Goal: Task Accomplishment & Management: Use online tool/utility

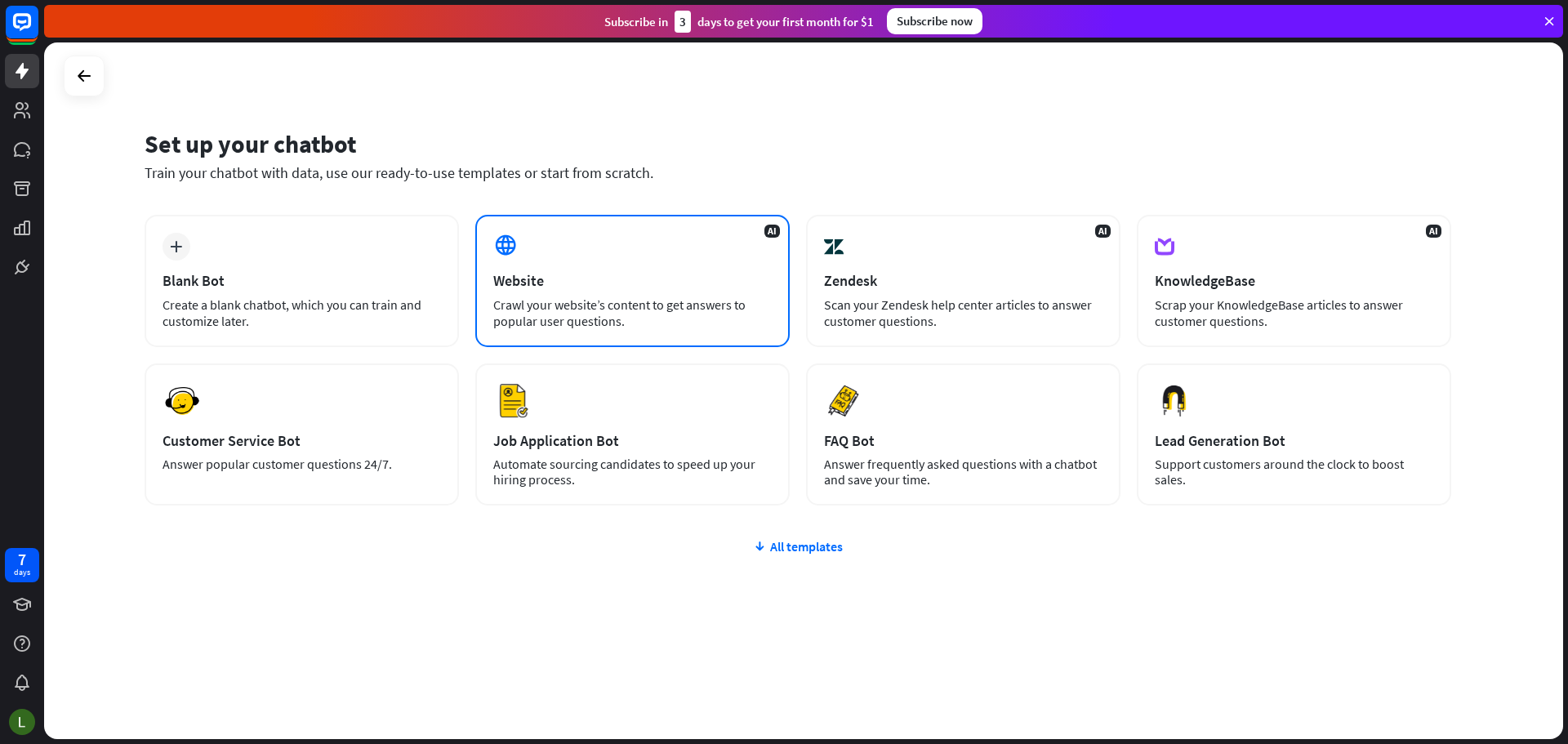
click at [596, 271] on div "Website" at bounding box center [633, 280] width 279 height 19
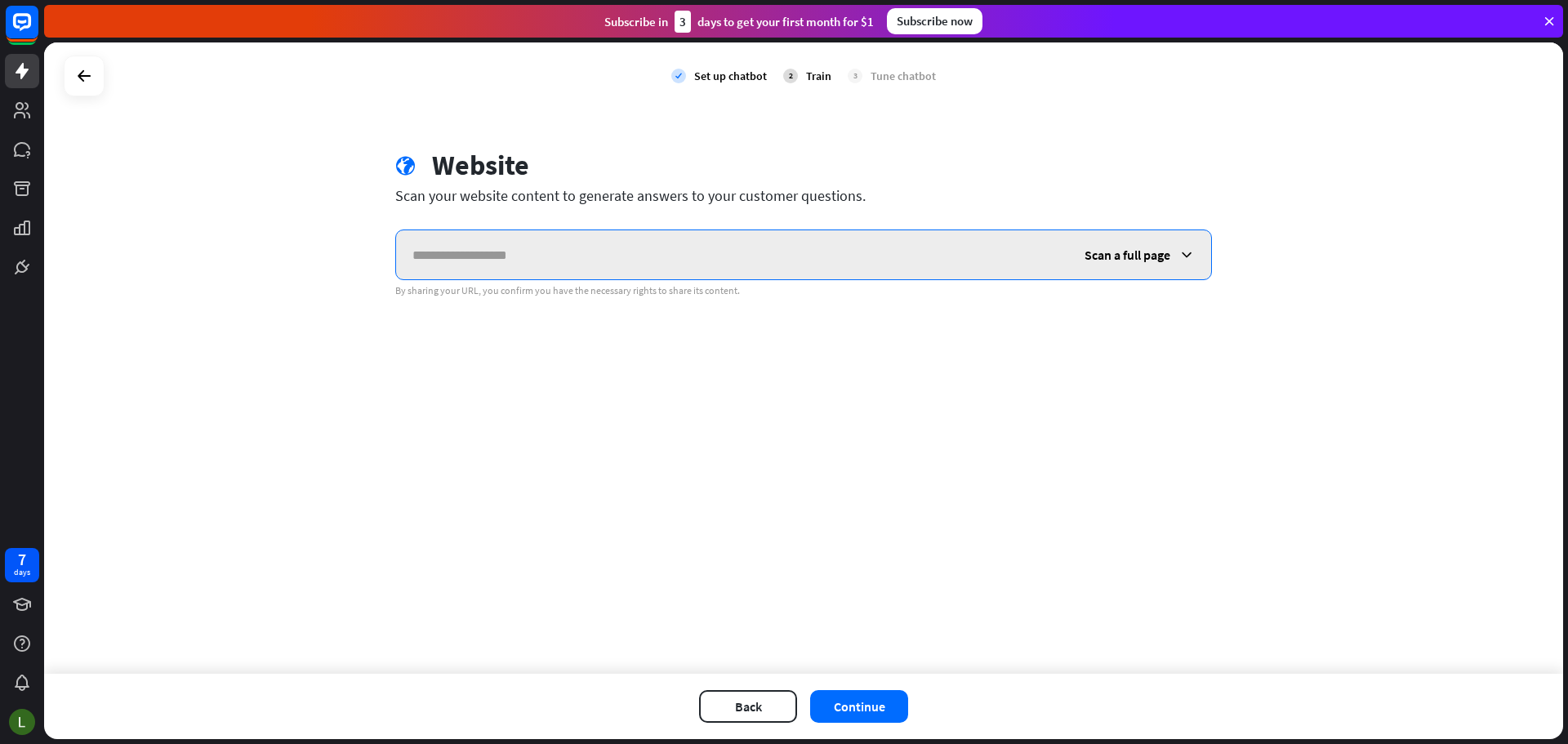
click at [574, 269] on input "text" at bounding box center [732, 254] width 672 height 49
paste input "**********"
type input "**********"
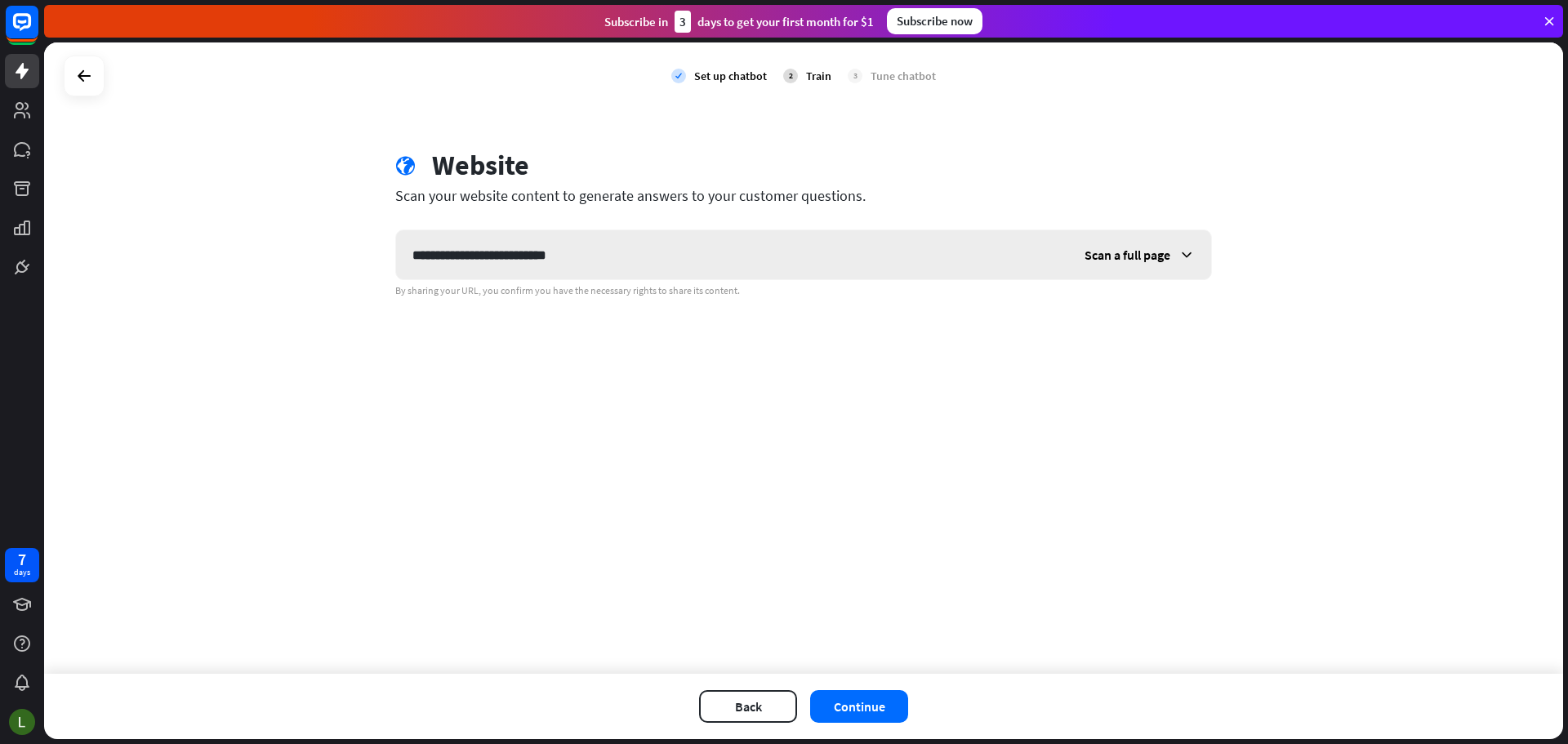
click at [1144, 262] on span "Scan a full page" at bounding box center [1127, 254] width 86 height 16
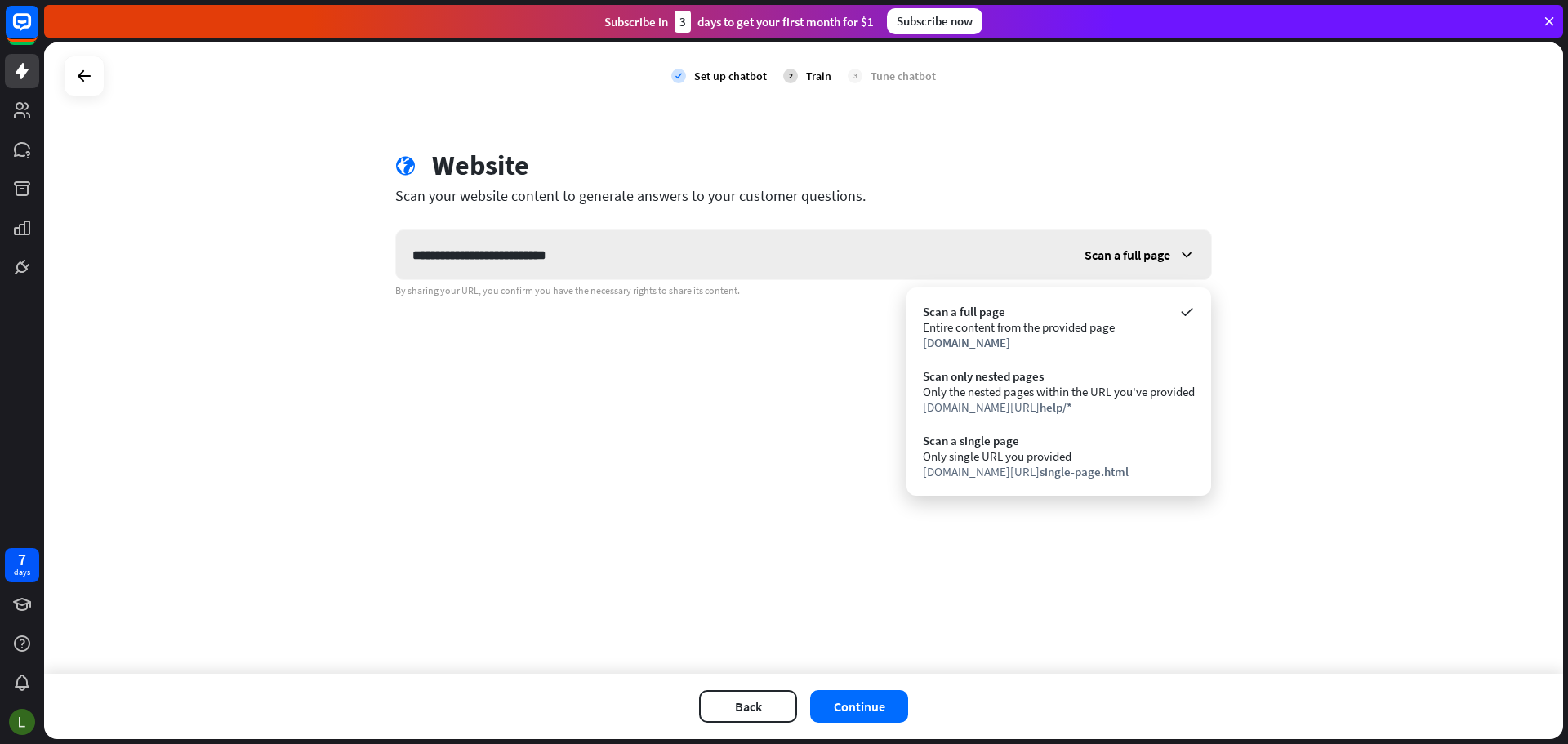
click at [1147, 241] on div "Scan a full page" at bounding box center [1139, 254] width 143 height 49
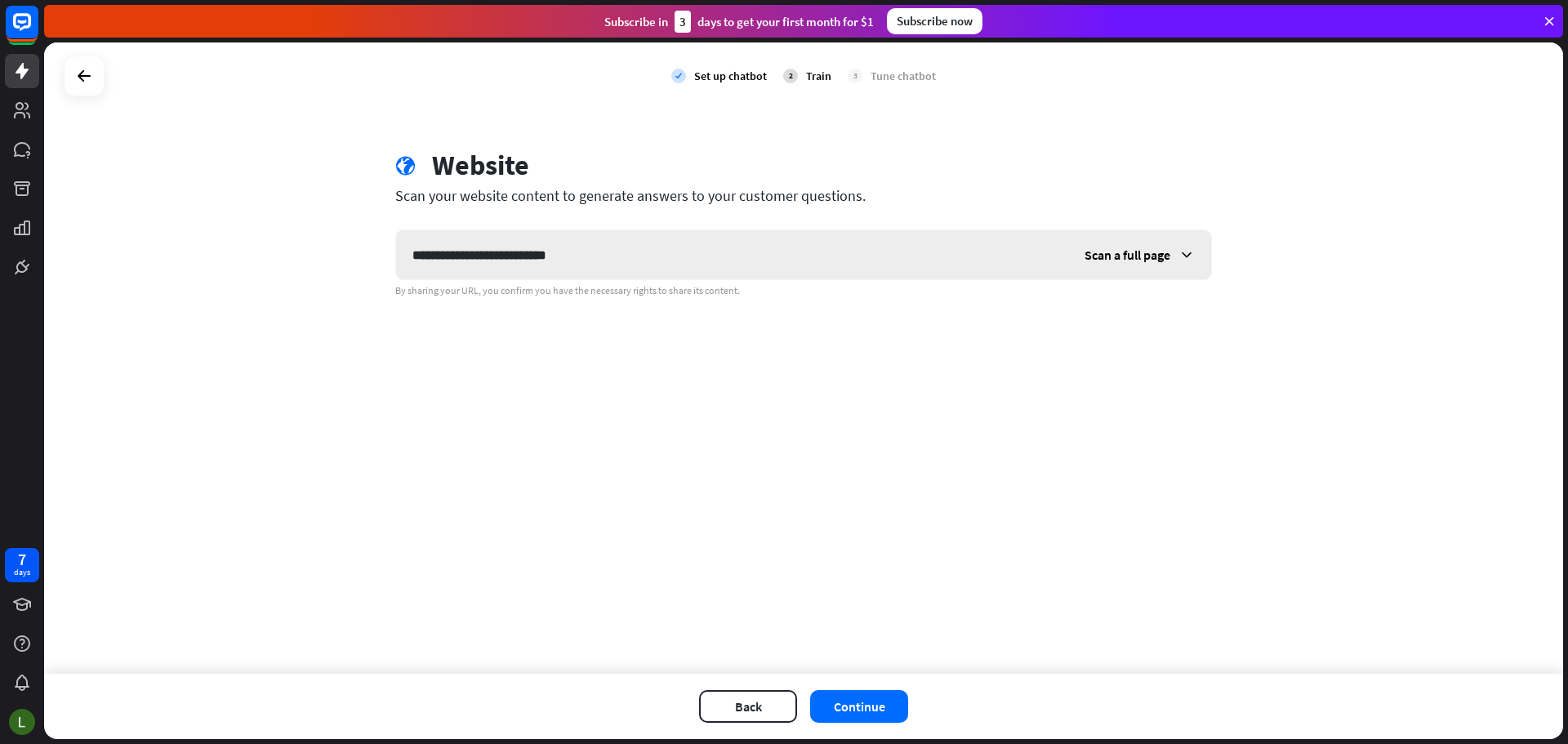
click at [1147, 241] on div "Scan a full page" at bounding box center [1139, 254] width 143 height 49
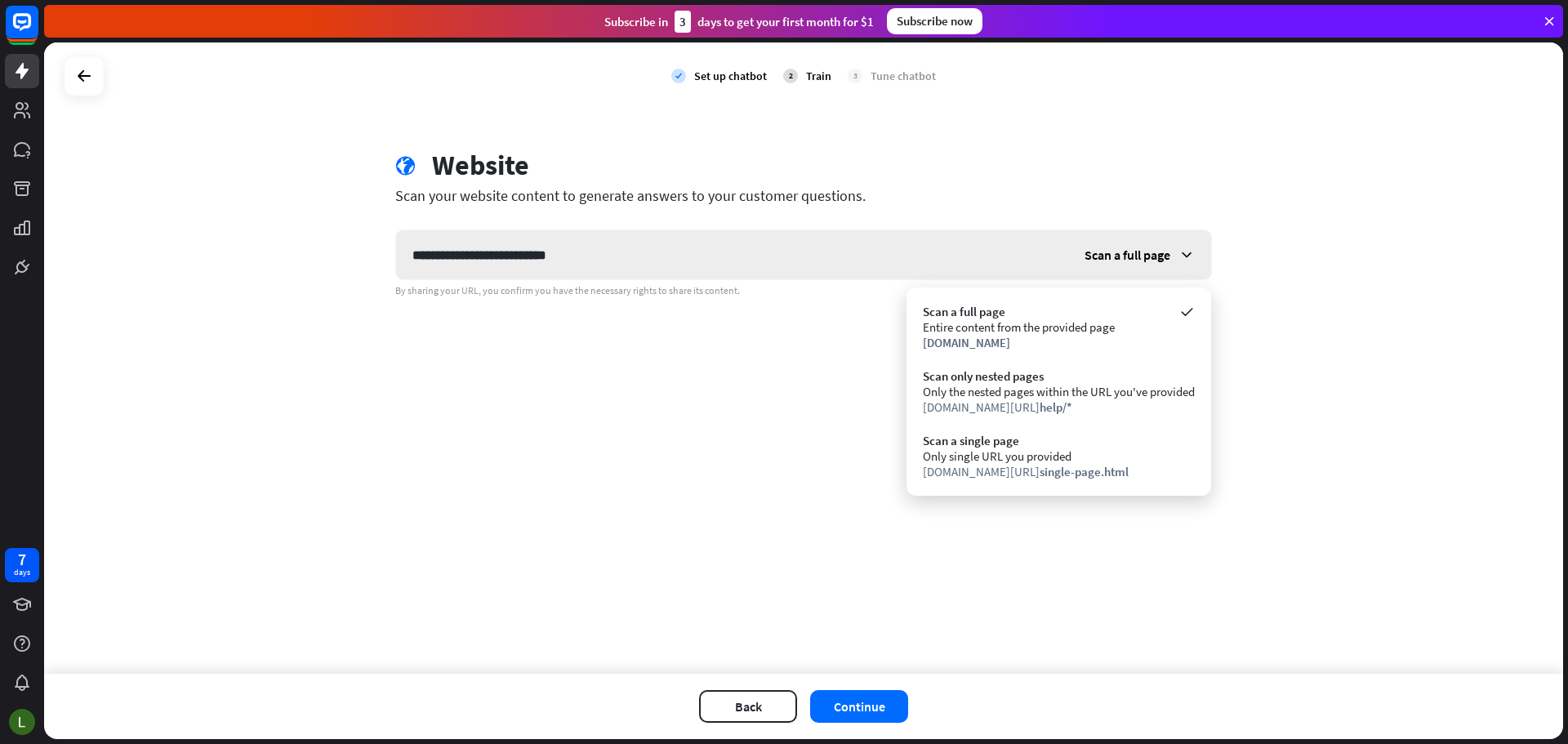
click at [1147, 241] on div "Scan a full page" at bounding box center [1139, 254] width 143 height 49
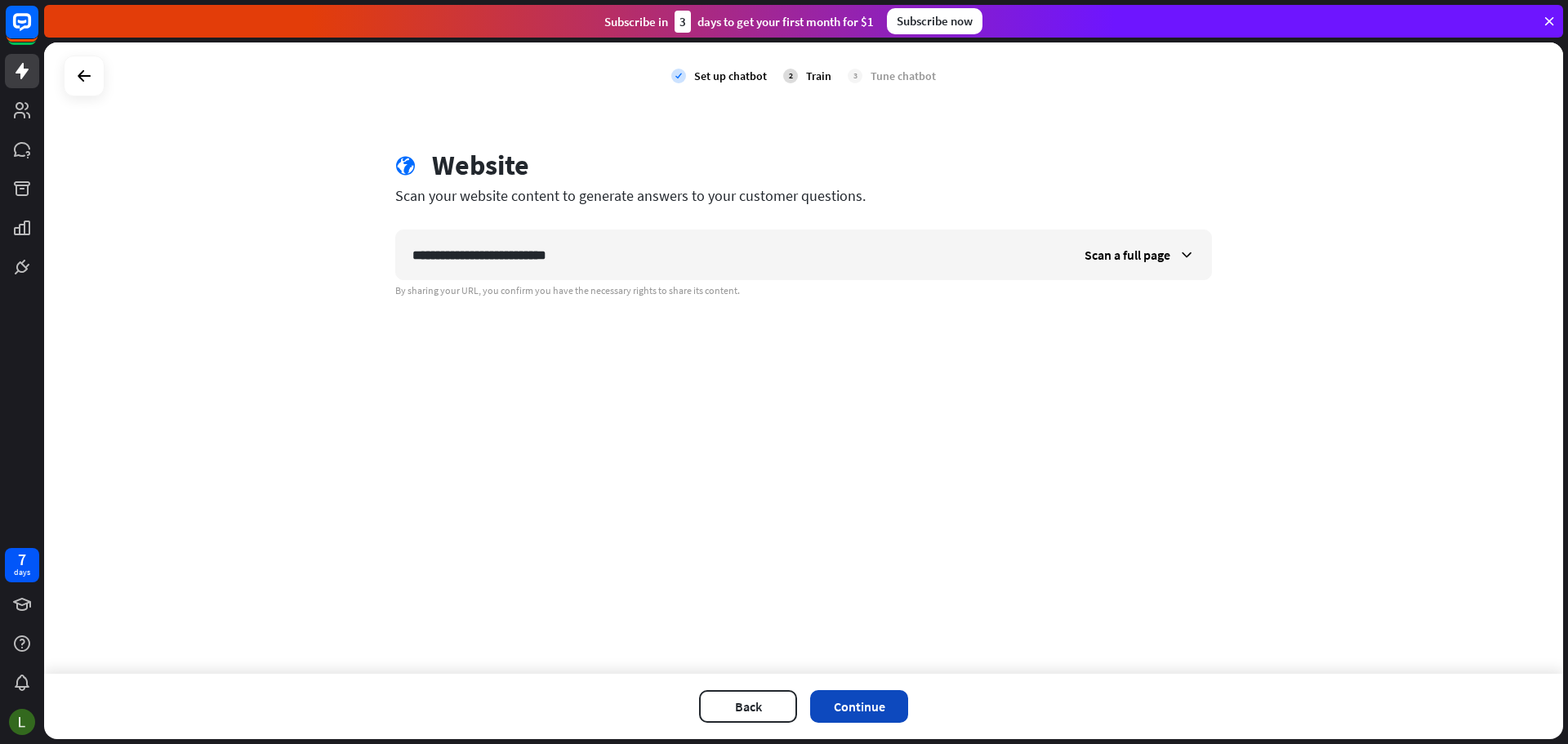
click at [841, 703] on button "Continue" at bounding box center [859, 706] width 98 height 32
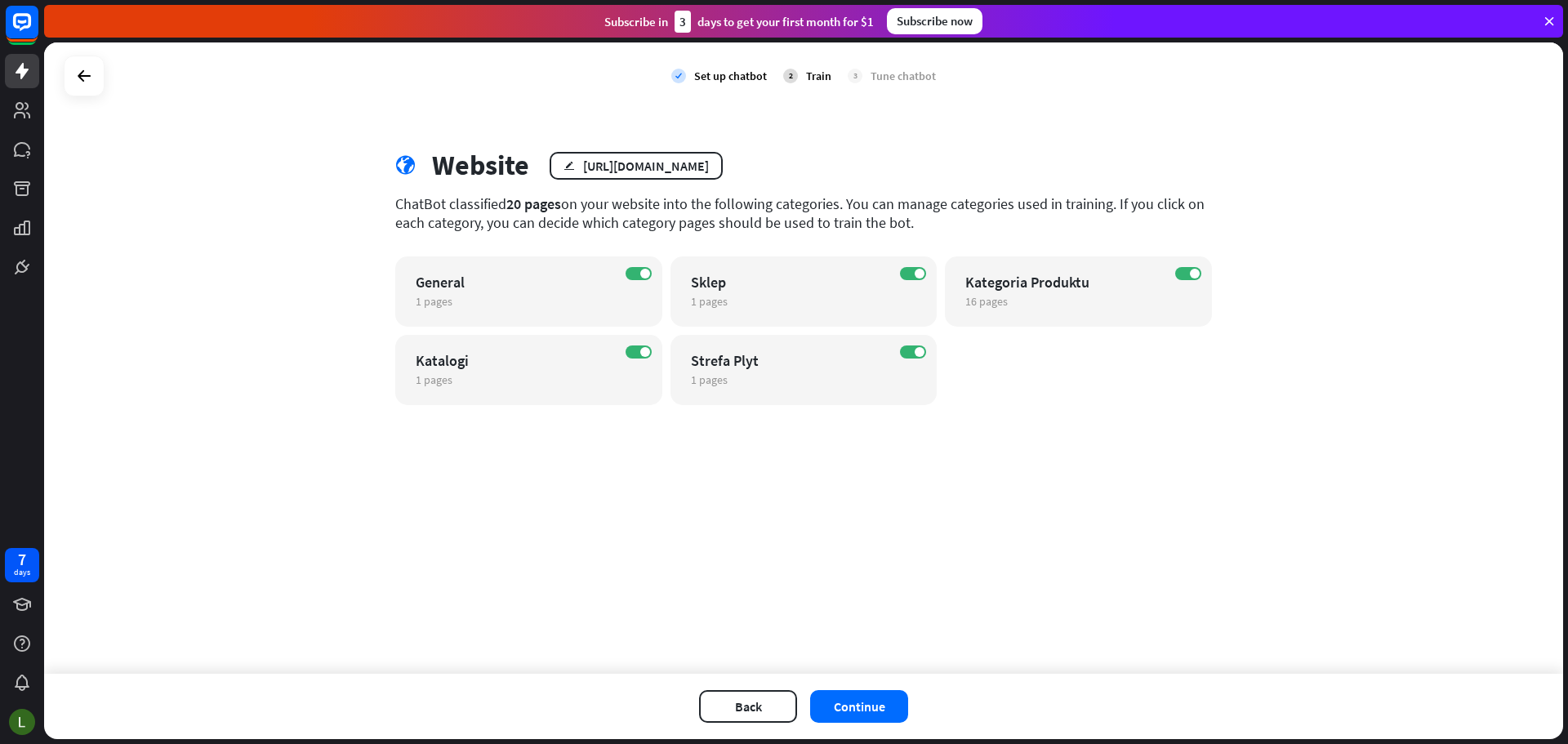
click at [844, 704] on button "Continue" at bounding box center [859, 706] width 98 height 32
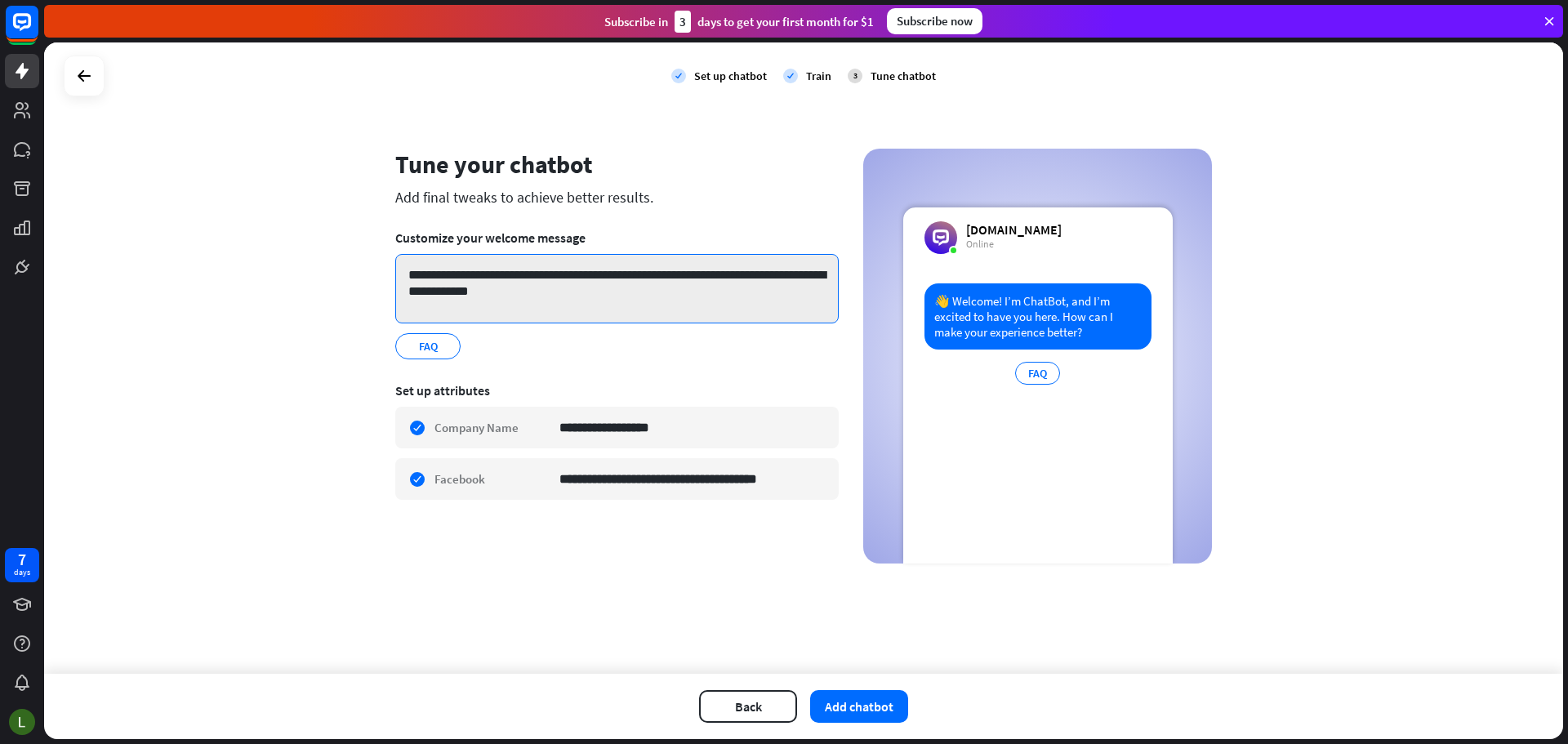
click at [569, 293] on textarea "**********" at bounding box center [617, 288] width 443 height 69
type textarea "**********"
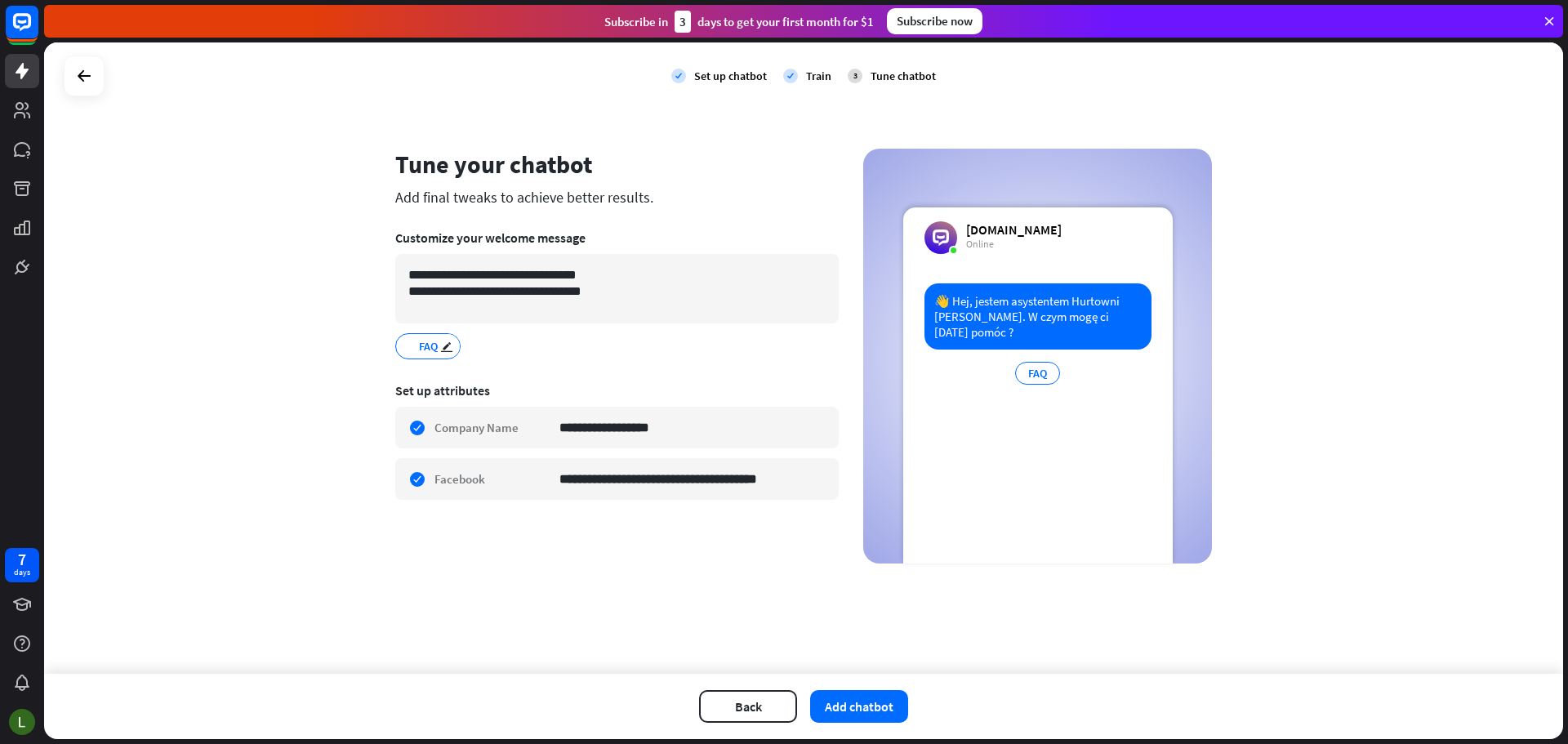
click at [411, 354] on div "FAQ edit" at bounding box center [428, 346] width 65 height 27
click at [452, 351] on icon "edit" at bounding box center [447, 346] width 13 height 12
click at [537, 359] on section "**********" at bounding box center [617, 294] width 443 height 153
click at [867, 712] on button "Add chatbot" at bounding box center [859, 706] width 98 height 32
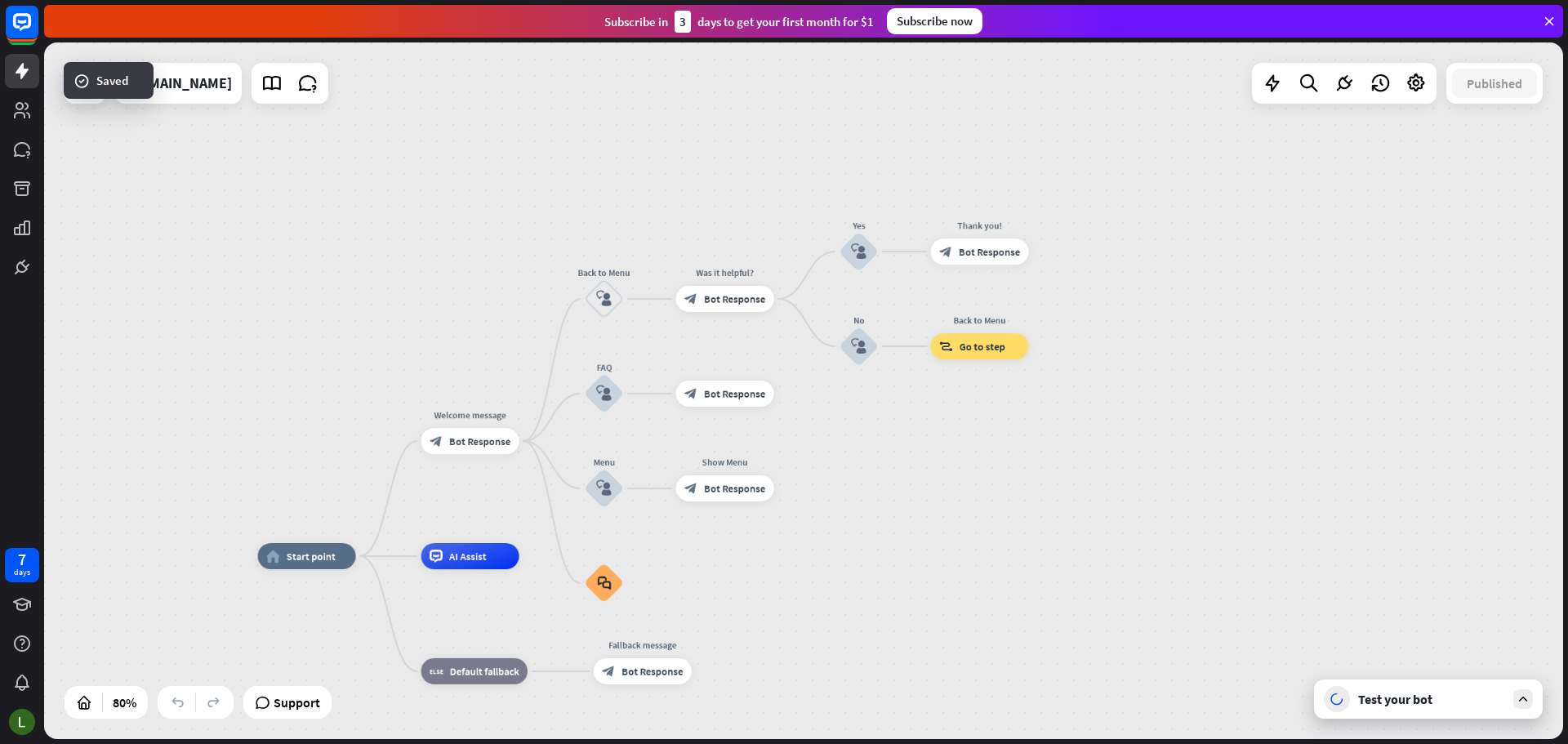
drag, startPoint x: 1163, startPoint y: 295, endPoint x: 932, endPoint y: 465, distance: 286.8
click at [932, 465] on div "home_2 Start point Welcome message block_bot_response Bot Response Back to Menu…" at bounding box center [804, 391] width 1519 height 696
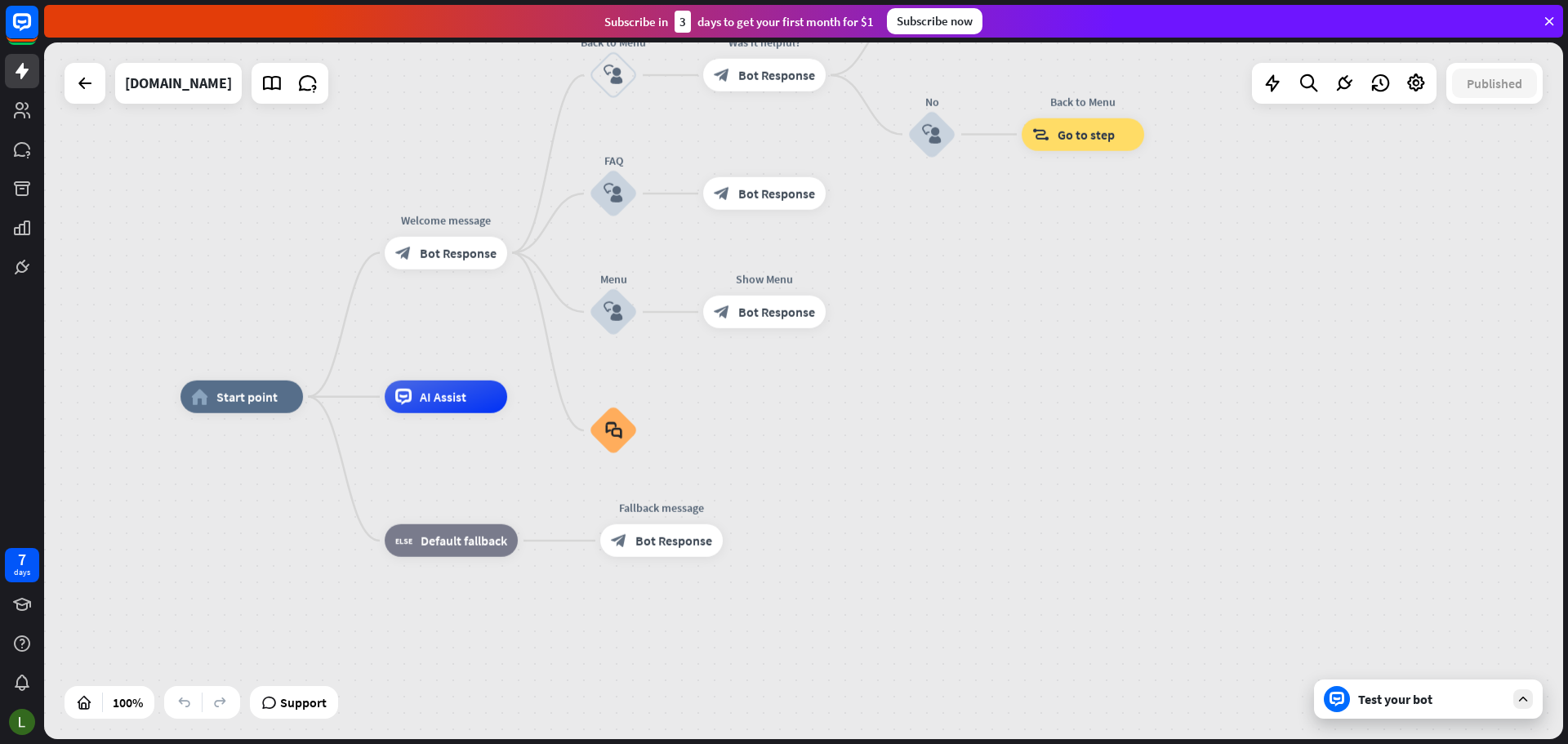
drag, startPoint x: 1029, startPoint y: 435, endPoint x: 1139, endPoint y: 251, distance: 214.4
click at [1139, 251] on div "home_2 Start point Welcome message block_bot_response Bot Response Back to Menu…" at bounding box center [804, 391] width 1519 height 696
click at [1522, 692] on icon at bounding box center [1523, 699] width 15 height 15
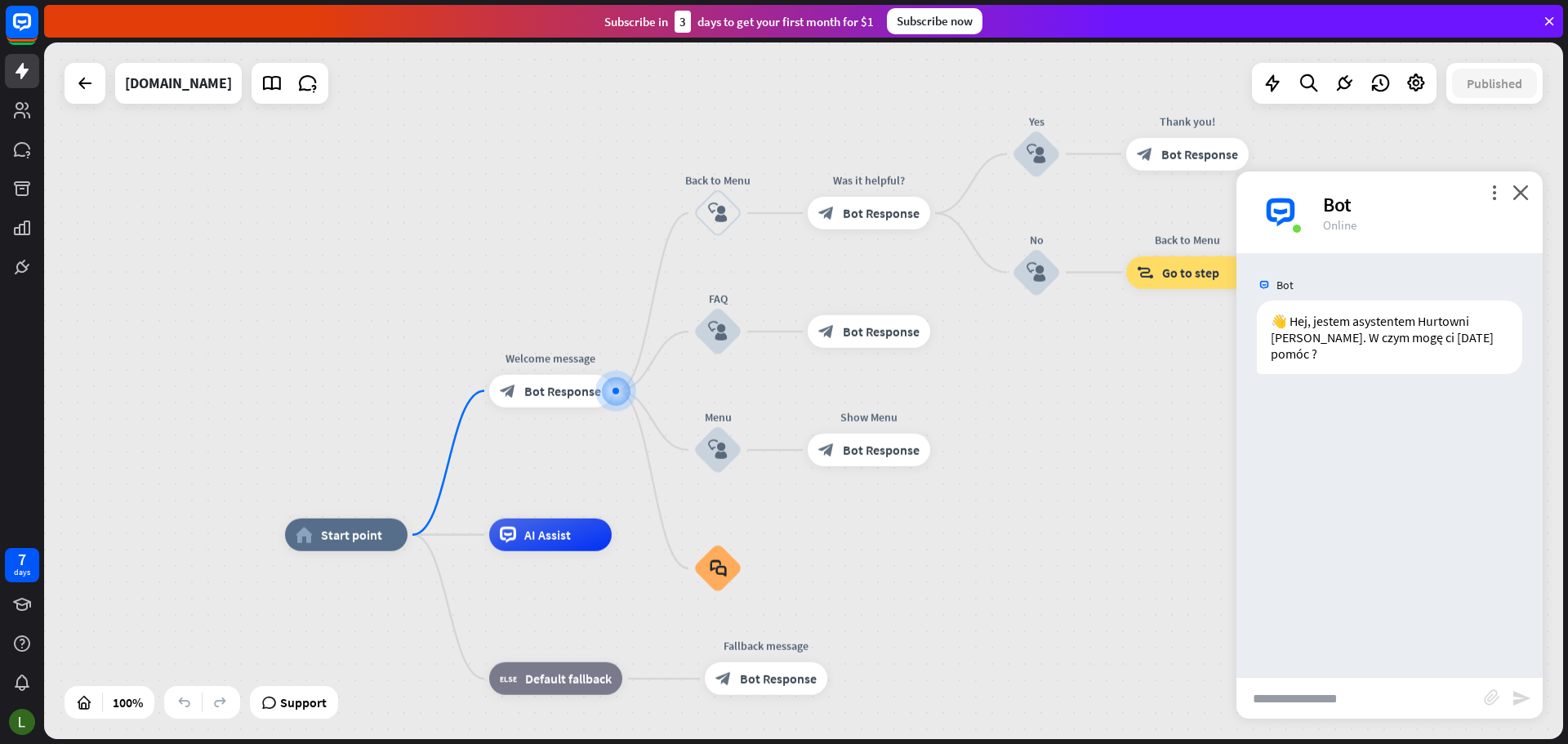
click at [1358, 706] on input "text" at bounding box center [1360, 698] width 247 height 41
type input "**********"
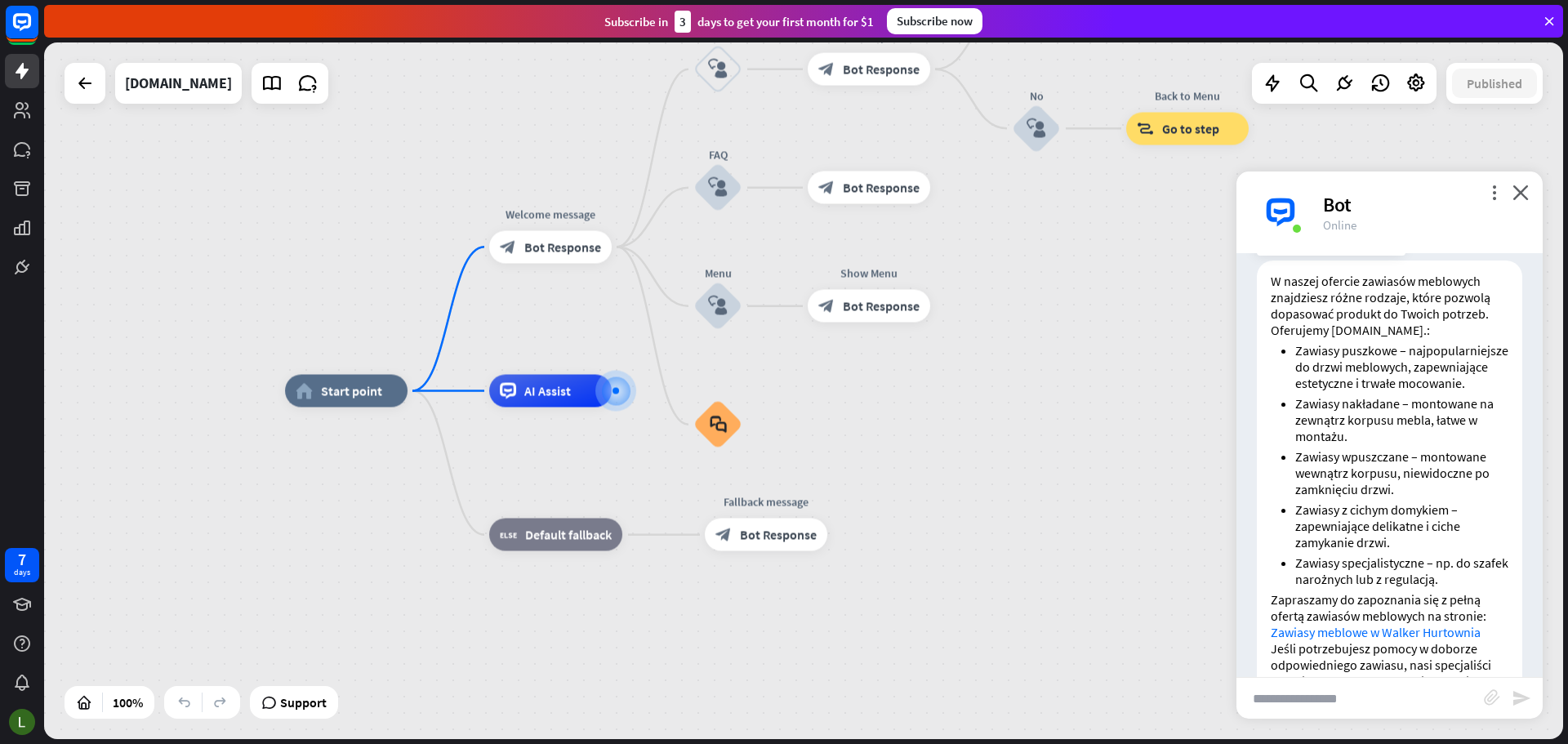
scroll to position [315, 0]
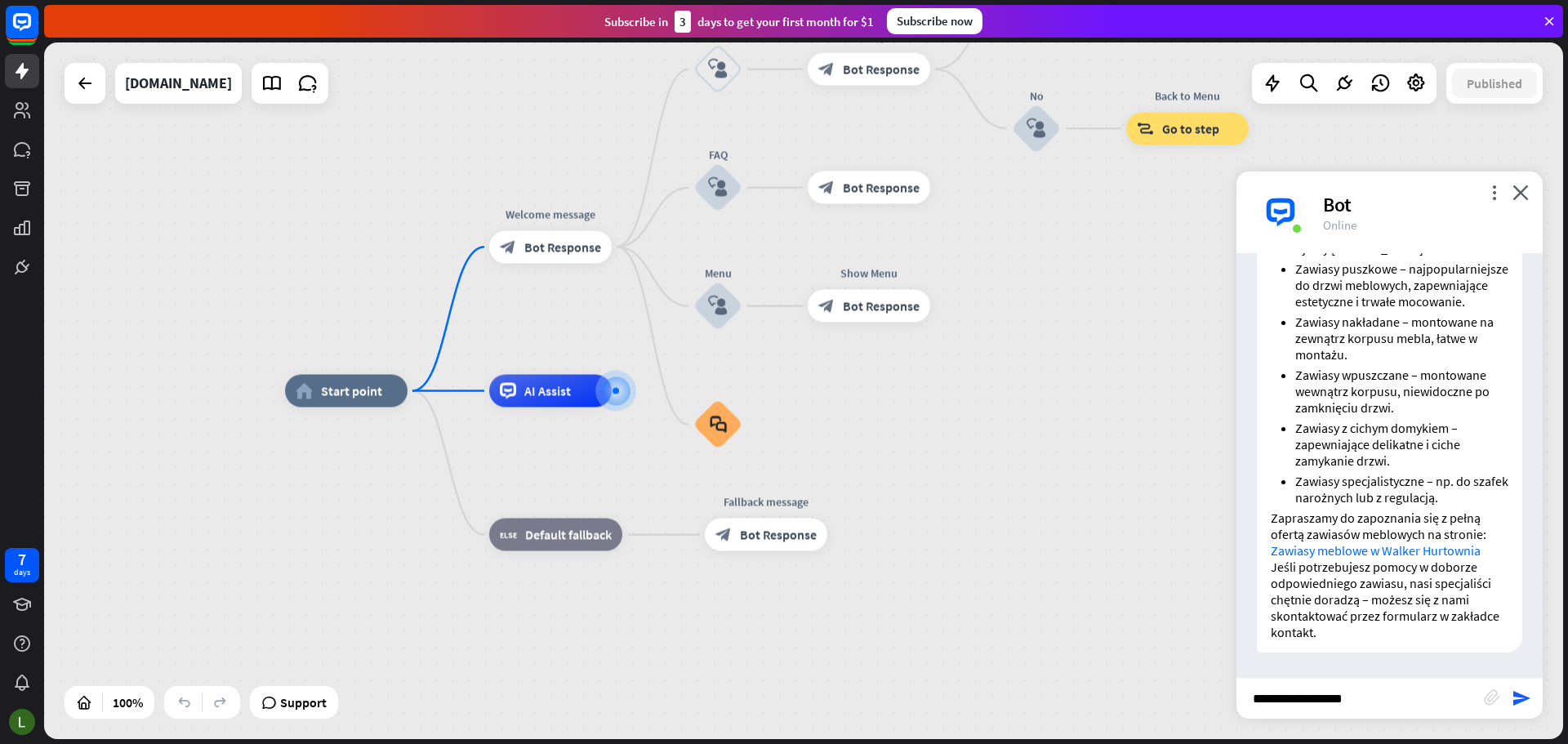
type input "**********"
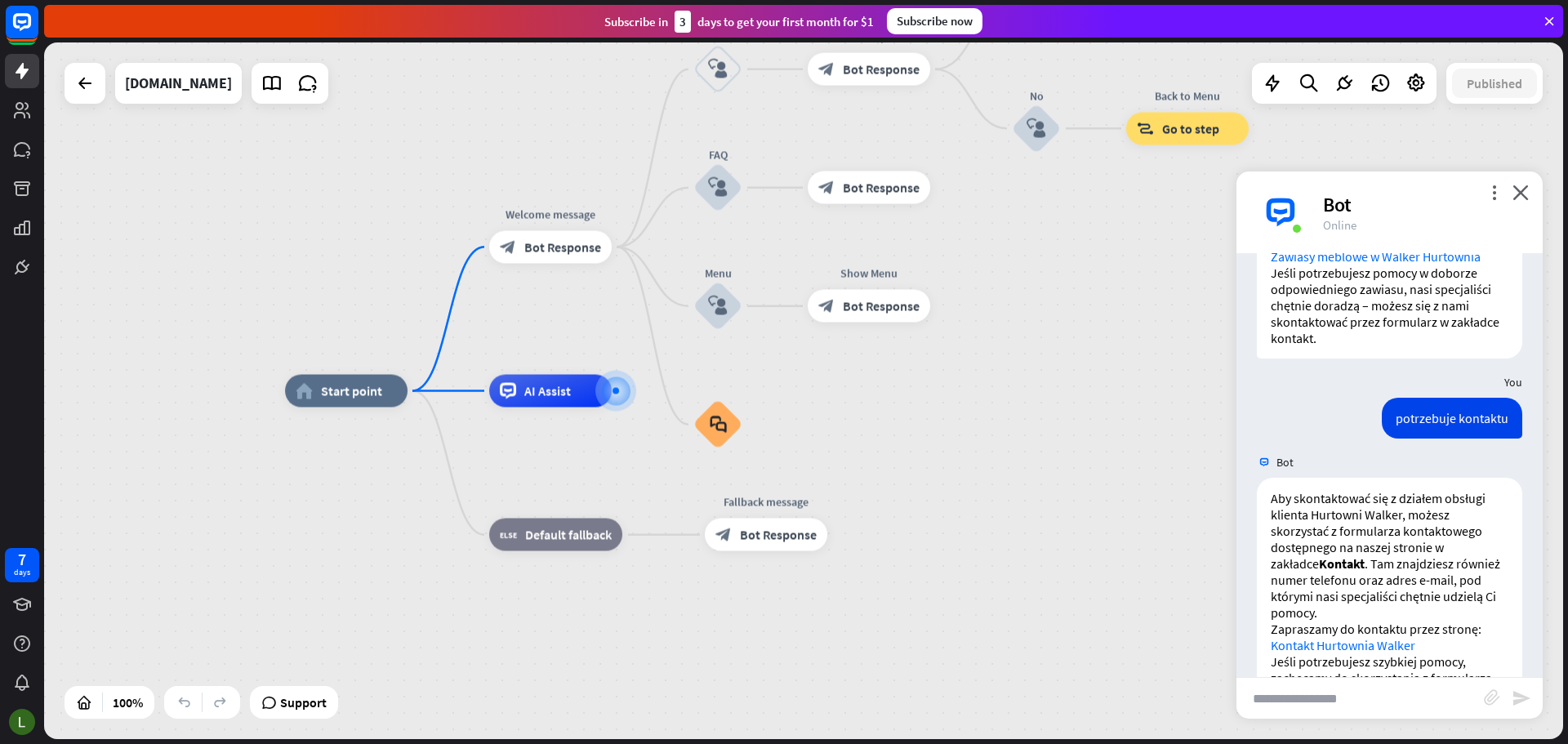
scroll to position [670, 0]
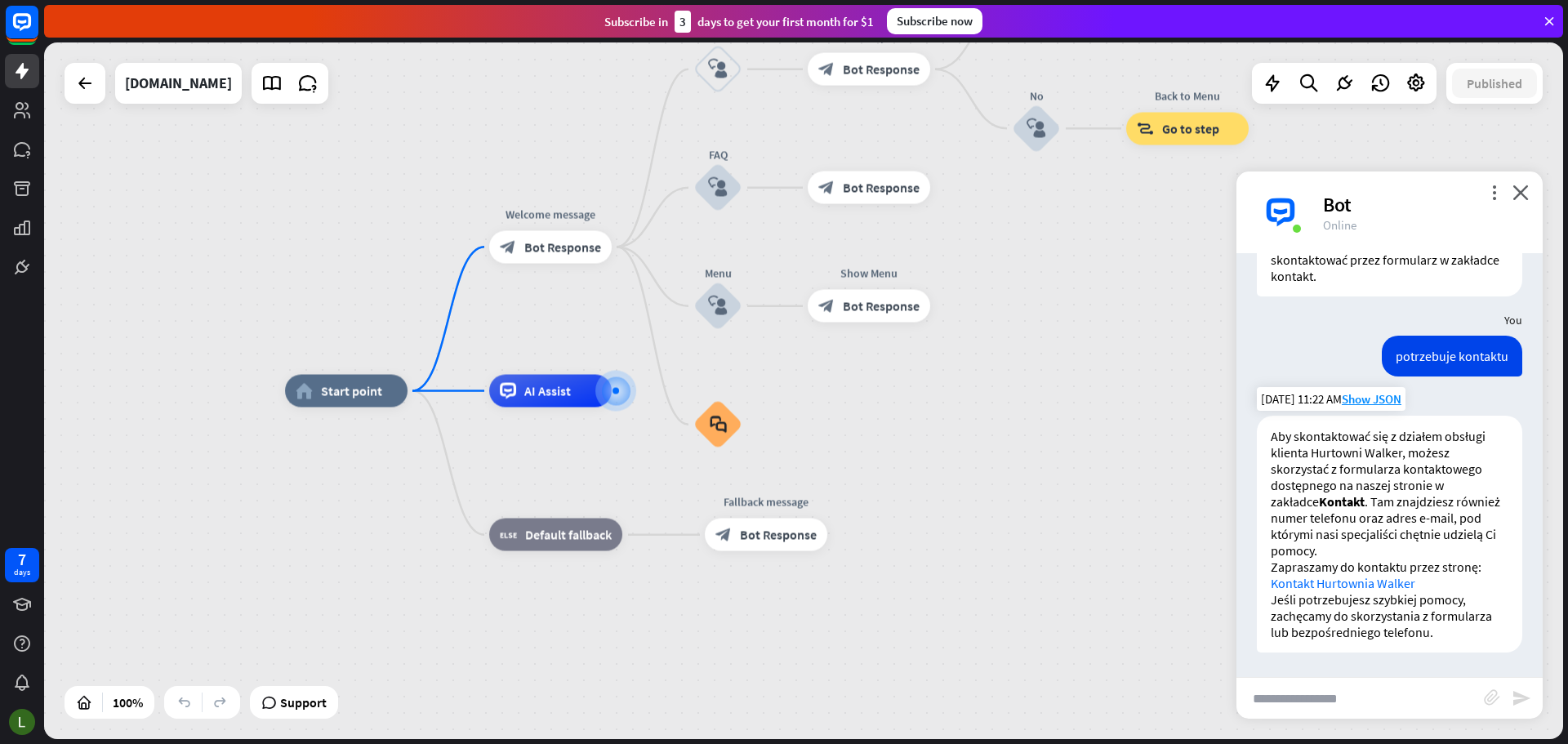
click at [1346, 582] on link "Kontakt Hurtownia Walker" at bounding box center [1343, 582] width 145 height 16
drag, startPoint x: 1263, startPoint y: 208, endPoint x: 1298, endPoint y: 180, distance: 44.8
click at [1297, 179] on div "more_vert close Bot Online" at bounding box center [1390, 212] width 306 height 81
click at [1287, 207] on img at bounding box center [1280, 212] width 49 height 49
click at [1346, 206] on div "Bot" at bounding box center [1423, 204] width 200 height 26
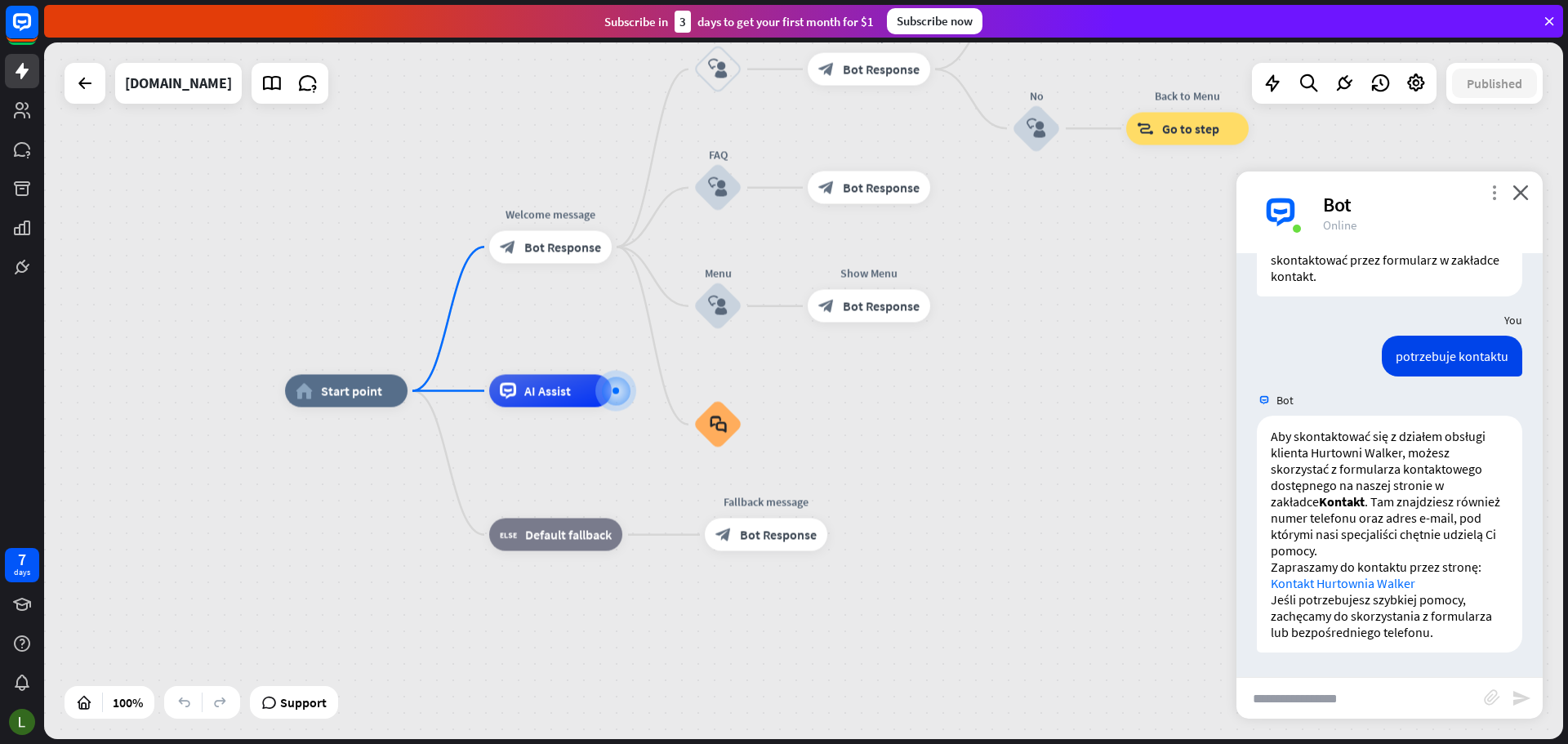
click at [1490, 193] on icon "more_vert" at bounding box center [1494, 192] width 15 height 15
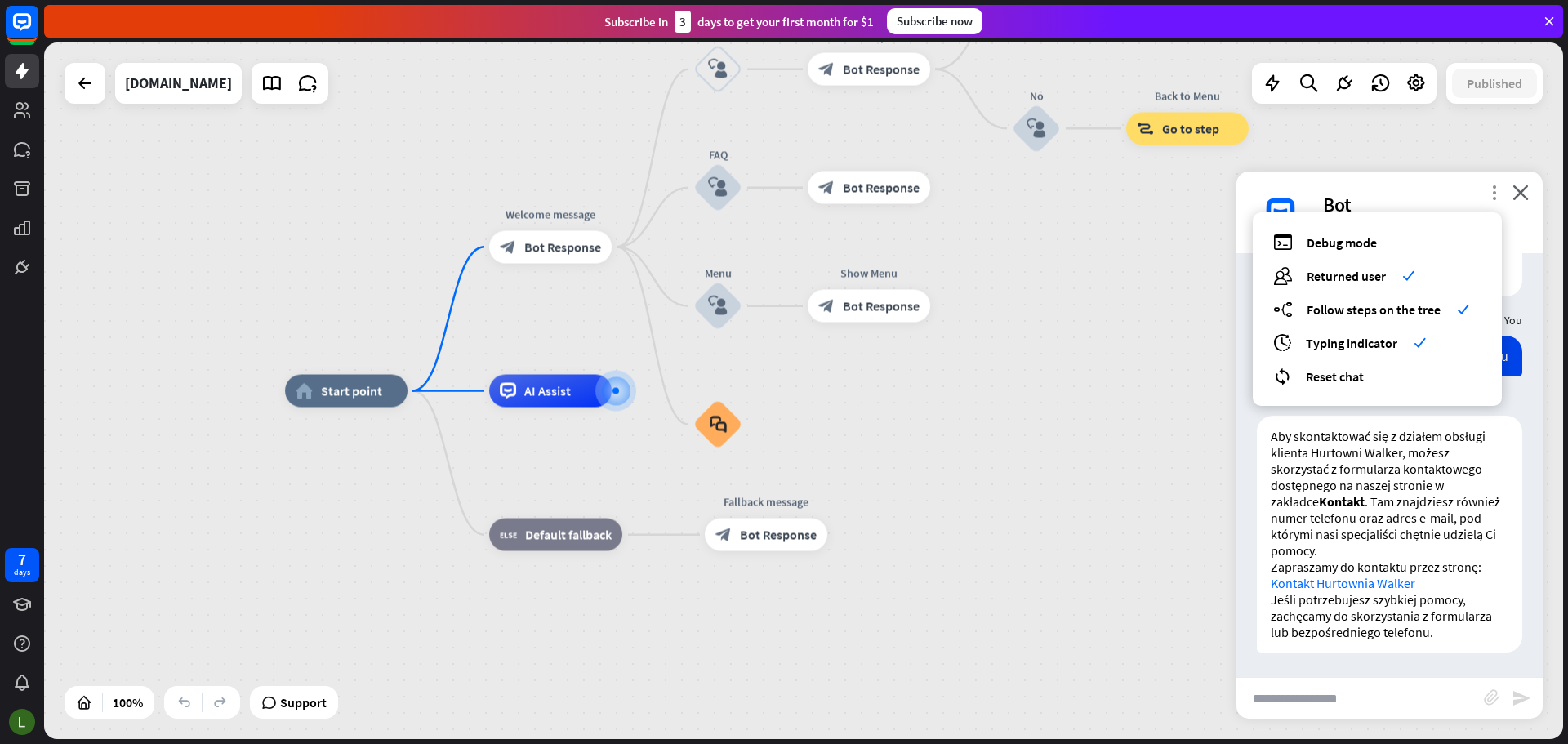
click at [1491, 193] on icon "more_vert" at bounding box center [1494, 192] width 15 height 15
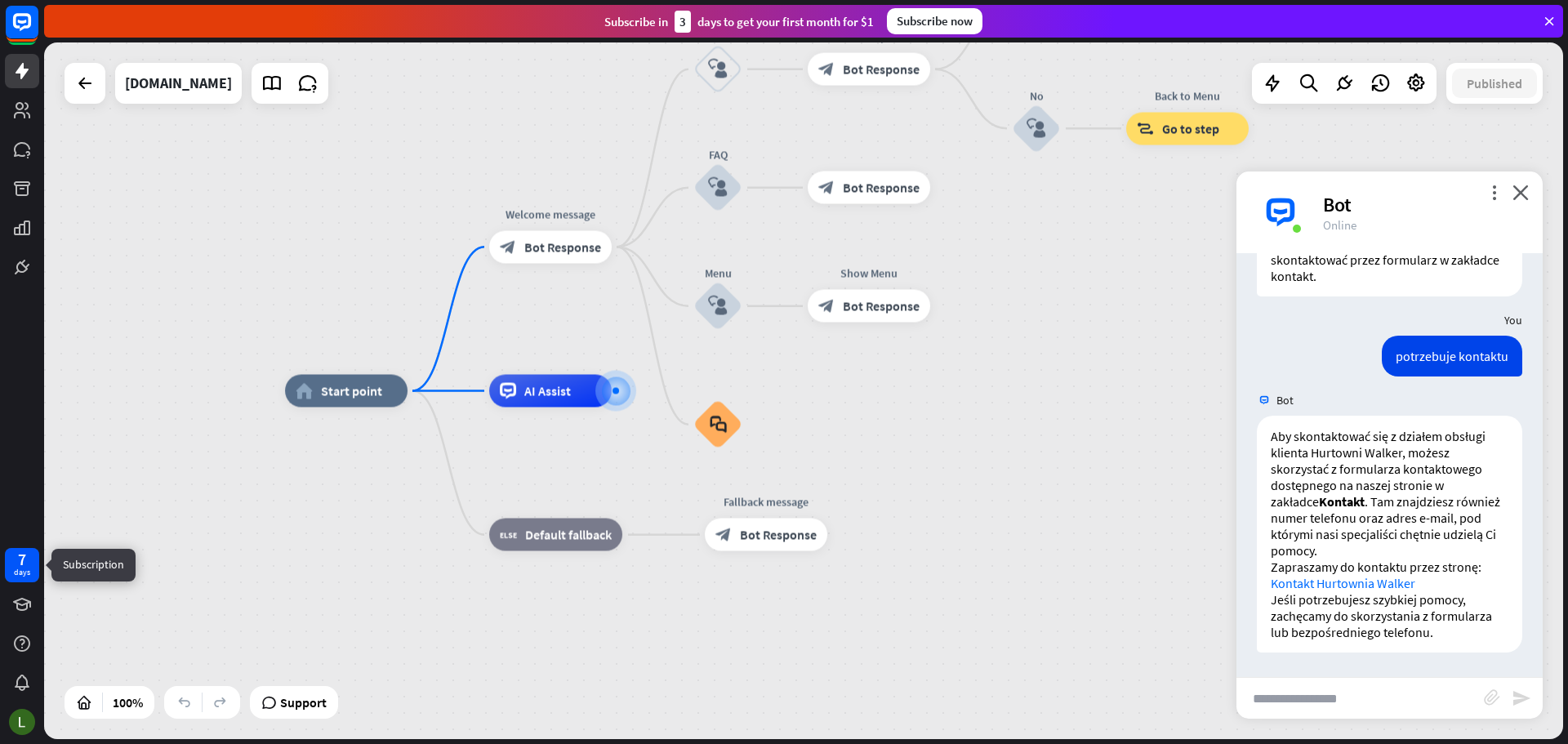
click at [6, 567] on div "7 days" at bounding box center [22, 565] width 34 height 34
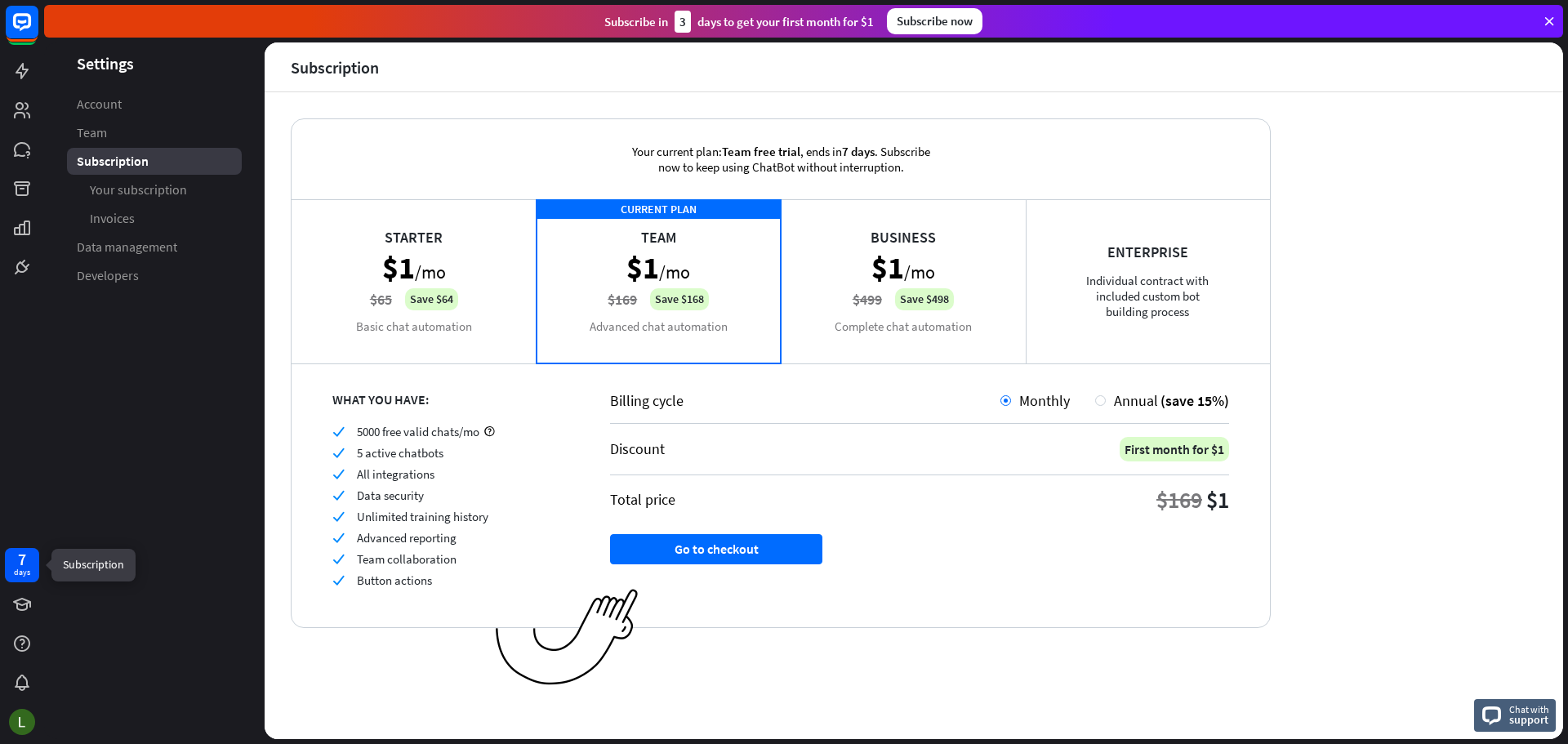
click at [15, 562] on div "7 days" at bounding box center [21, 564] width 16 height 27
click at [17, 562] on div "7 days" at bounding box center [21, 564] width 16 height 27
click at [1545, 18] on icon at bounding box center [1549, 21] width 15 height 15
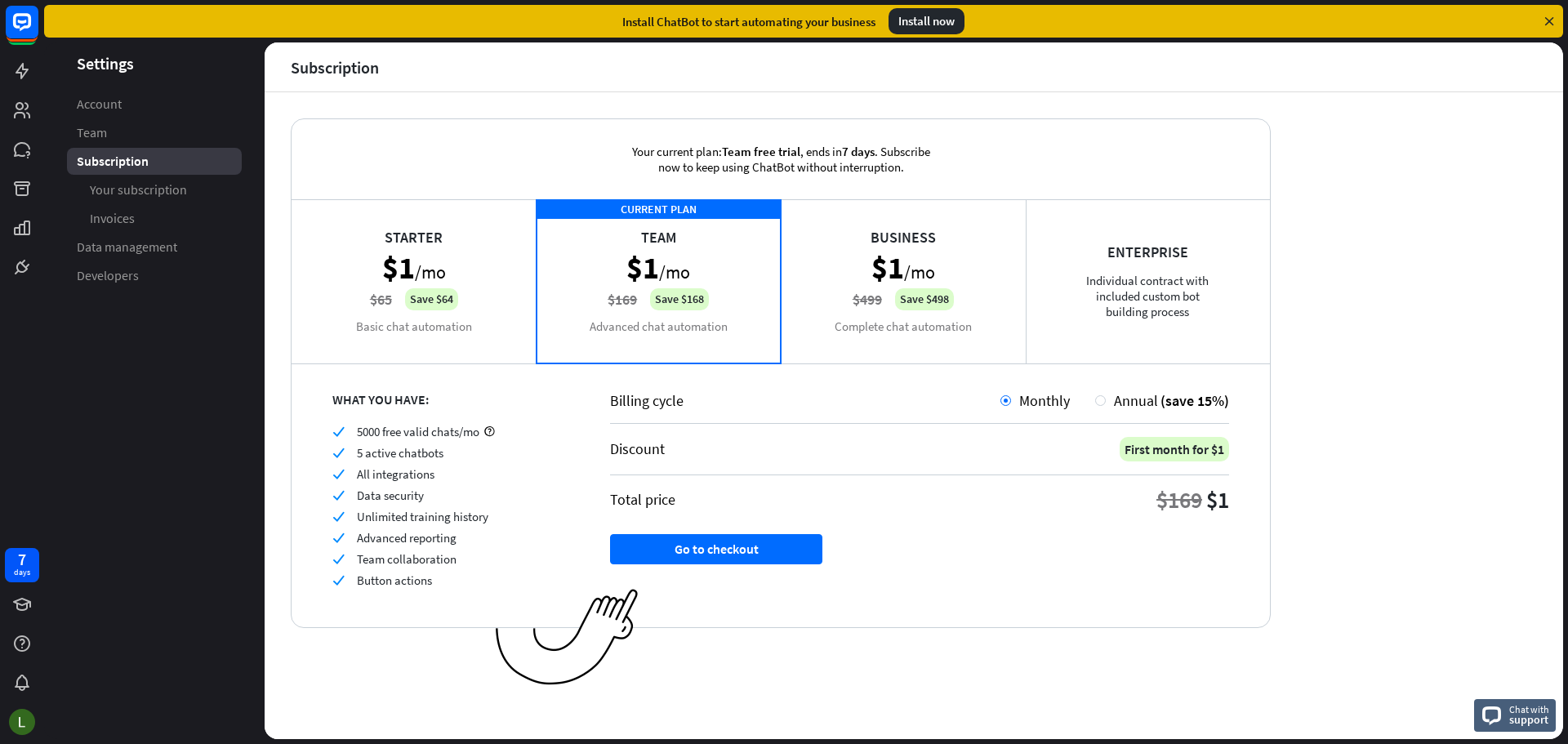
drag, startPoint x: 1504, startPoint y: 61, endPoint x: 1380, endPoint y: 79, distance: 125.3
click at [1414, 78] on header "Subscription" at bounding box center [914, 67] width 1299 height 49
click at [24, 79] on icon at bounding box center [21, 71] width 20 height 20
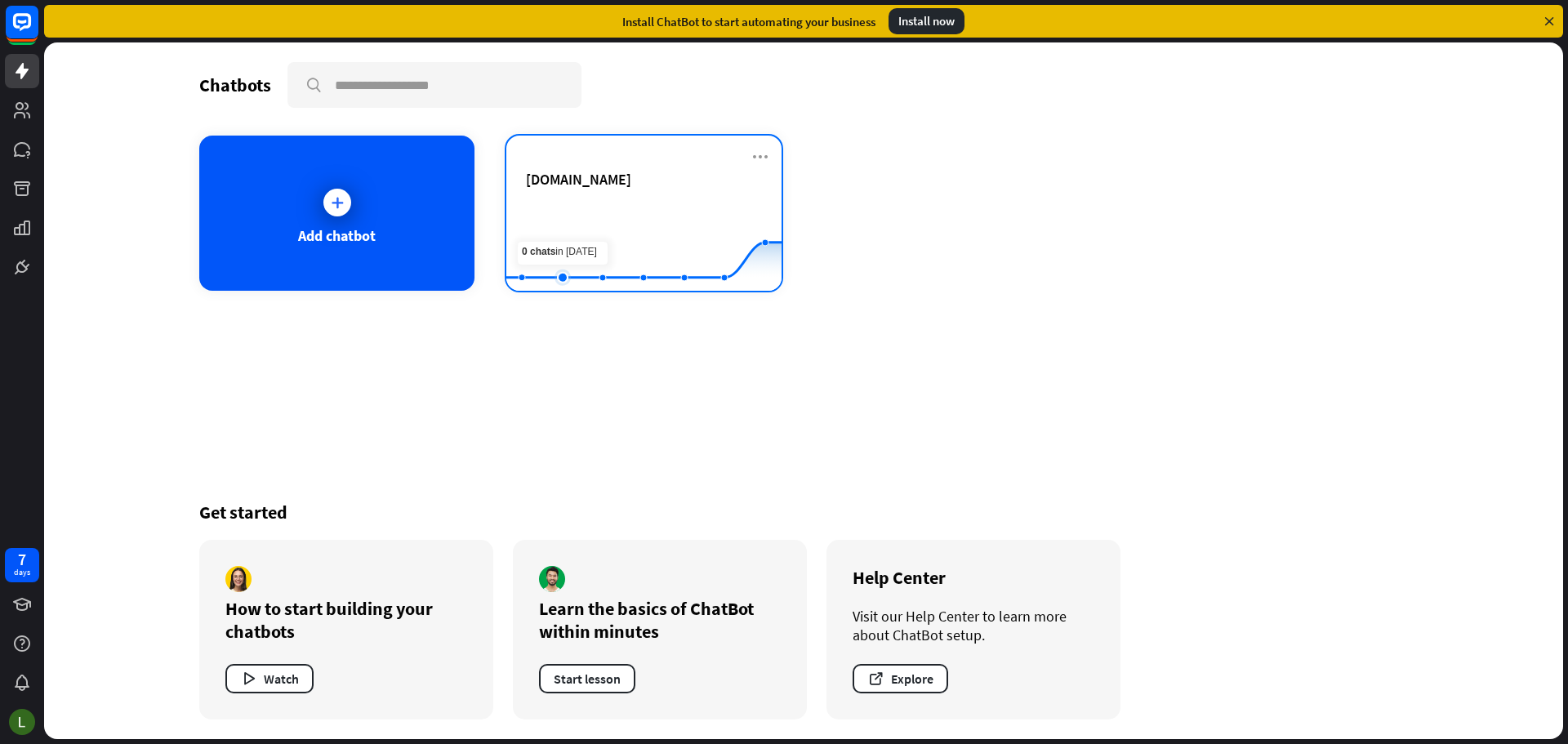
click at [575, 221] on rect at bounding box center [644, 250] width 275 height 102
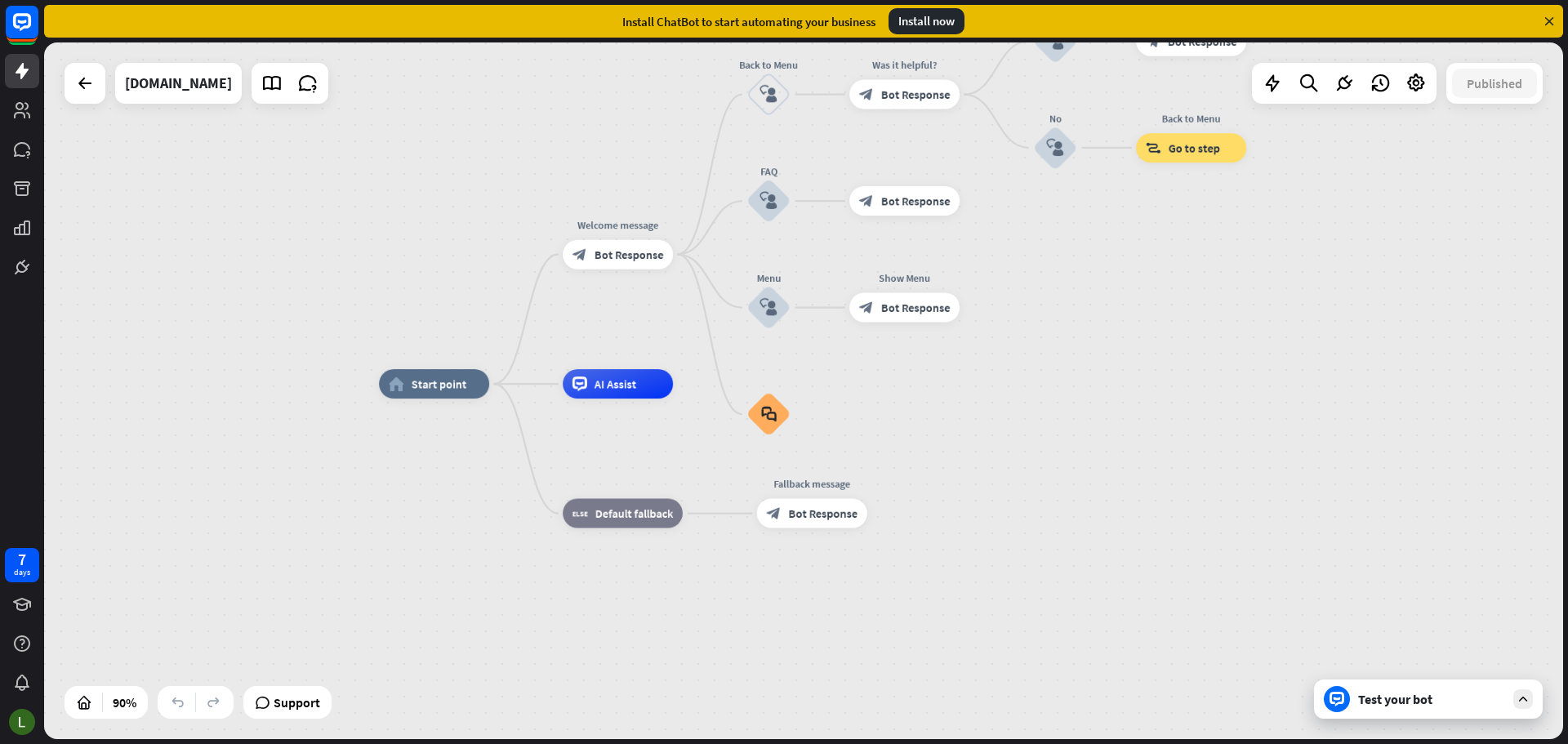
click at [1525, 712] on div "Test your bot" at bounding box center [1428, 699] width 228 height 39
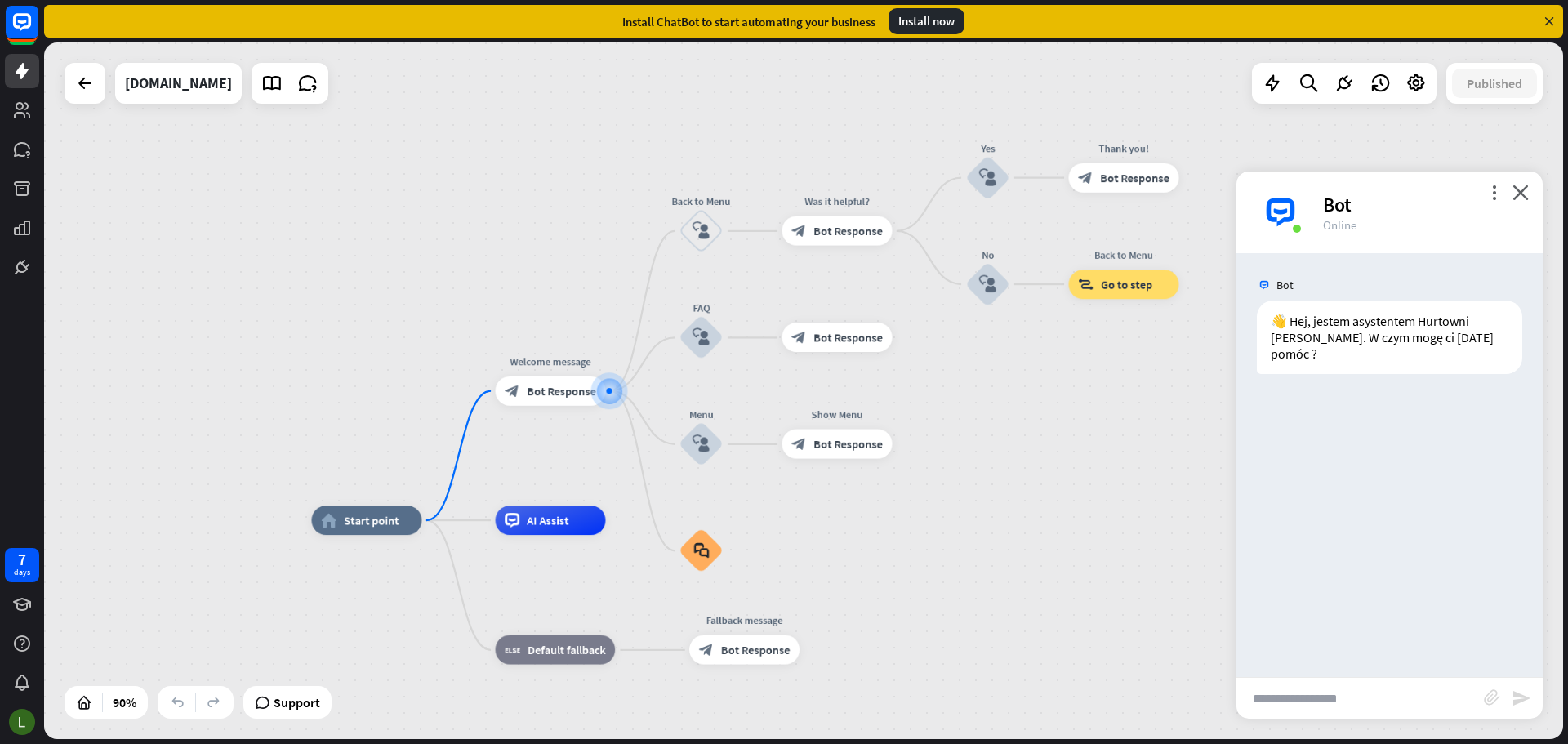
click at [1360, 709] on input "text" at bounding box center [1360, 698] width 247 height 41
type input "**********"
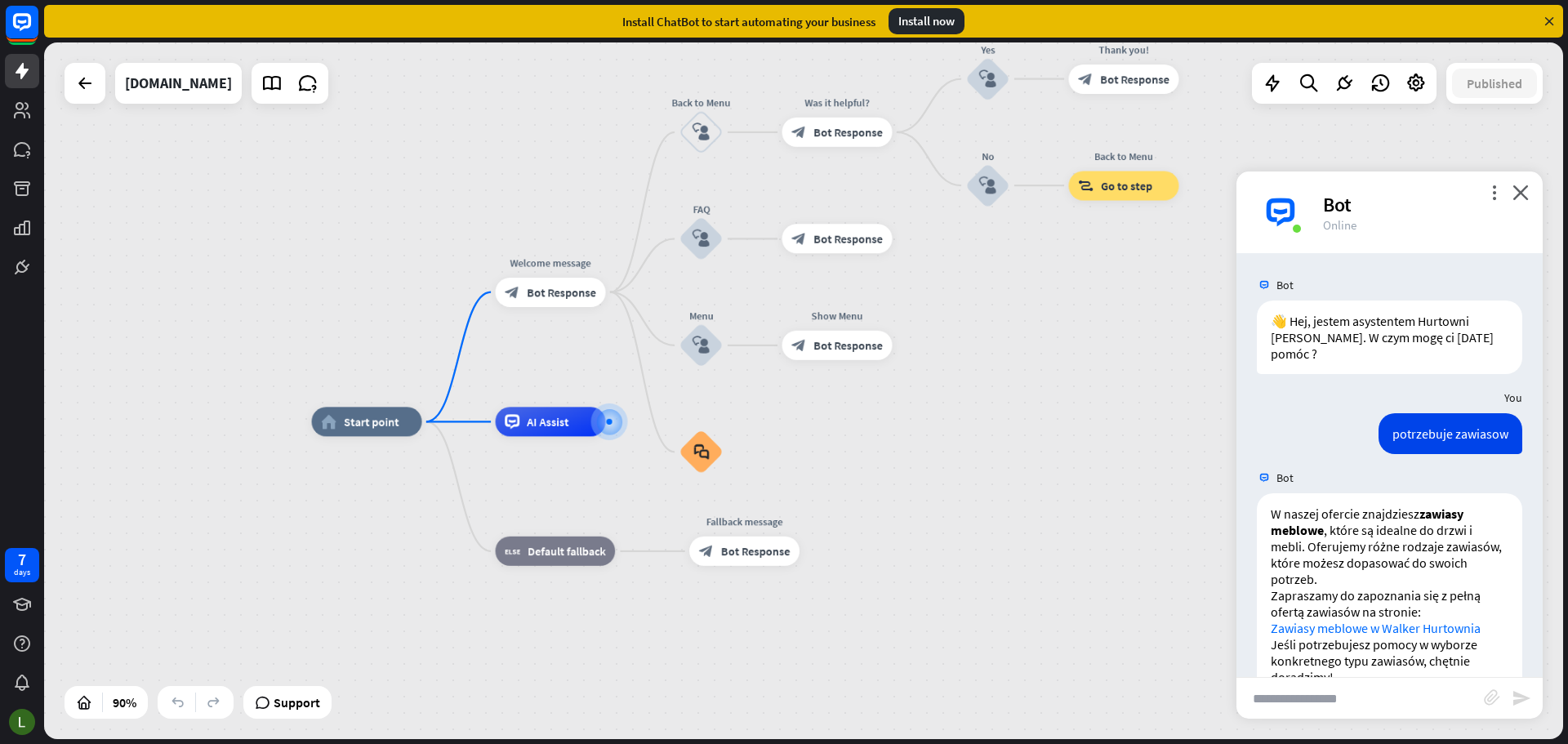
scroll to position [28, 0]
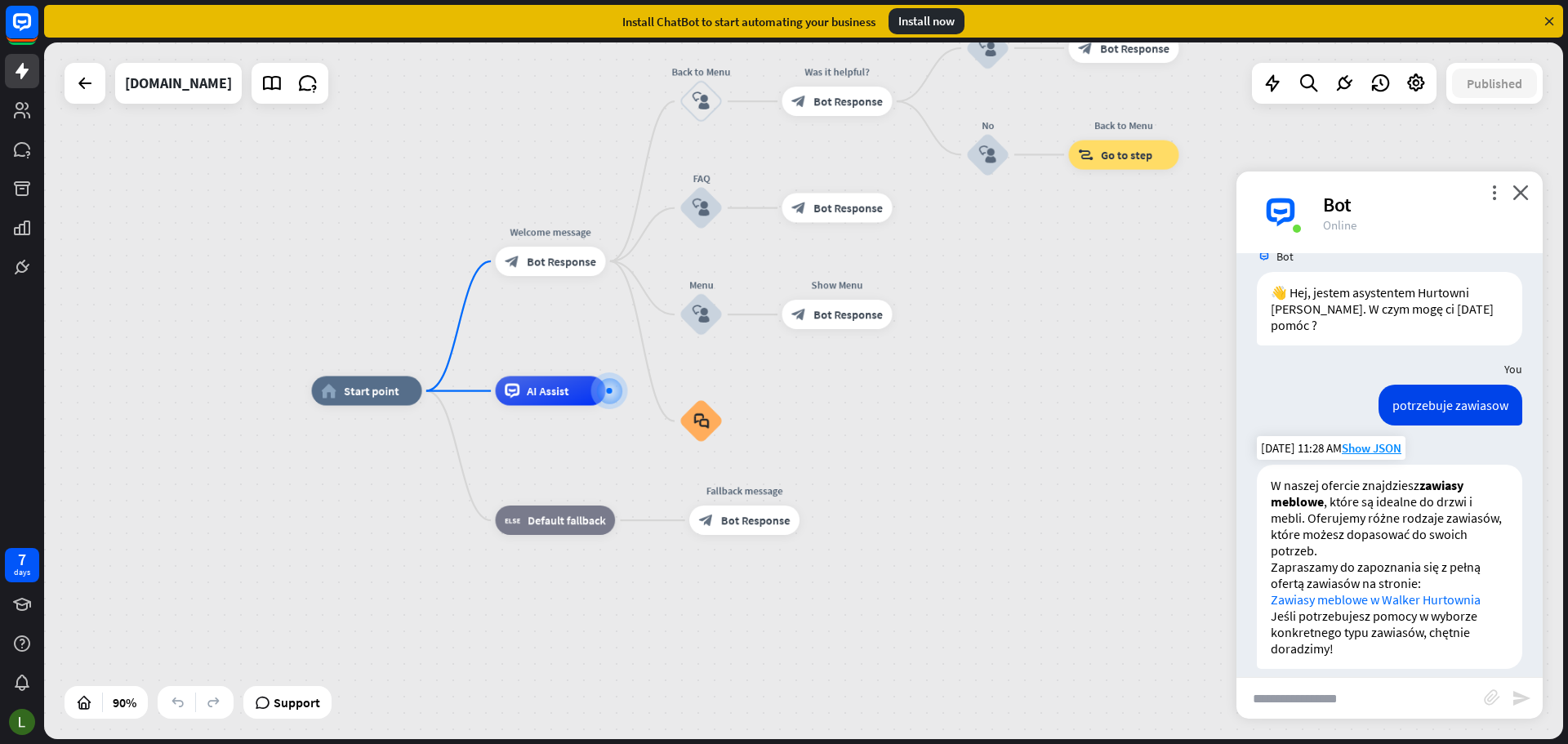
click at [1369, 591] on link "Zawiasy meblowe w Walker Hurtownia" at bounding box center [1376, 599] width 210 height 16
click at [1378, 712] on input "text" at bounding box center [1360, 698] width 247 height 41
type input "**********"
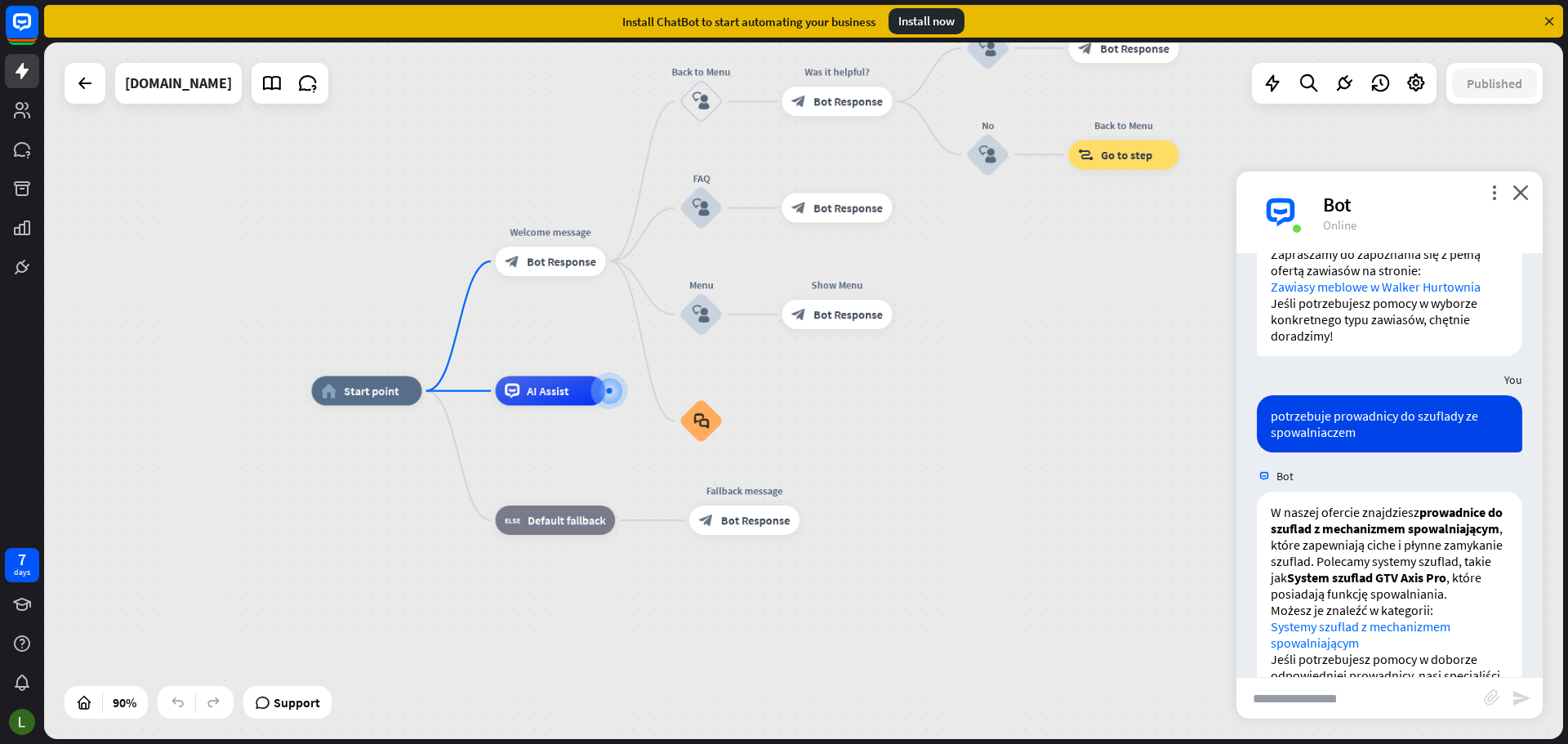
scroll to position [417, 0]
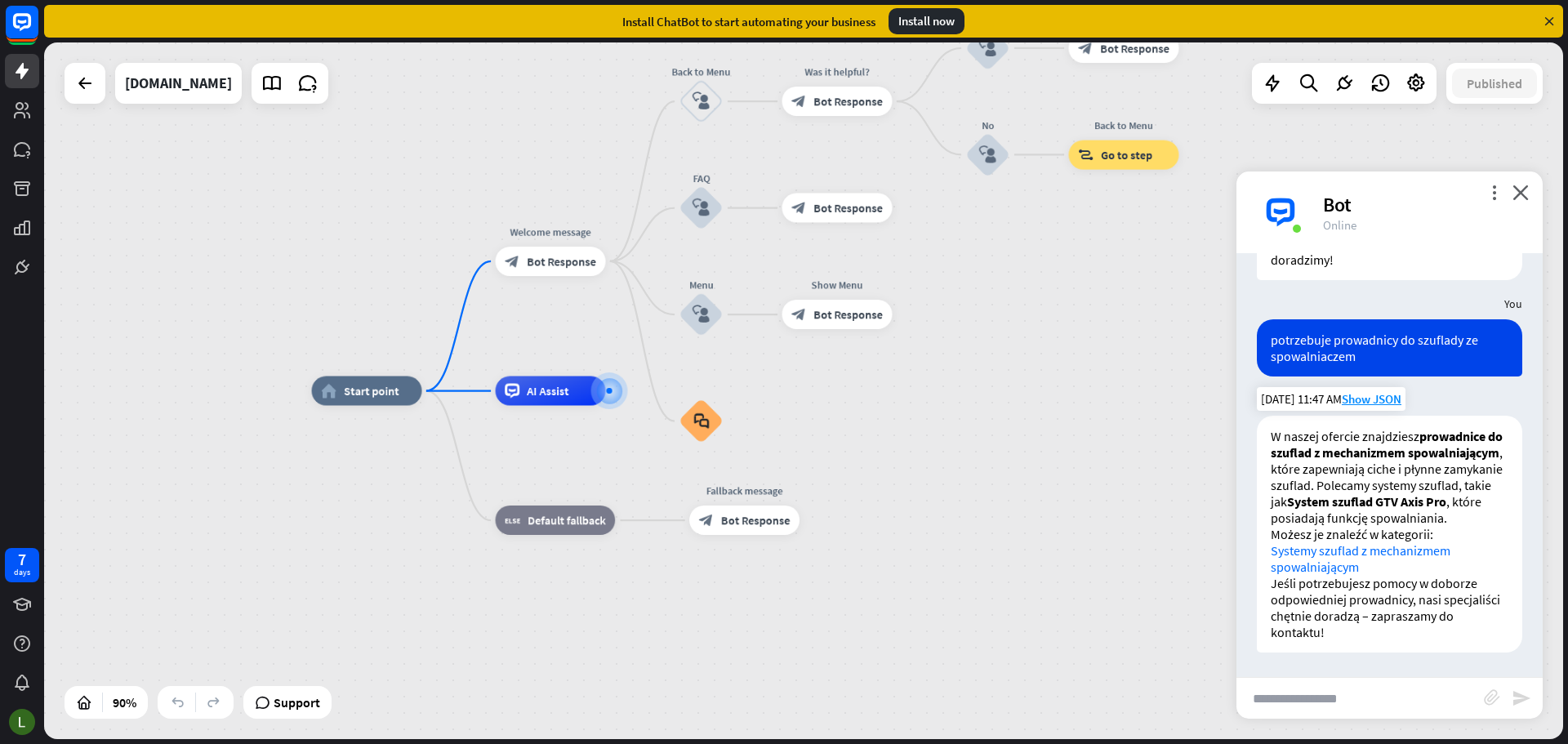
click at [1349, 553] on link "Systemy szuflad z mechanizmem spowalniającym" at bounding box center [1361, 558] width 180 height 32
click at [1344, 717] on div "home_2 Start point Welcome message block_bot_response Bot Response Back to Menu…" at bounding box center [804, 391] width 1519 height 696
click at [1343, 710] on input "text" at bounding box center [1360, 698] width 247 height 41
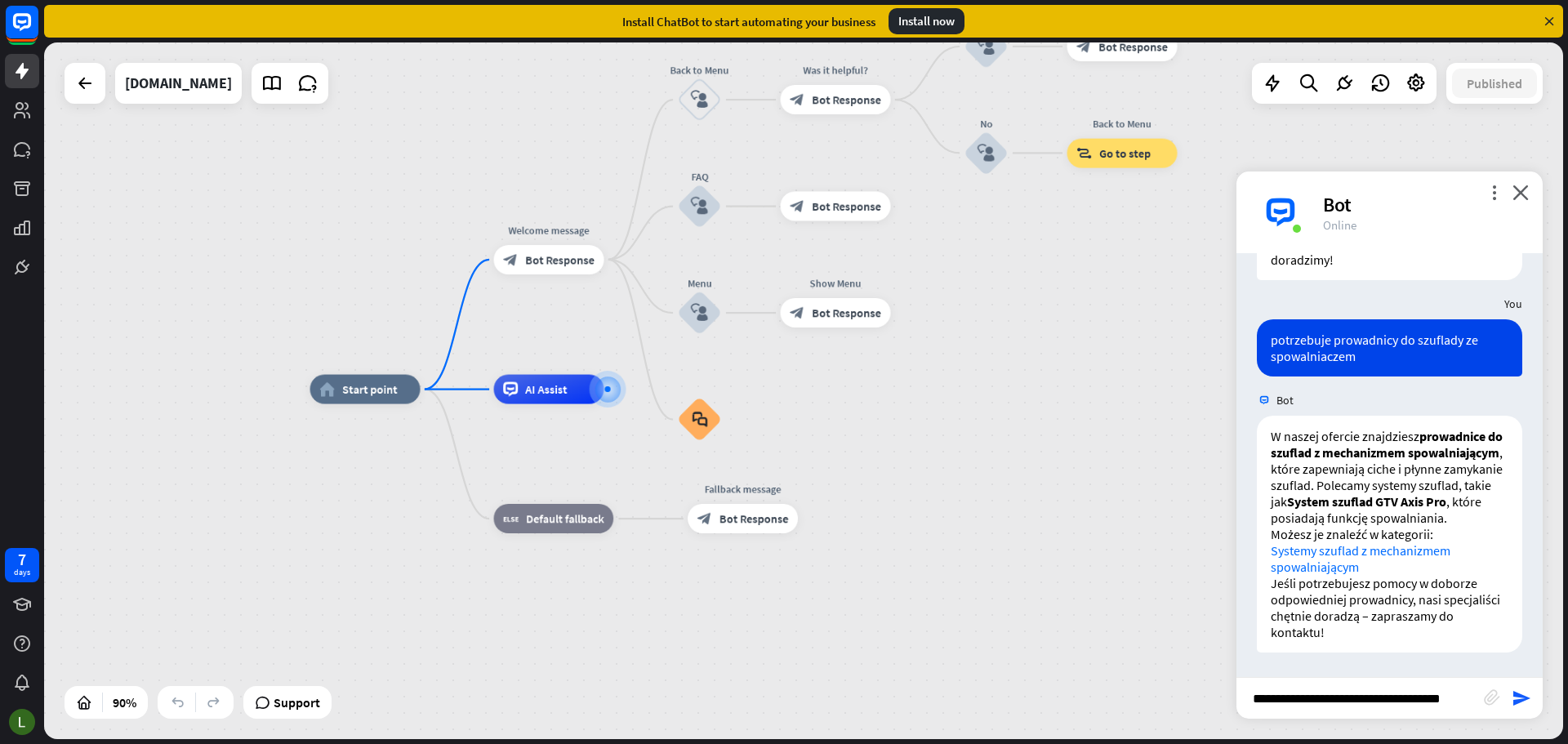
scroll to position [0, 12]
type input "**********"
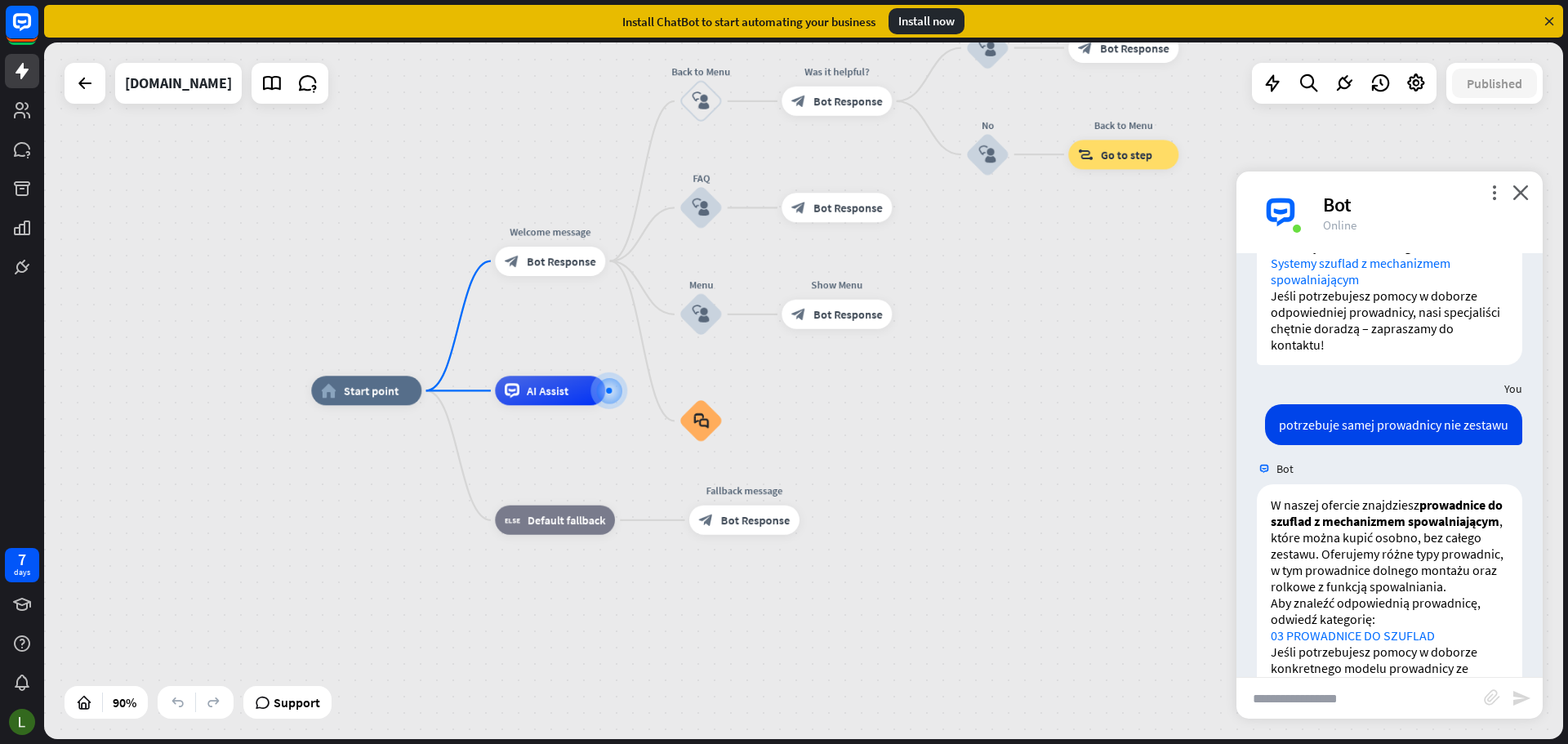
scroll to position [806, 0]
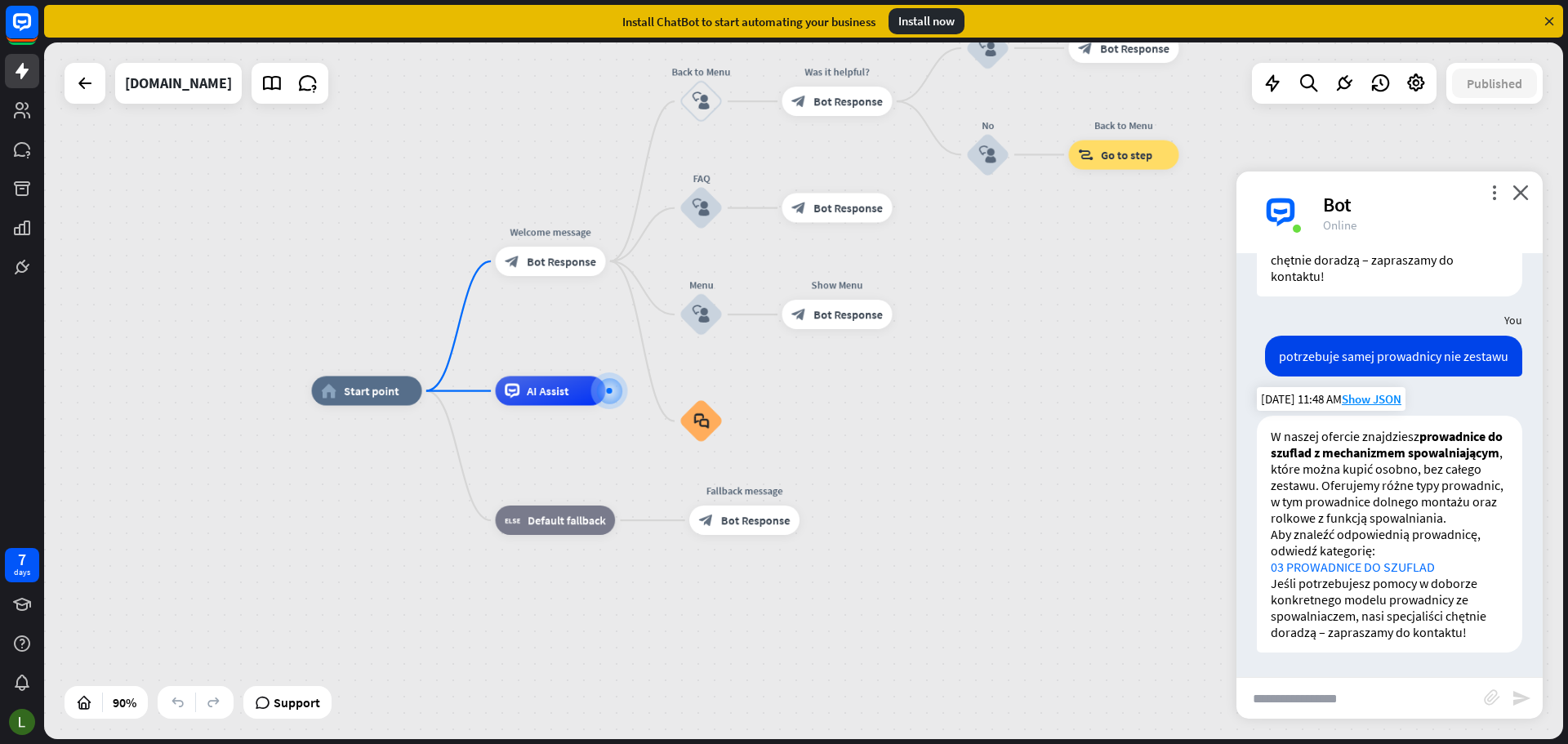
click at [1356, 566] on link "03 PROWADNICE DO SZUFLAD" at bounding box center [1353, 566] width 164 height 16
click at [1423, 716] on input "text" at bounding box center [1360, 698] width 247 height 41
click at [123, 700] on icon at bounding box center [121, 702] width 16 height 16
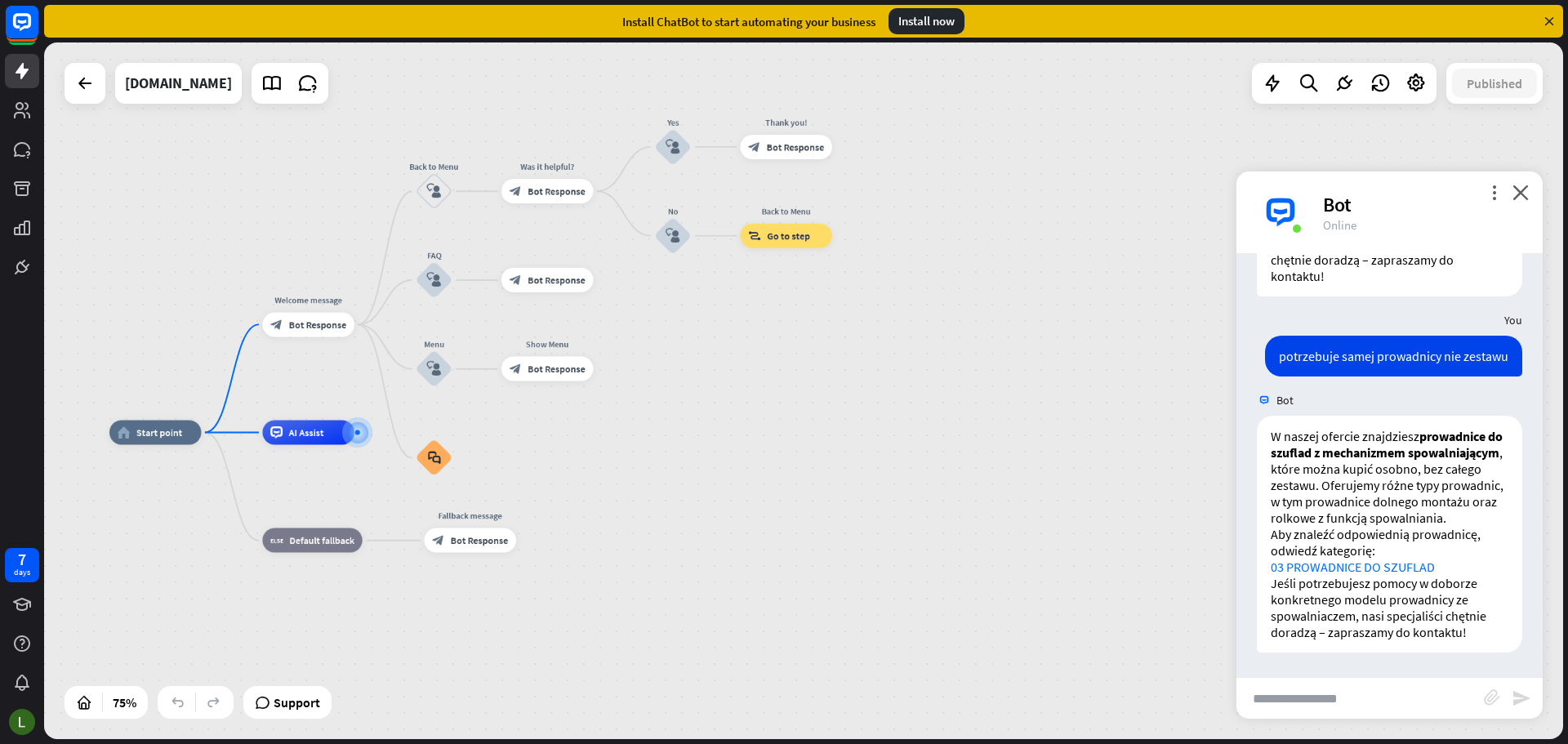
drag, startPoint x: 837, startPoint y: 469, endPoint x: 552, endPoint y: 511, distance: 288.1
click at [552, 511] on div "home_2 Start point Welcome message block_bot_response Bot Response Back to Menu…" at bounding box center [679, 694] width 1139 height 523
click at [1194, 259] on div "home_2 Start point Welcome message block_bot_response Bot Response Back to Menu…" at bounding box center [804, 391] width 1519 height 696
click at [1491, 188] on icon "more_vert" at bounding box center [1494, 192] width 15 height 15
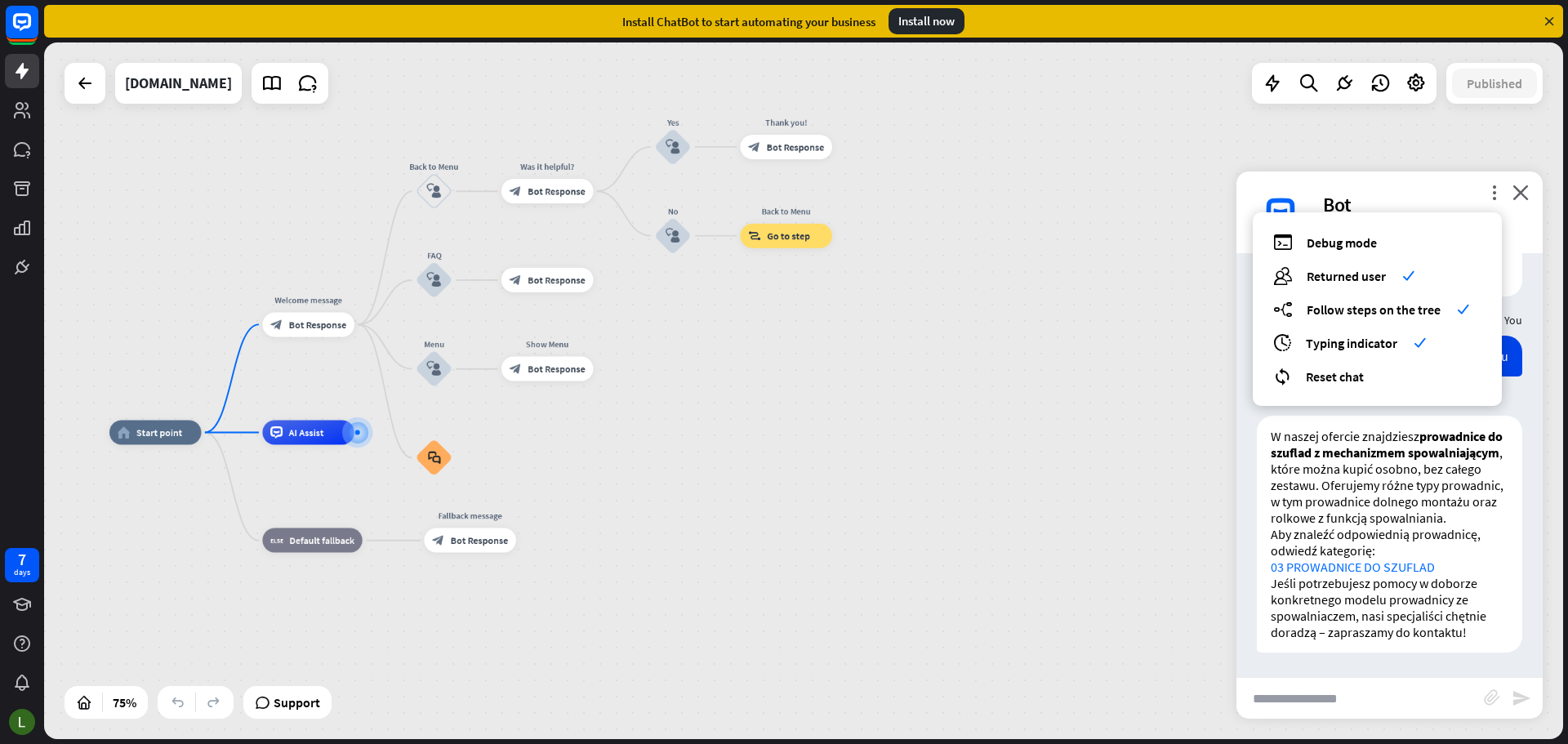
click at [1020, 322] on div "home_2 Start point Welcome message block_bot_response Bot Response Back to Menu…" at bounding box center [804, 391] width 1519 height 696
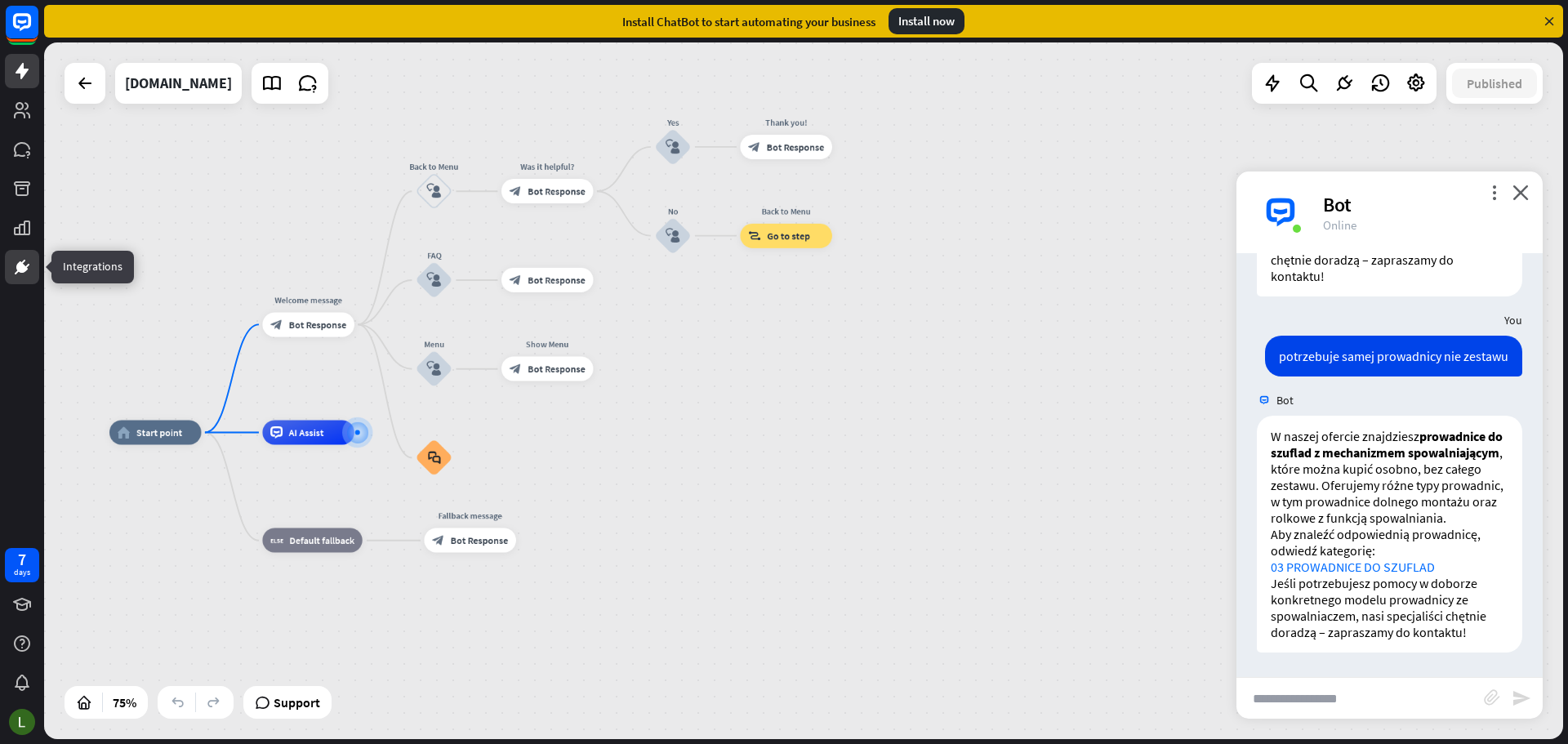
click at [20, 255] on link at bounding box center [22, 267] width 34 height 34
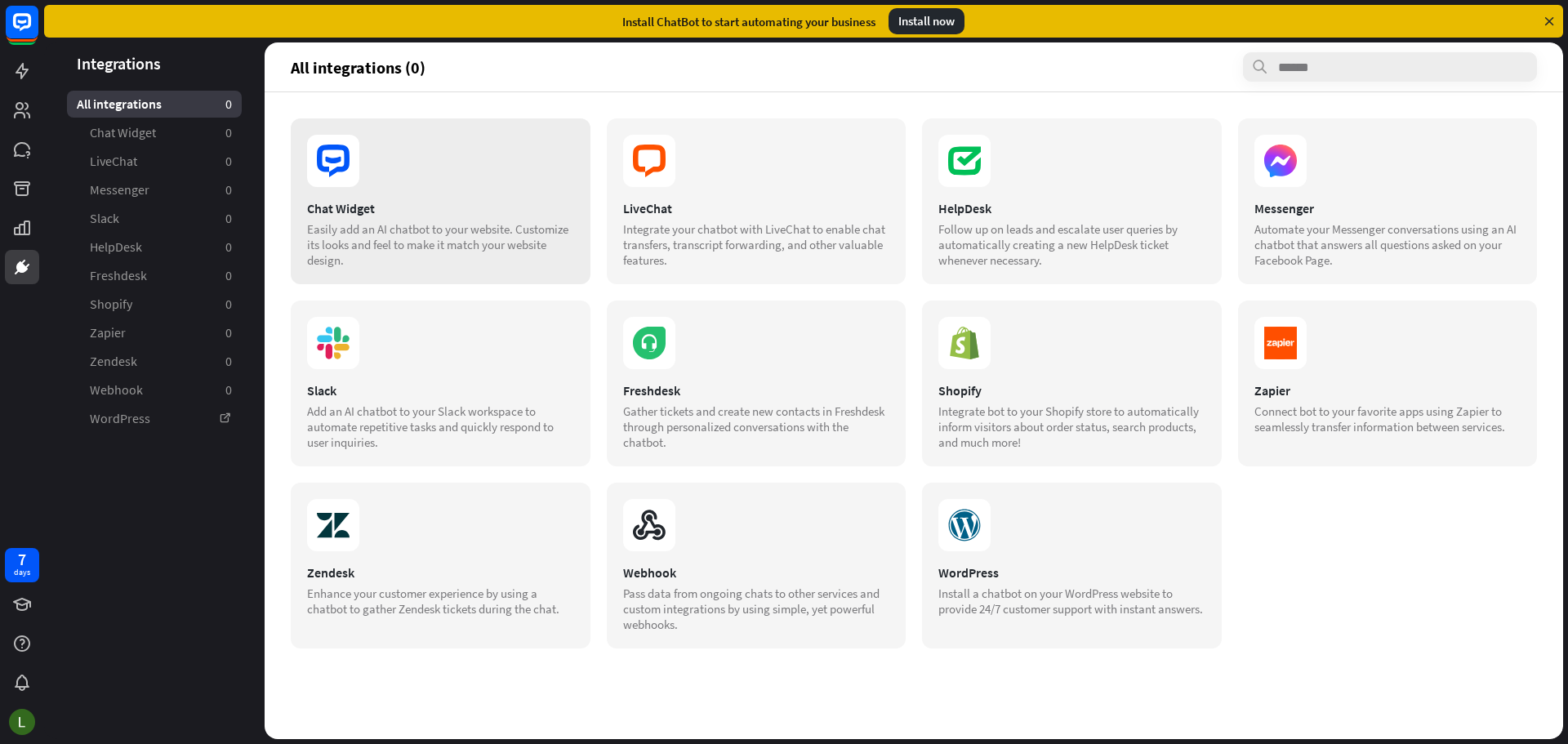
drag, startPoint x: 357, startPoint y: 188, endPoint x: 385, endPoint y: 137, distance: 58.2
click at [385, 137] on section at bounding box center [441, 161] width 267 height 52
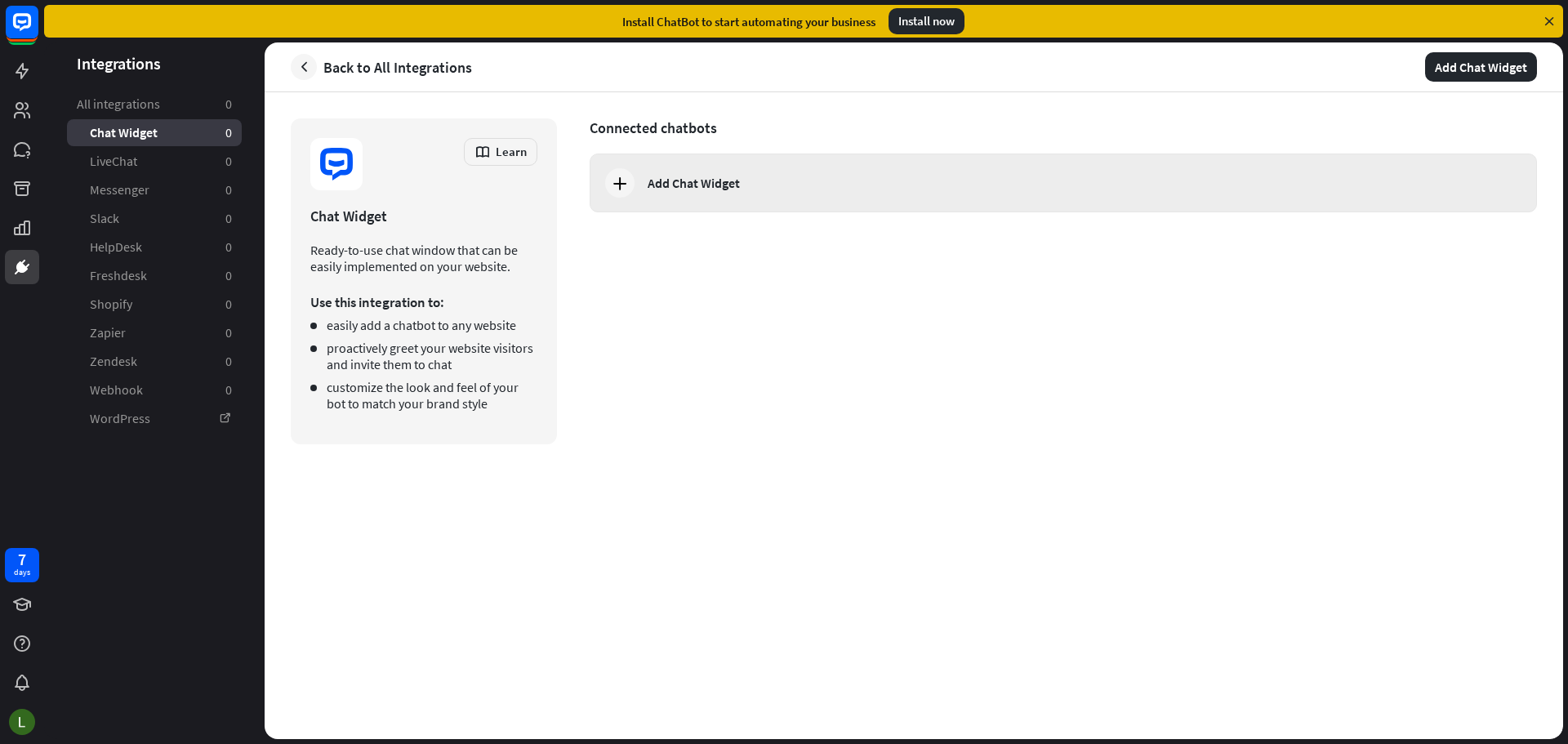
click at [619, 184] on icon at bounding box center [619, 182] width 20 height 20
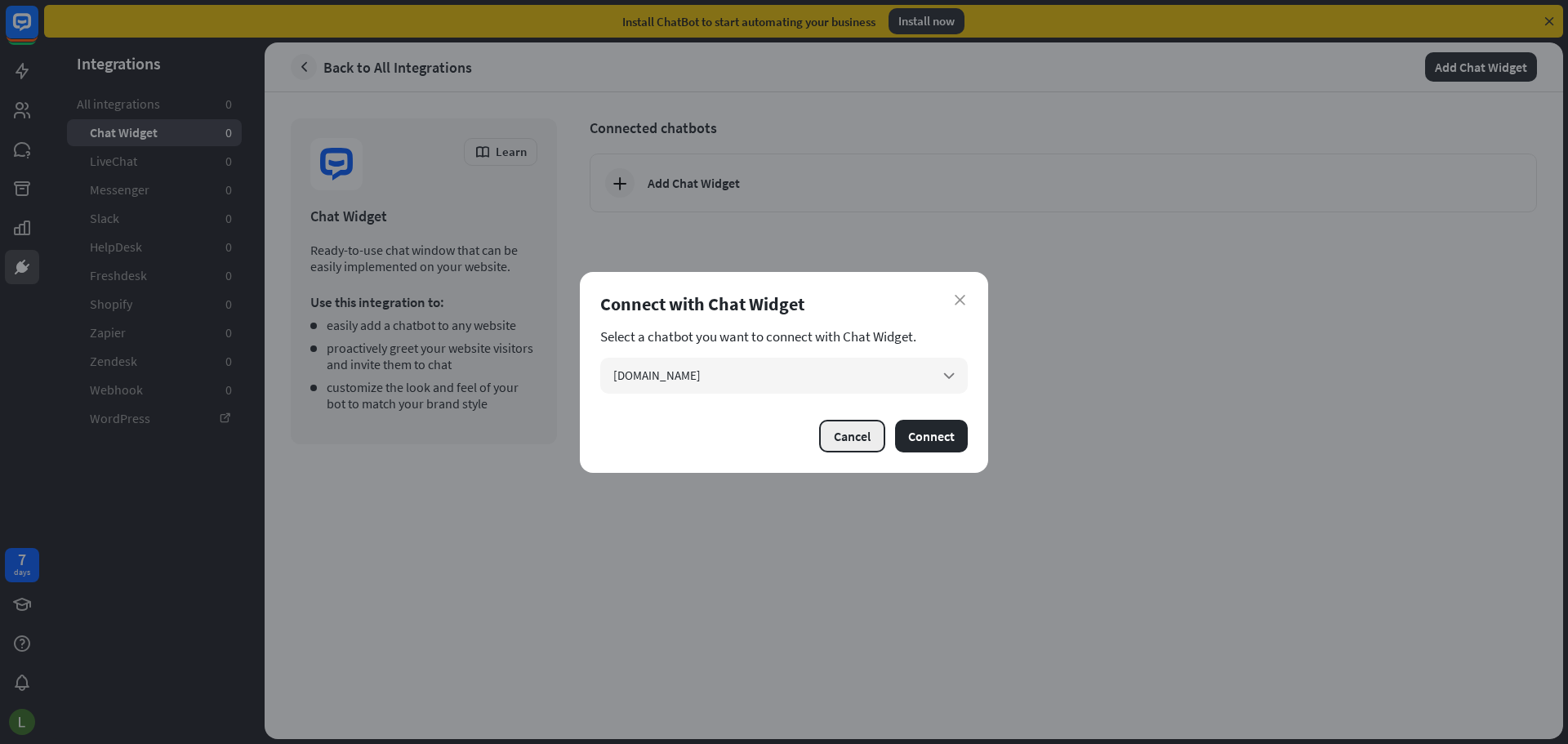
click at [858, 445] on button "Cancel" at bounding box center [852, 436] width 66 height 32
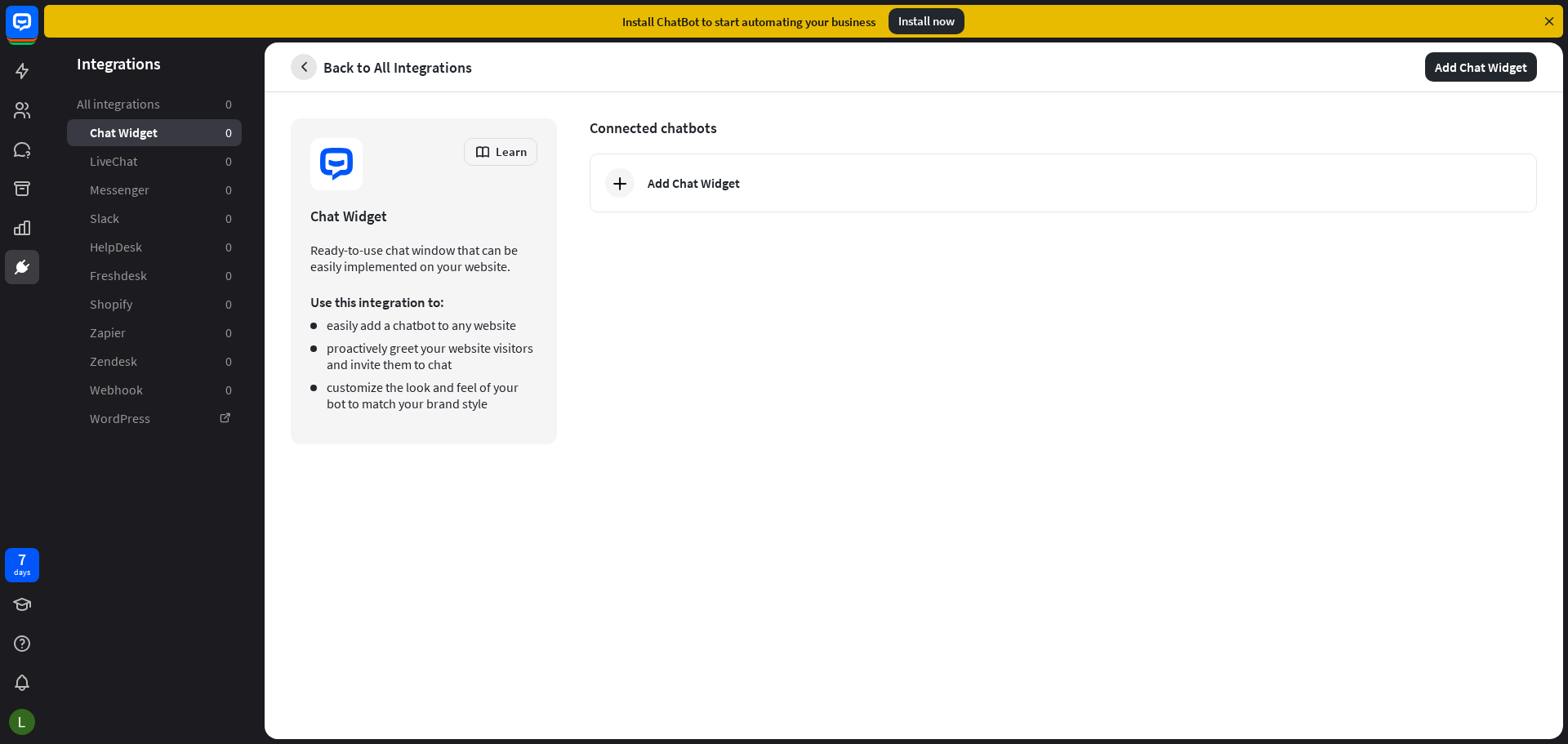
click at [304, 63] on icon "button" at bounding box center [305, 68] width 17 height 17
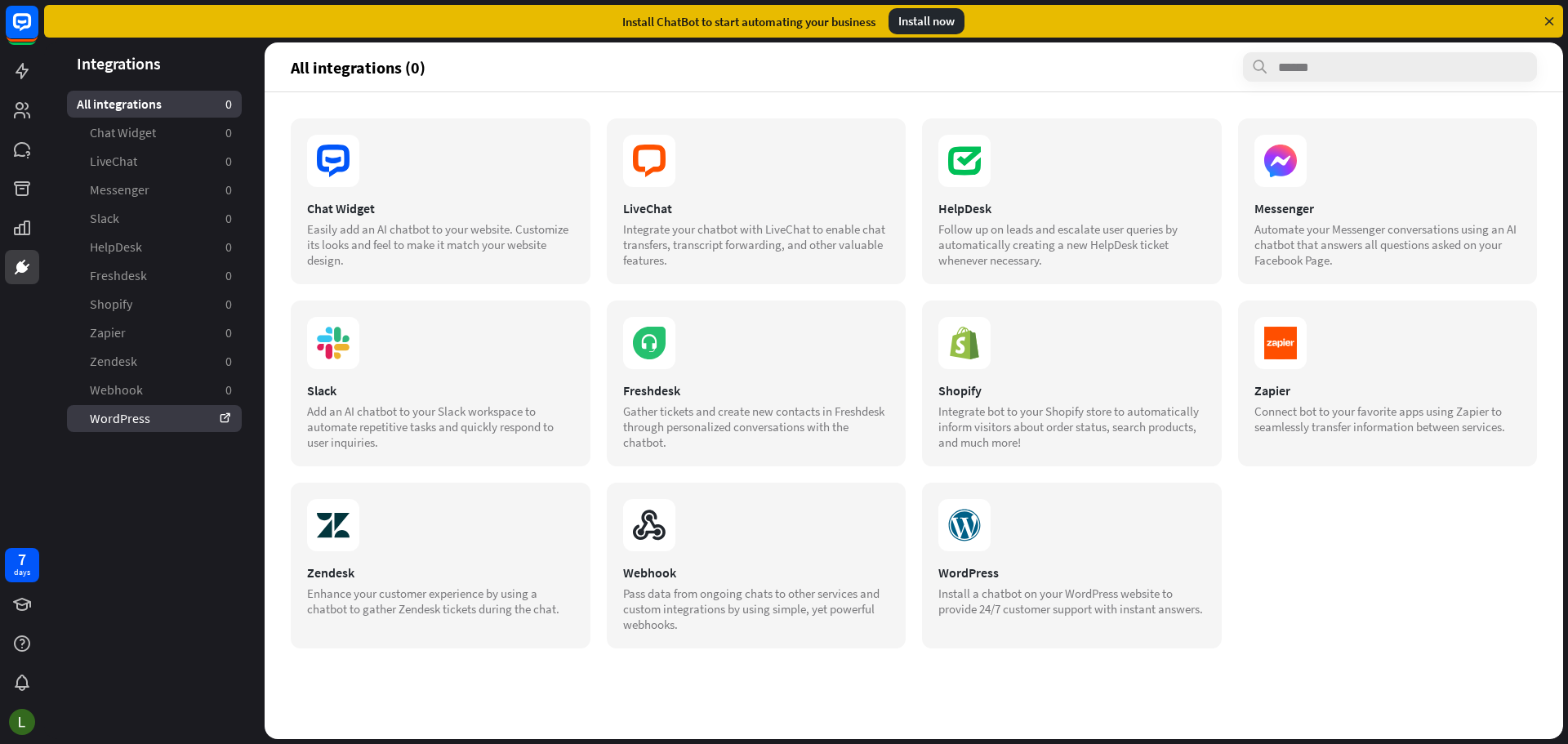
click at [157, 422] on link "WordPress" at bounding box center [154, 419] width 175 height 27
click at [27, 64] on icon at bounding box center [21, 71] width 20 height 20
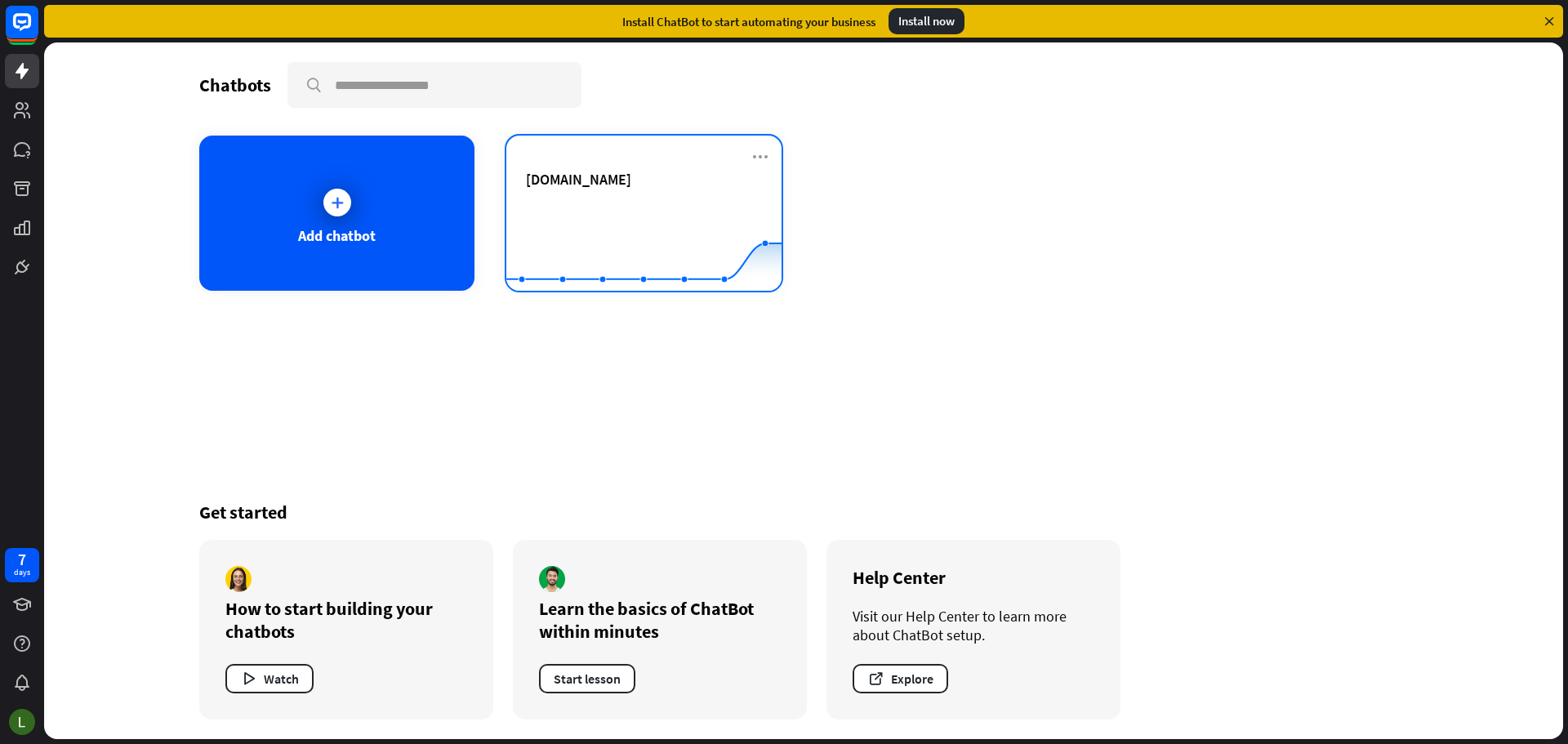
click at [623, 173] on span "[DOMAIN_NAME]" at bounding box center [578, 180] width 105 height 19
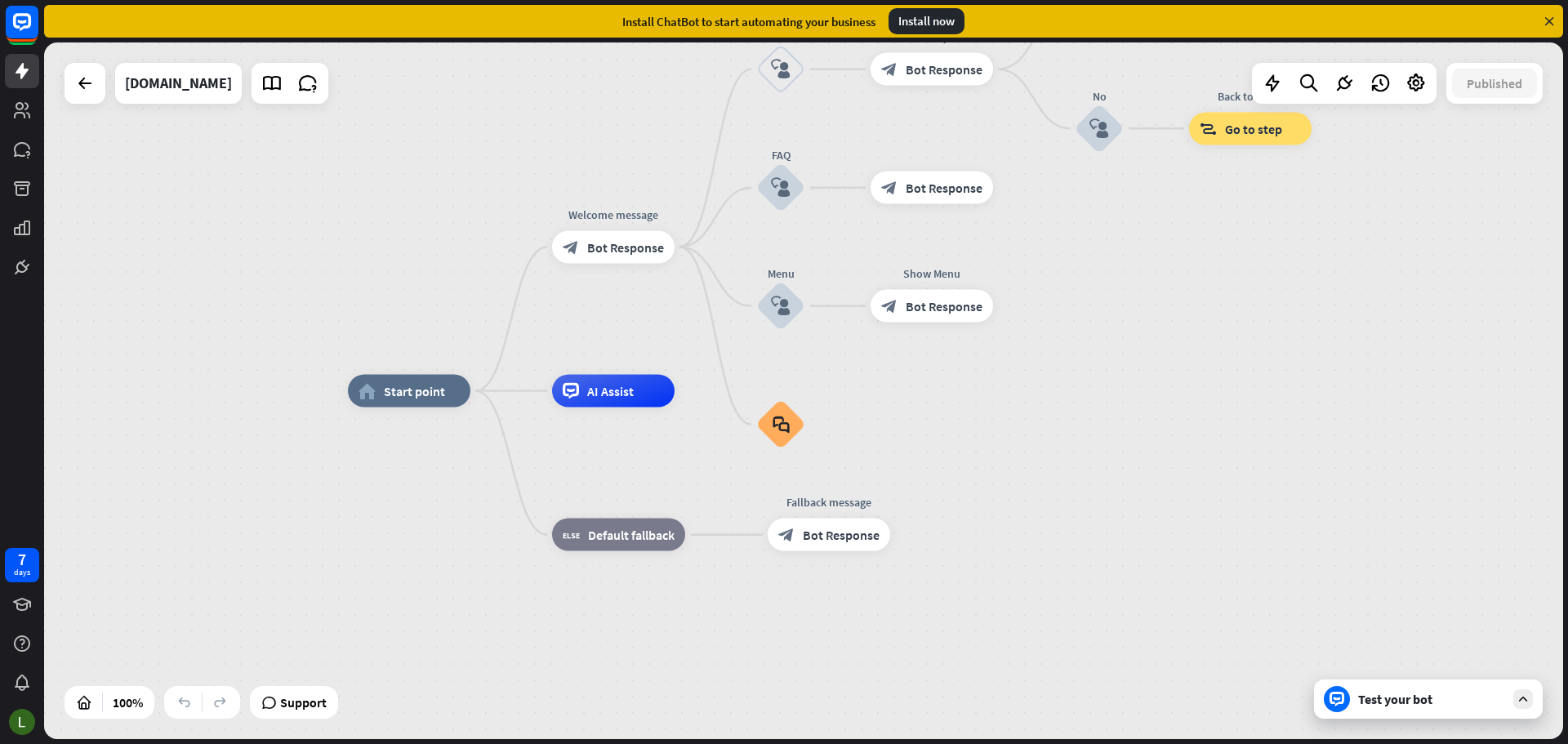
click at [1429, 677] on div "home_2 Start point Welcome message block_bot_response Bot Response Back to Menu…" at bounding box center [1108, 739] width 1519 height 696
click at [1473, 692] on div "Test your bot" at bounding box center [1428, 699] width 228 height 39
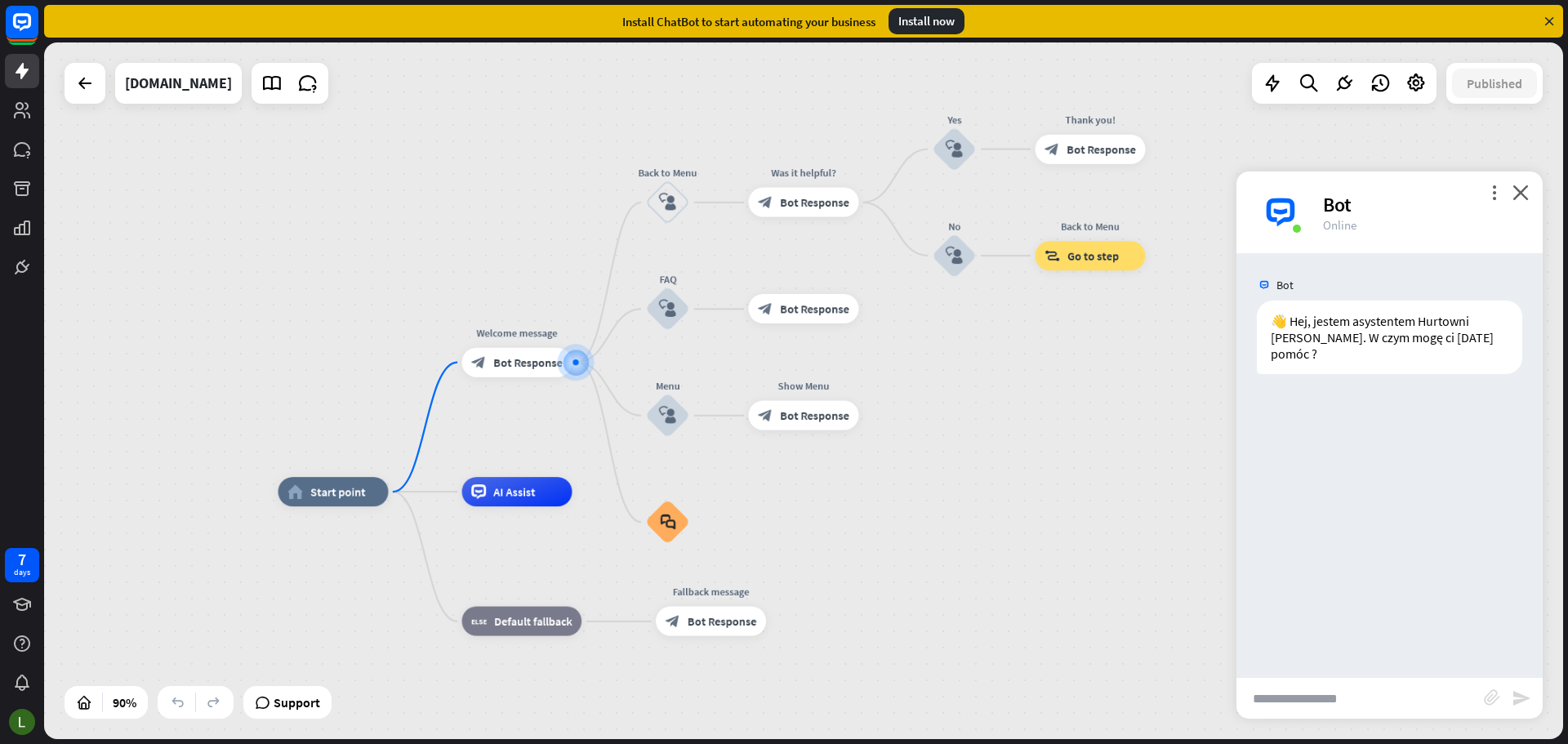
drag, startPoint x: 812, startPoint y: 497, endPoint x: 752, endPoint y: 457, distance: 72.1
click at [753, 458] on div "home_2 Start point Welcome message block_bot_response Bot Response Back to Menu…" at bounding box center [804, 391] width 1519 height 696
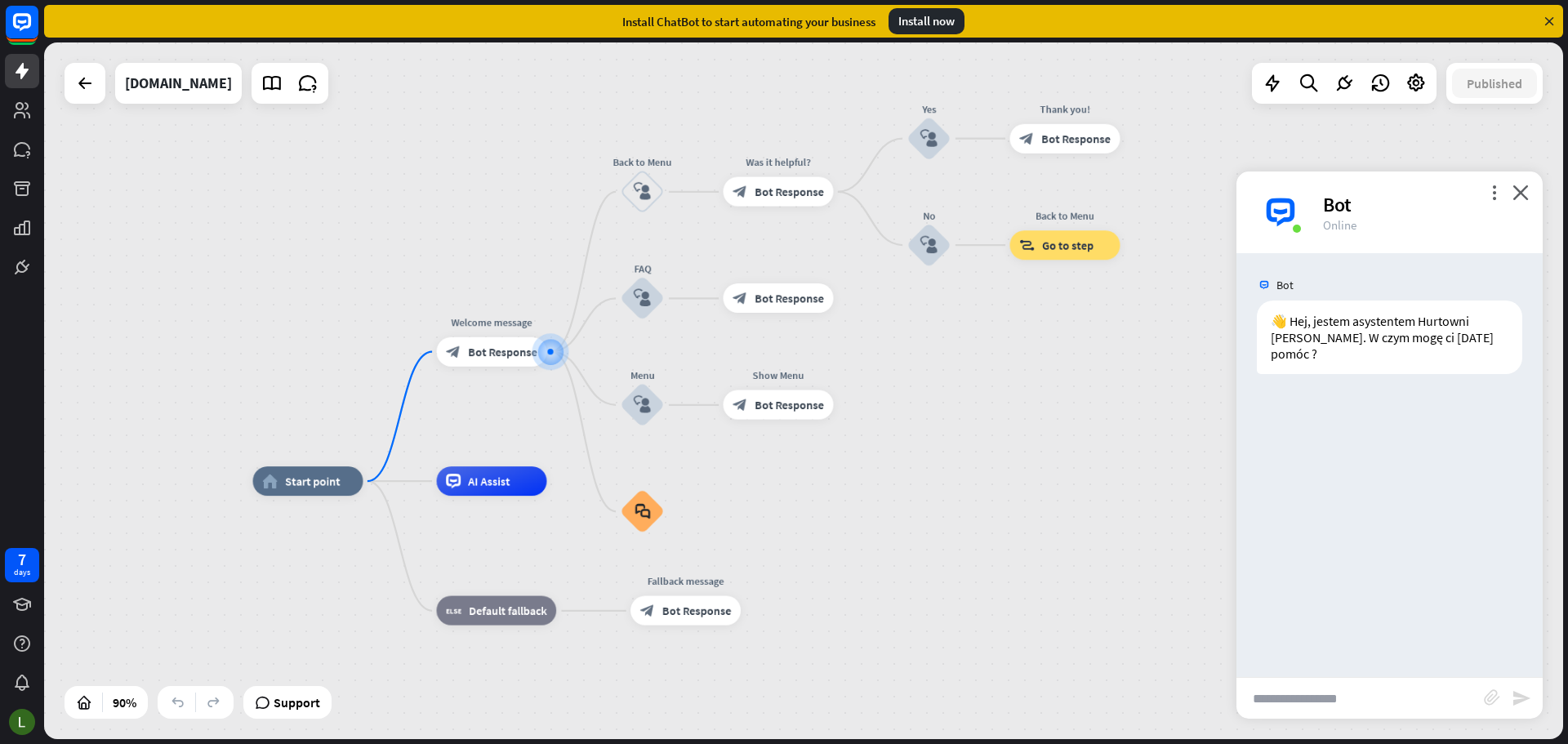
click at [1399, 703] on input "text" at bounding box center [1360, 698] width 247 height 41
click at [1352, 708] on input "text" at bounding box center [1360, 698] width 247 height 41
type input "**********"
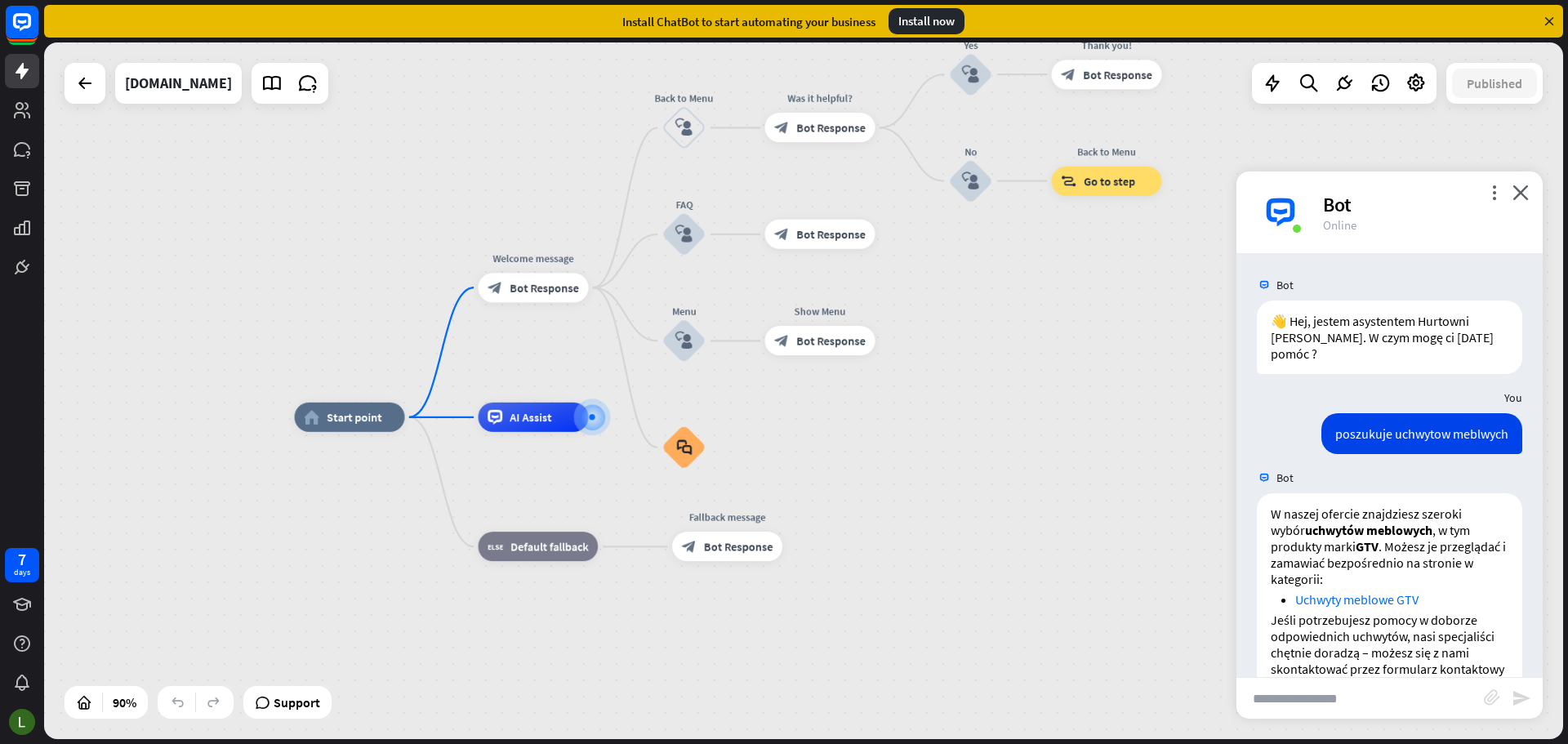
scroll to position [53, 0]
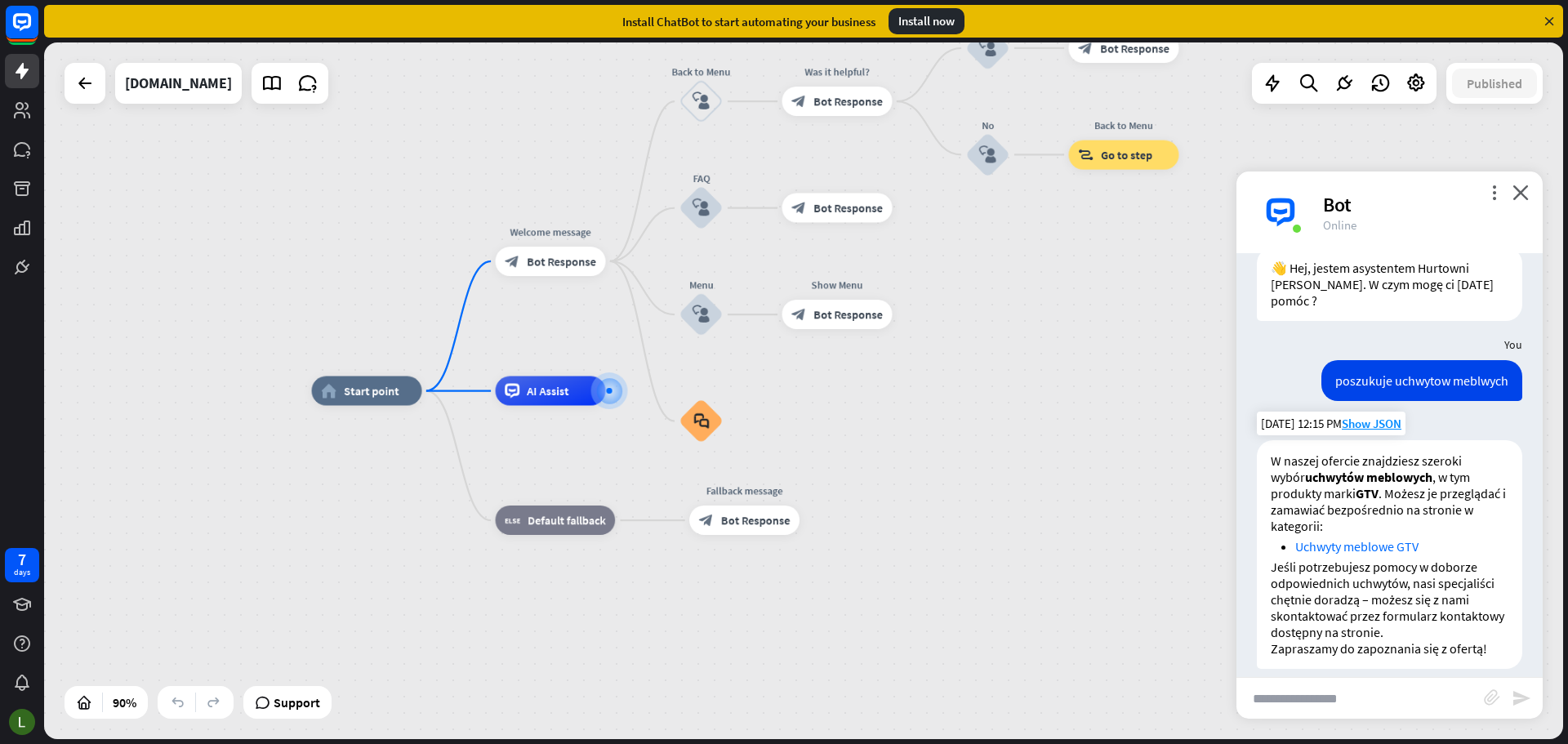
click at [1360, 538] on link "Uchwyty meblowe GTV" at bounding box center [1357, 546] width 123 height 16
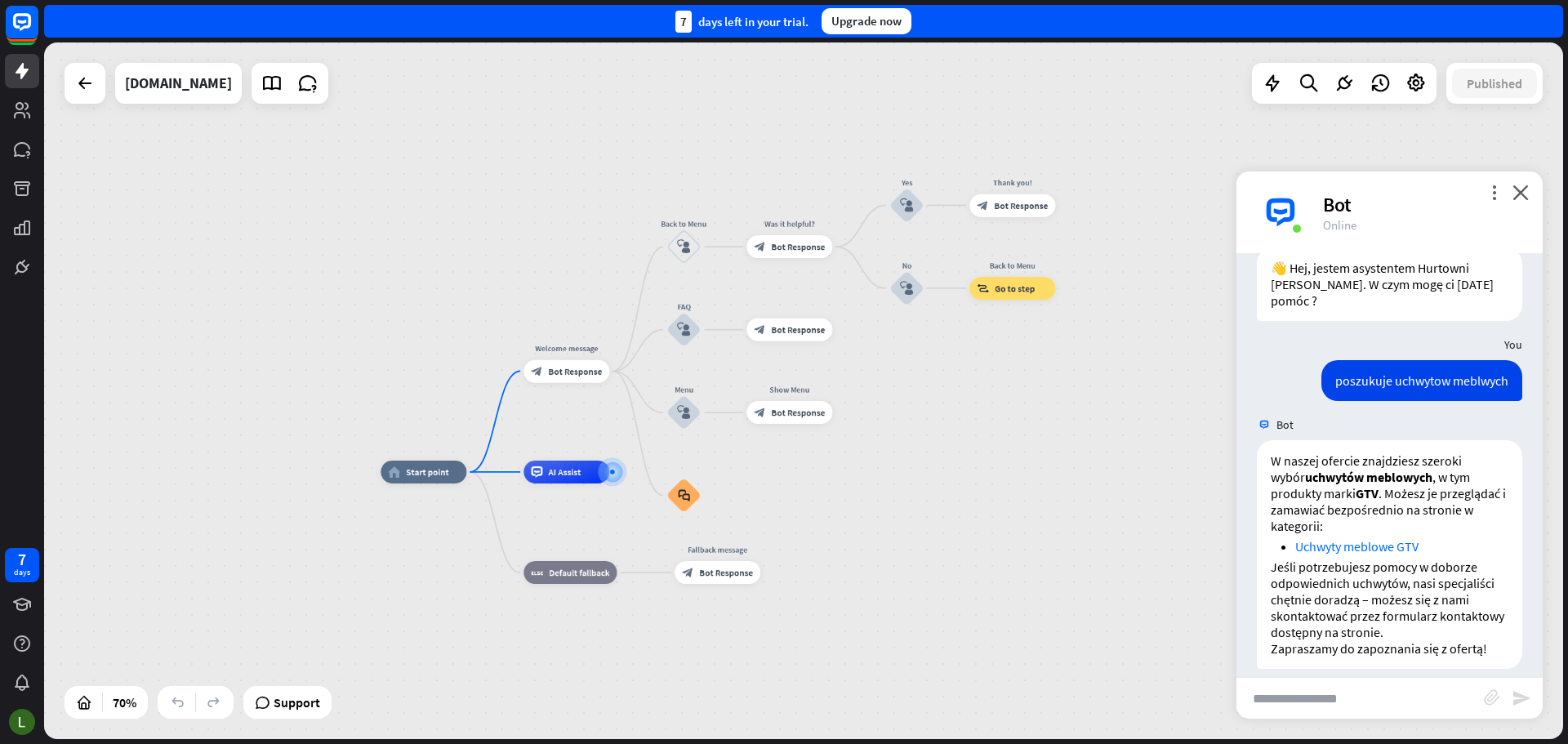
drag, startPoint x: 1006, startPoint y: 429, endPoint x: 927, endPoint y: 499, distance: 105.6
click at [928, 499] on div "home_2 Start point Welcome message block_bot_response Bot Response Back to Menu…" at bounding box center [912, 716] width 1063 height 487
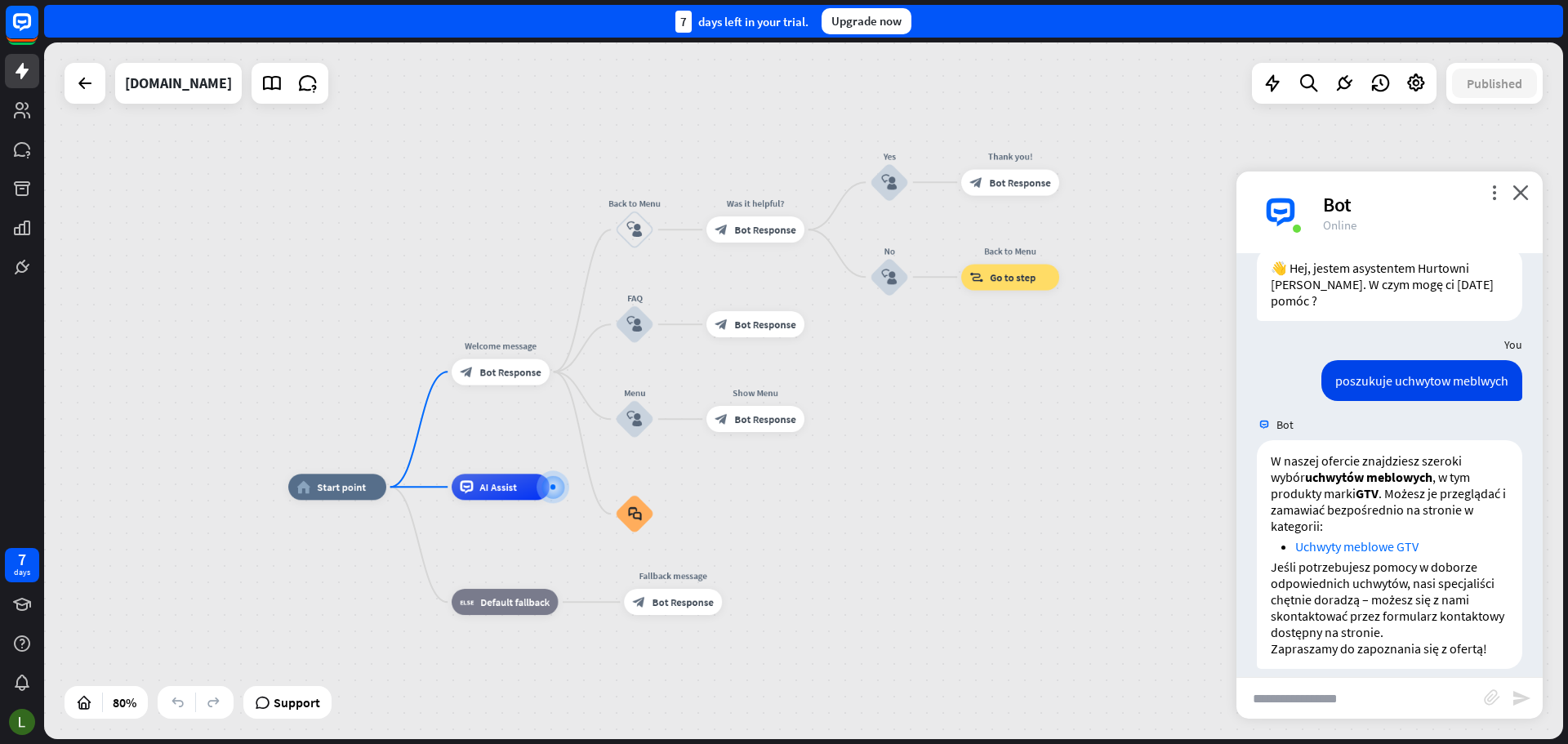
click at [1296, 697] on input "text" at bounding box center [1360, 698] width 247 height 41
type input "*"
type input "**********"
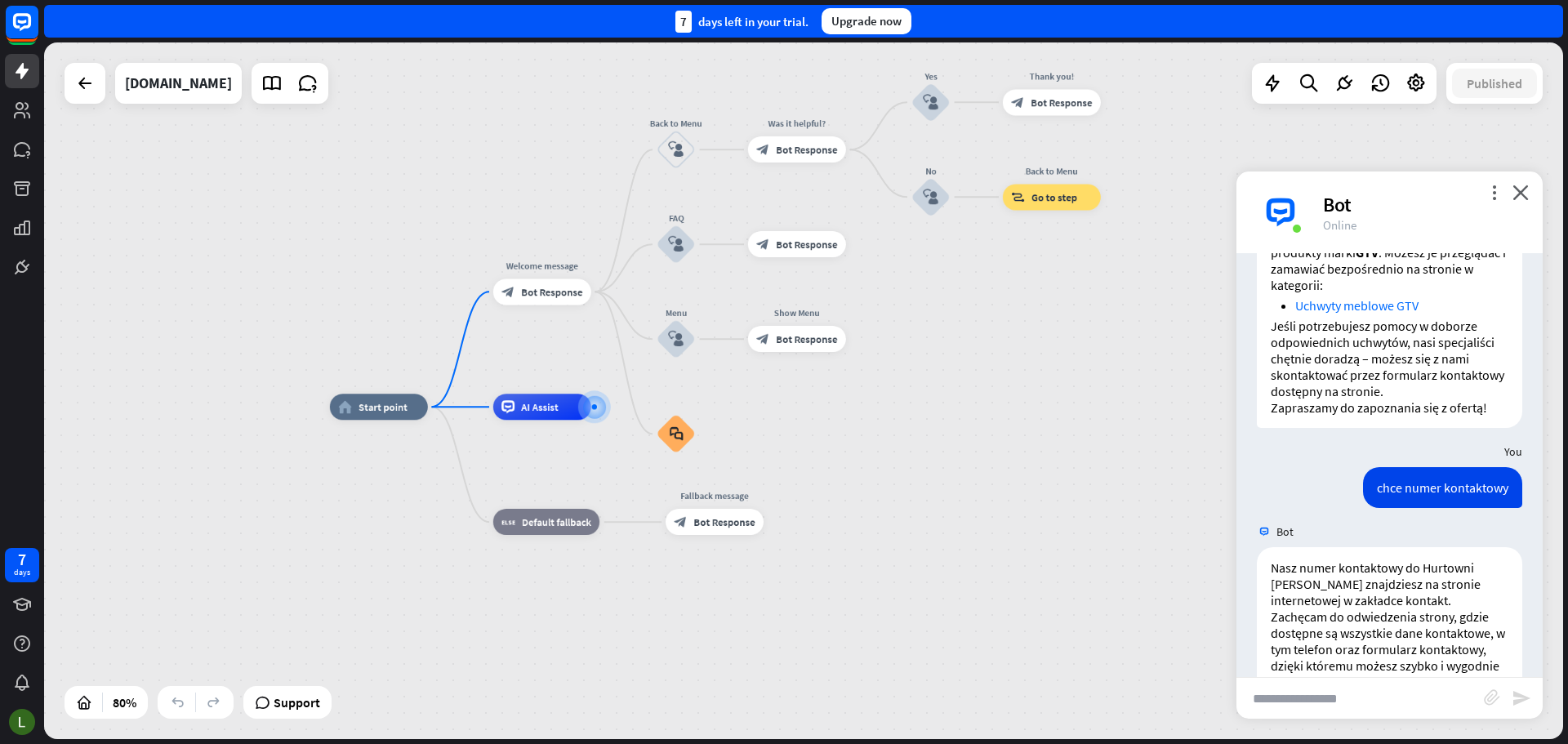
scroll to position [328, 0]
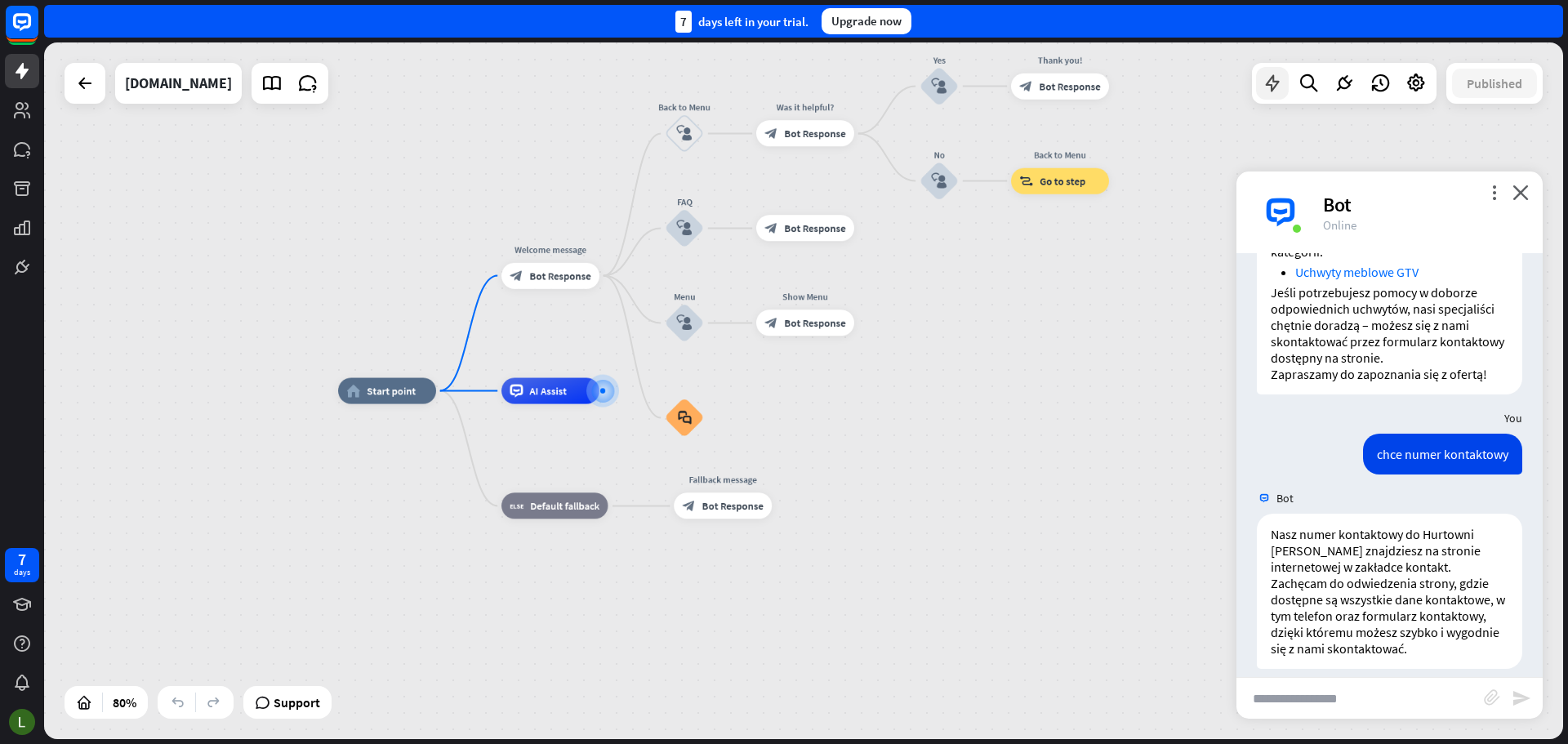
click at [1264, 82] on icon at bounding box center [1272, 83] width 21 height 21
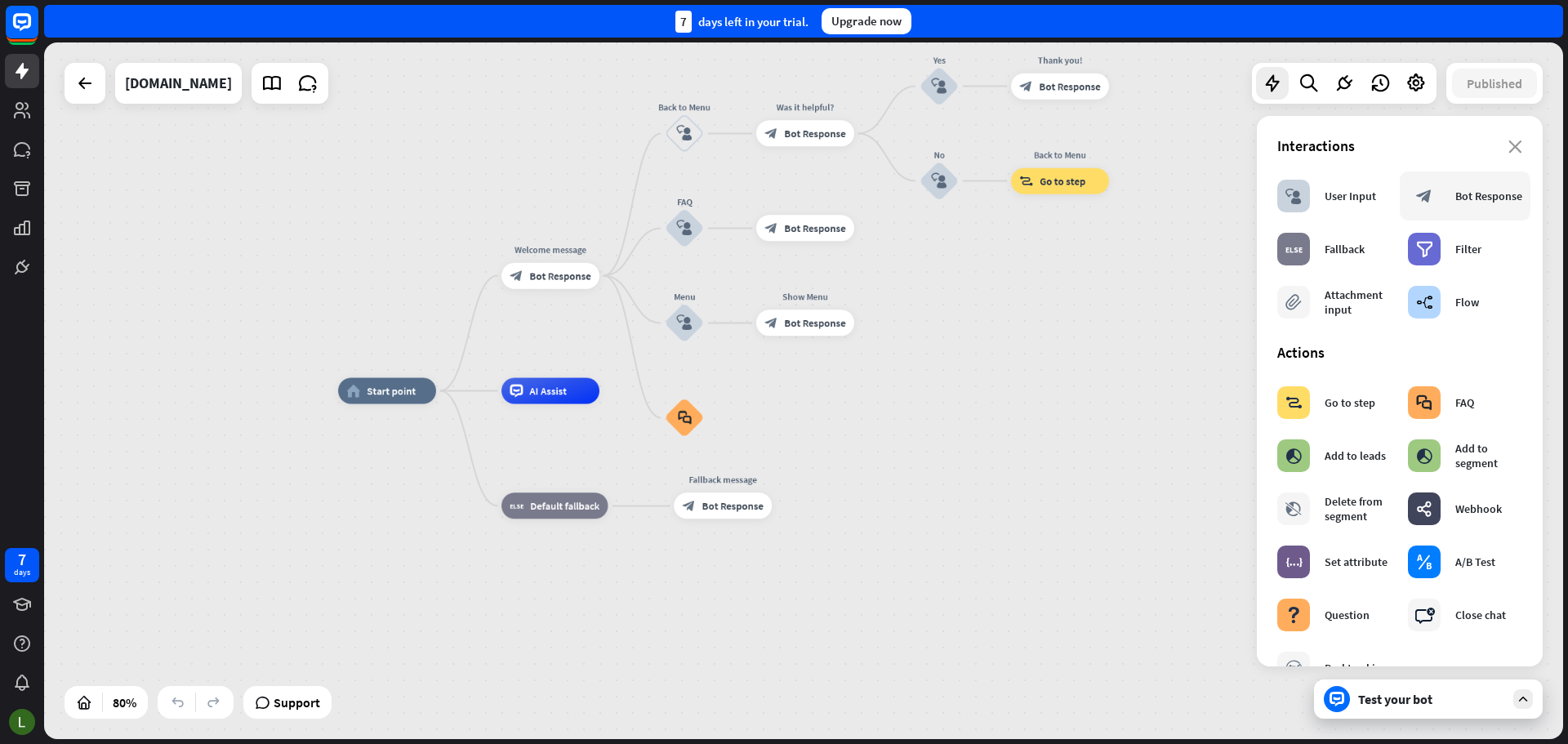
click at [1430, 192] on div "block_bot_response" at bounding box center [1424, 196] width 33 height 32
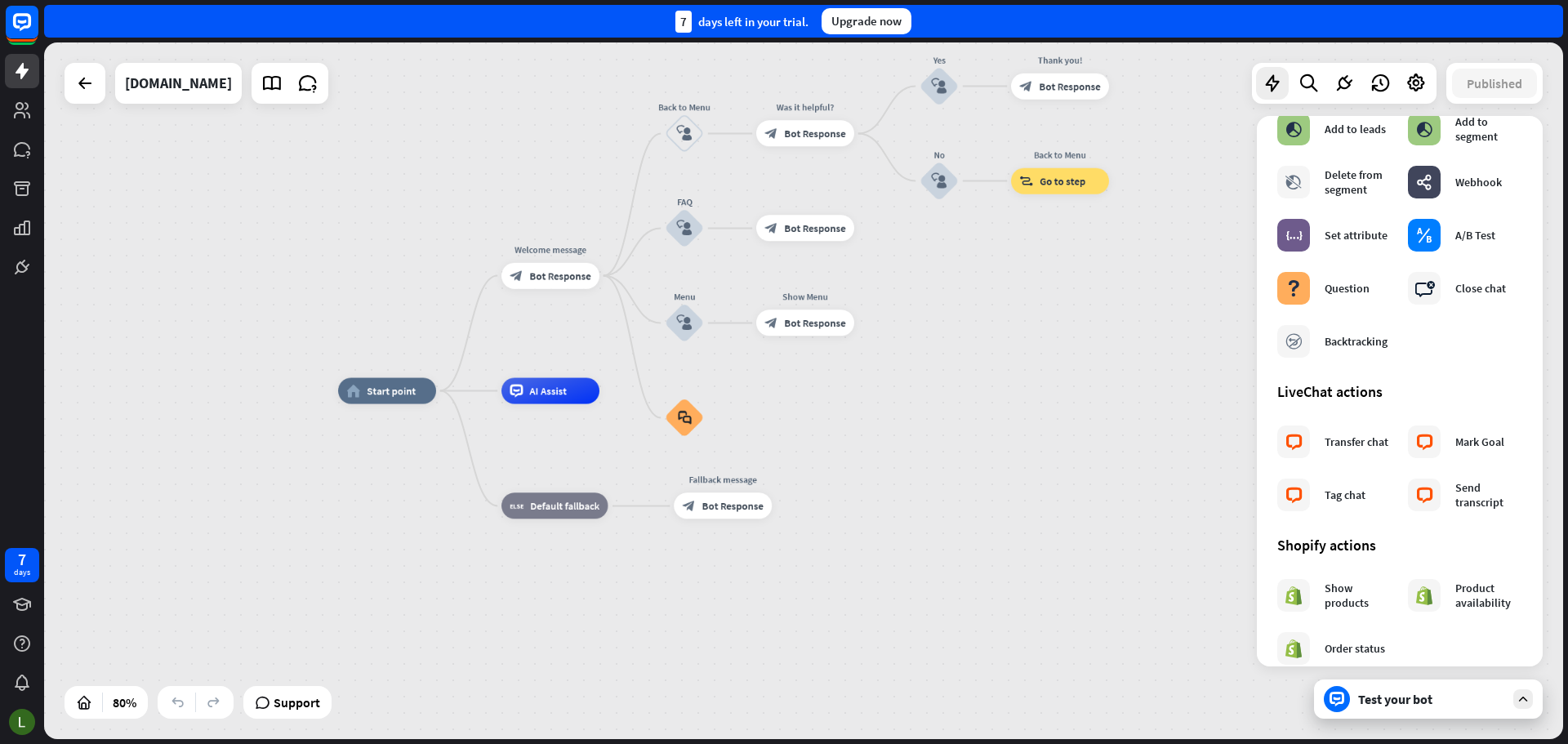
scroll to position [0, 0]
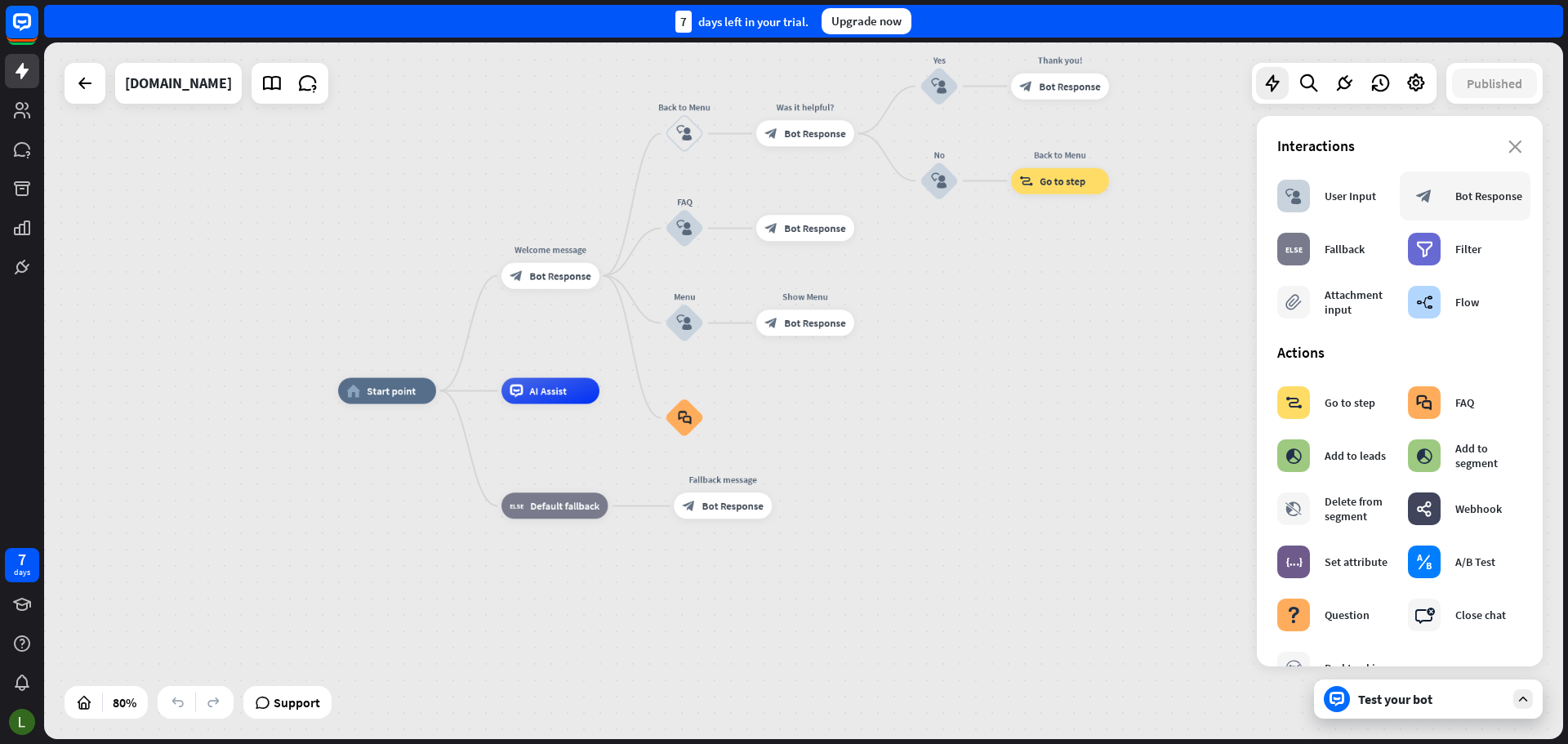
click at [1458, 193] on div "Bot Response" at bounding box center [1488, 196] width 67 height 15
click at [688, 422] on icon "block_faq" at bounding box center [684, 417] width 14 height 15
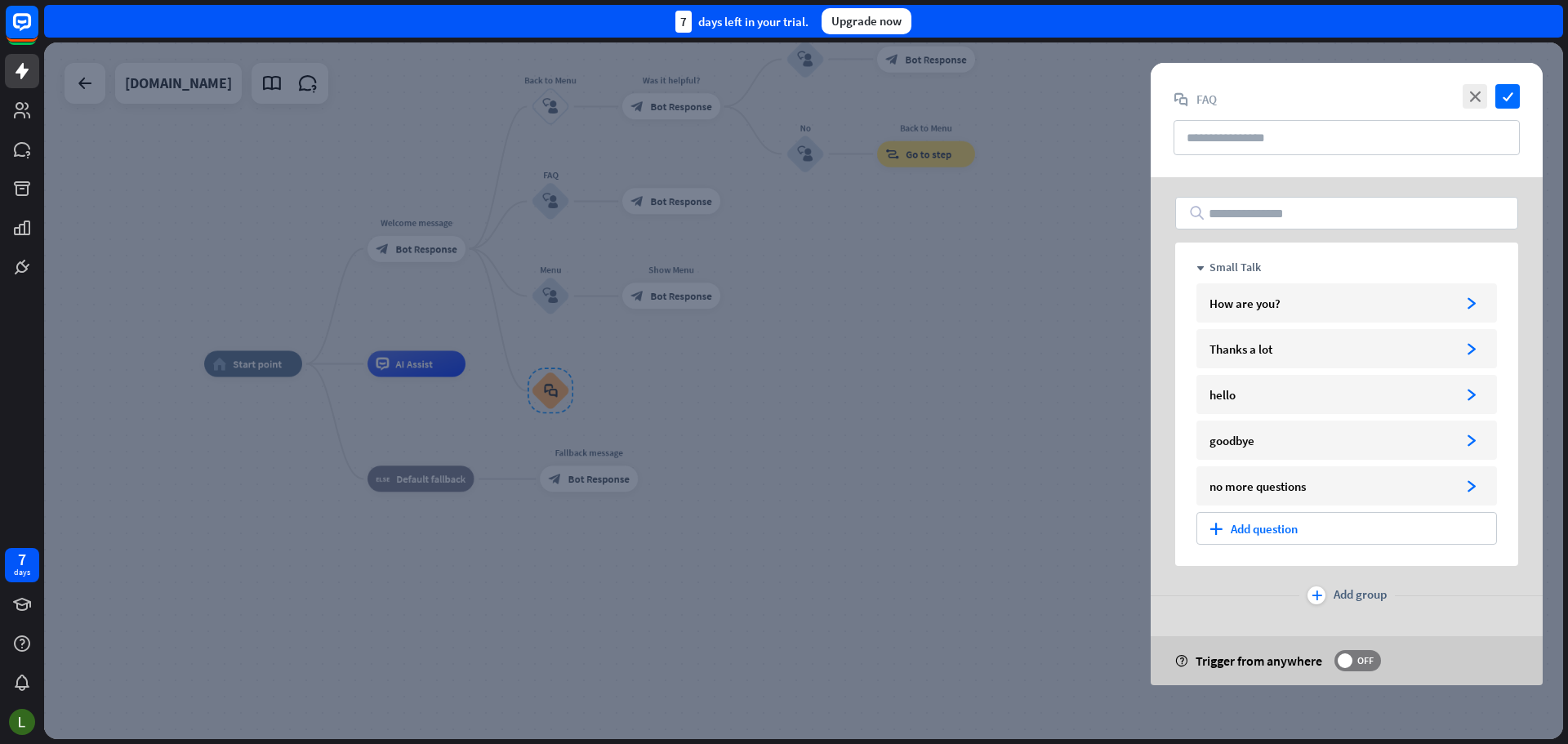
click at [1445, 618] on div "down Small Talk How are you? arrowhead_right Thanks a lot arrowhead_right hello…" at bounding box center [1346, 431] width 392 height 508
click at [1203, 269] on icon "down" at bounding box center [1201, 269] width 9 height 9
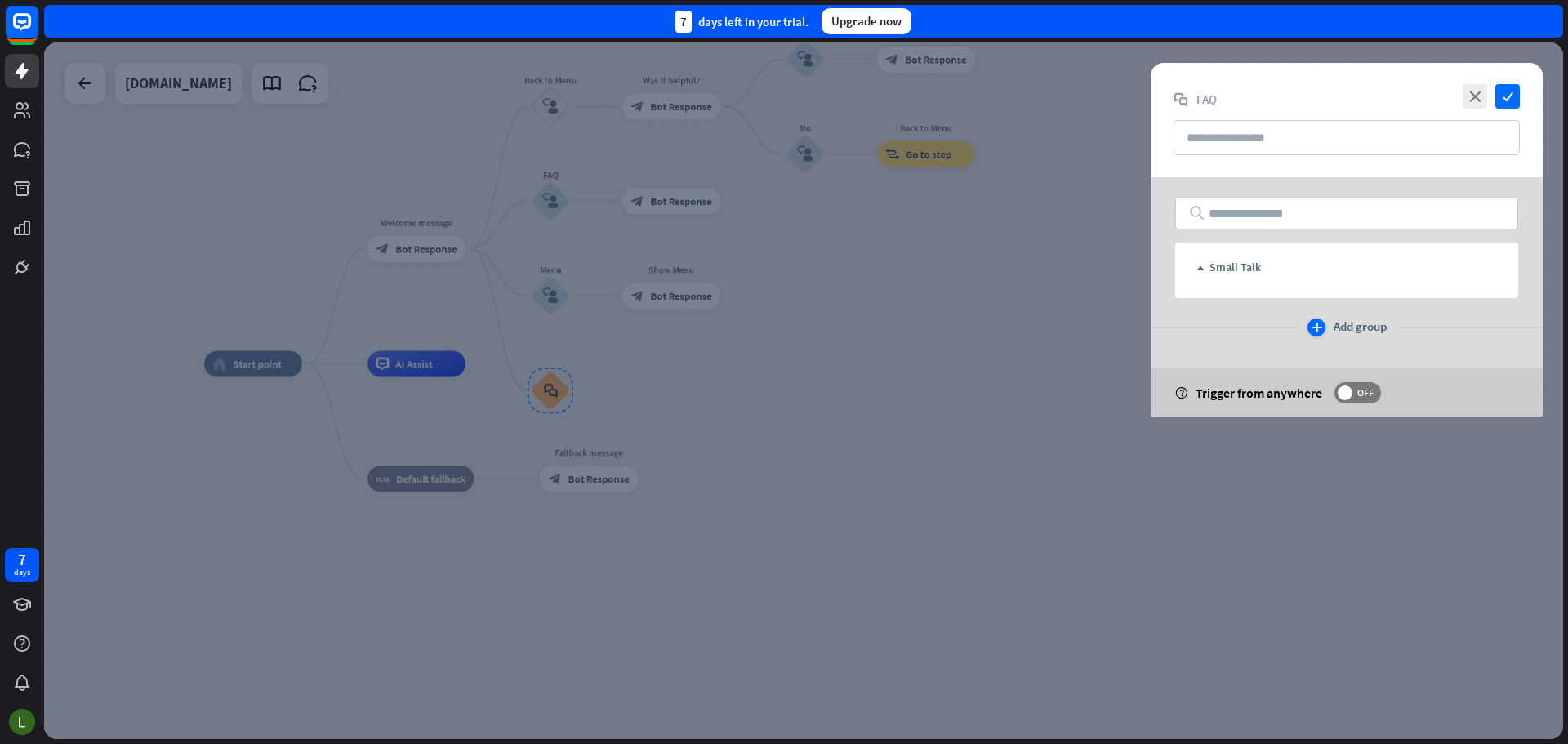
click at [1321, 325] on icon "plus" at bounding box center [1317, 327] width 10 height 9
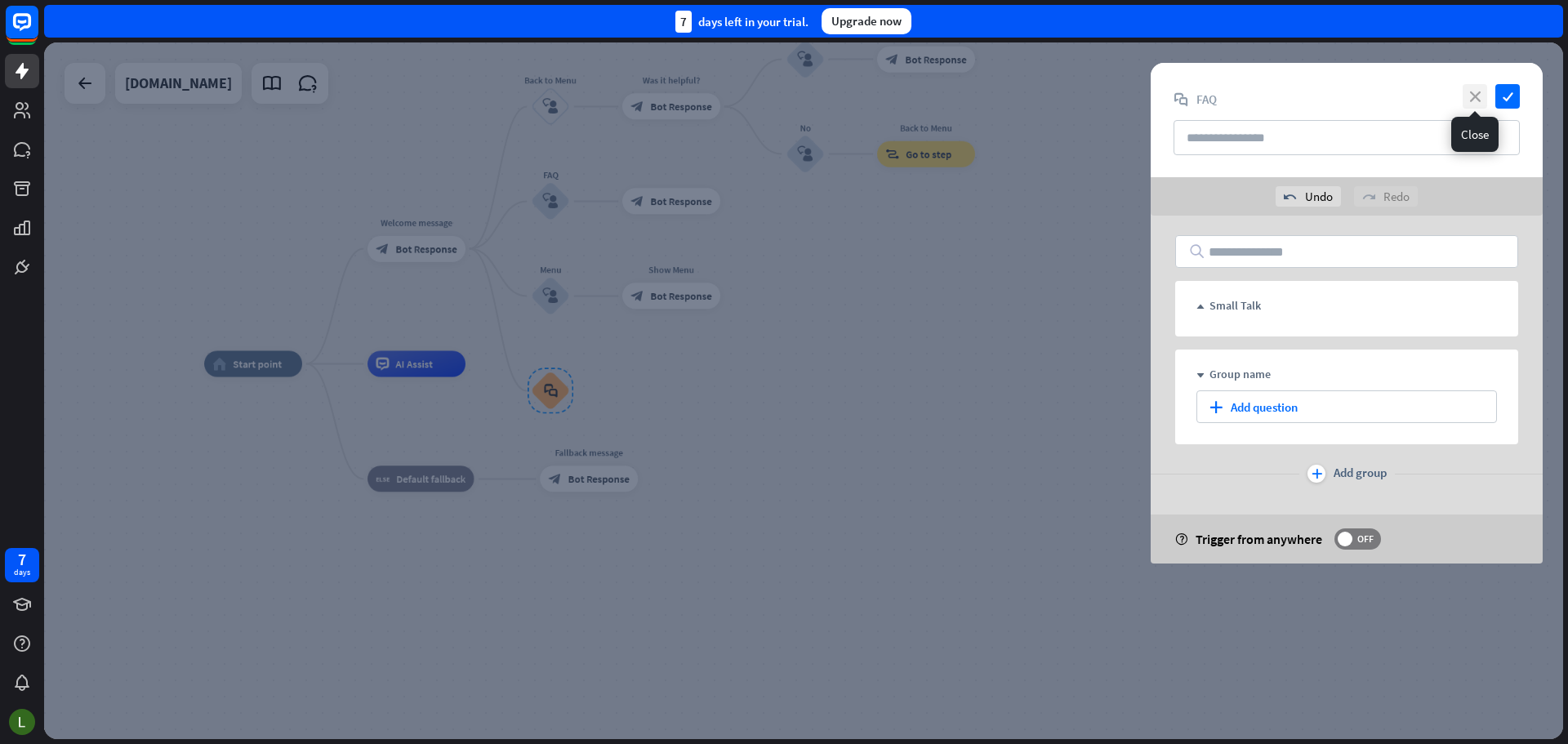
click at [1476, 97] on icon "close" at bounding box center [1475, 96] width 25 height 25
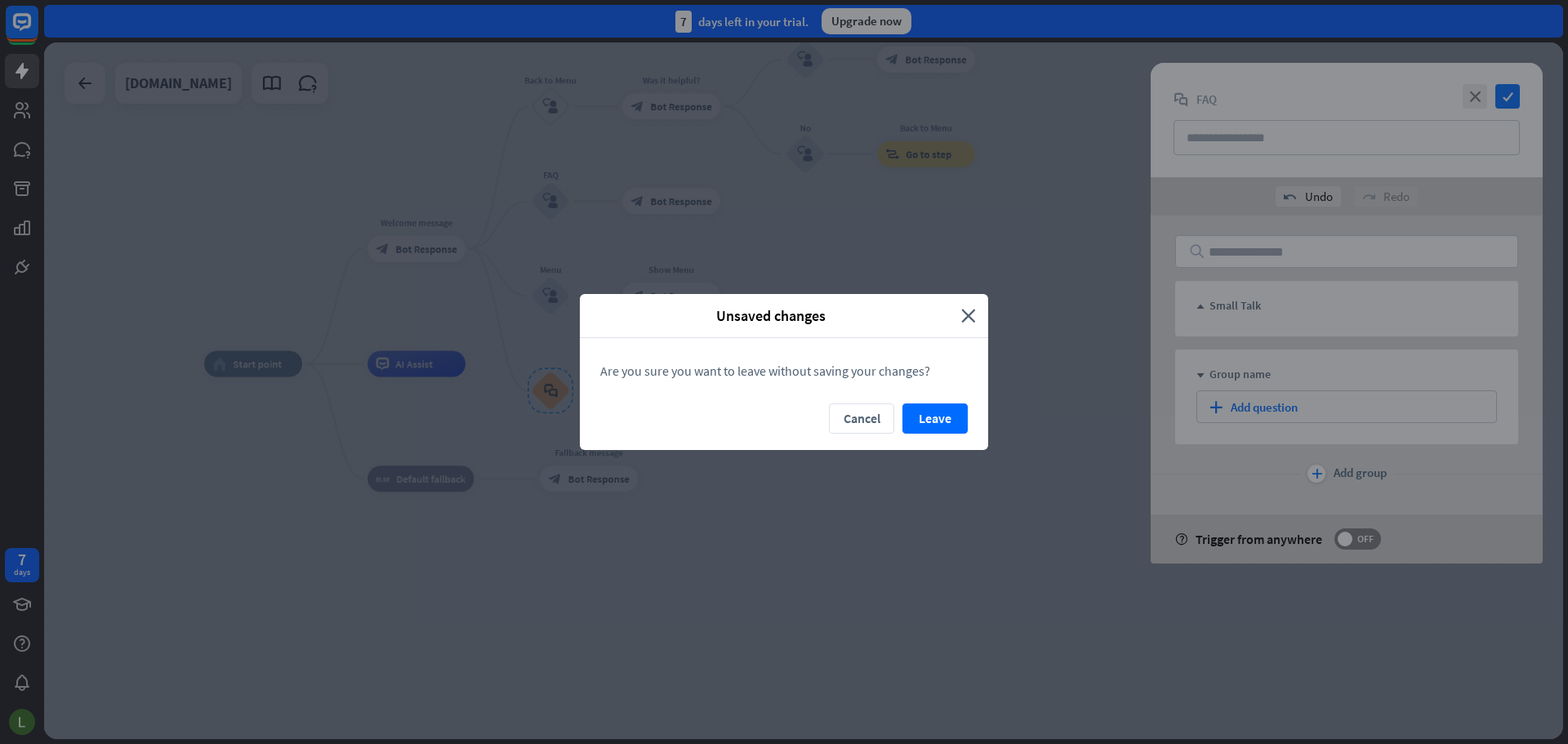
click at [959, 313] on div "Unsaved changes" at bounding box center [777, 316] width 370 height 19
click at [930, 410] on button "Leave" at bounding box center [935, 418] width 65 height 30
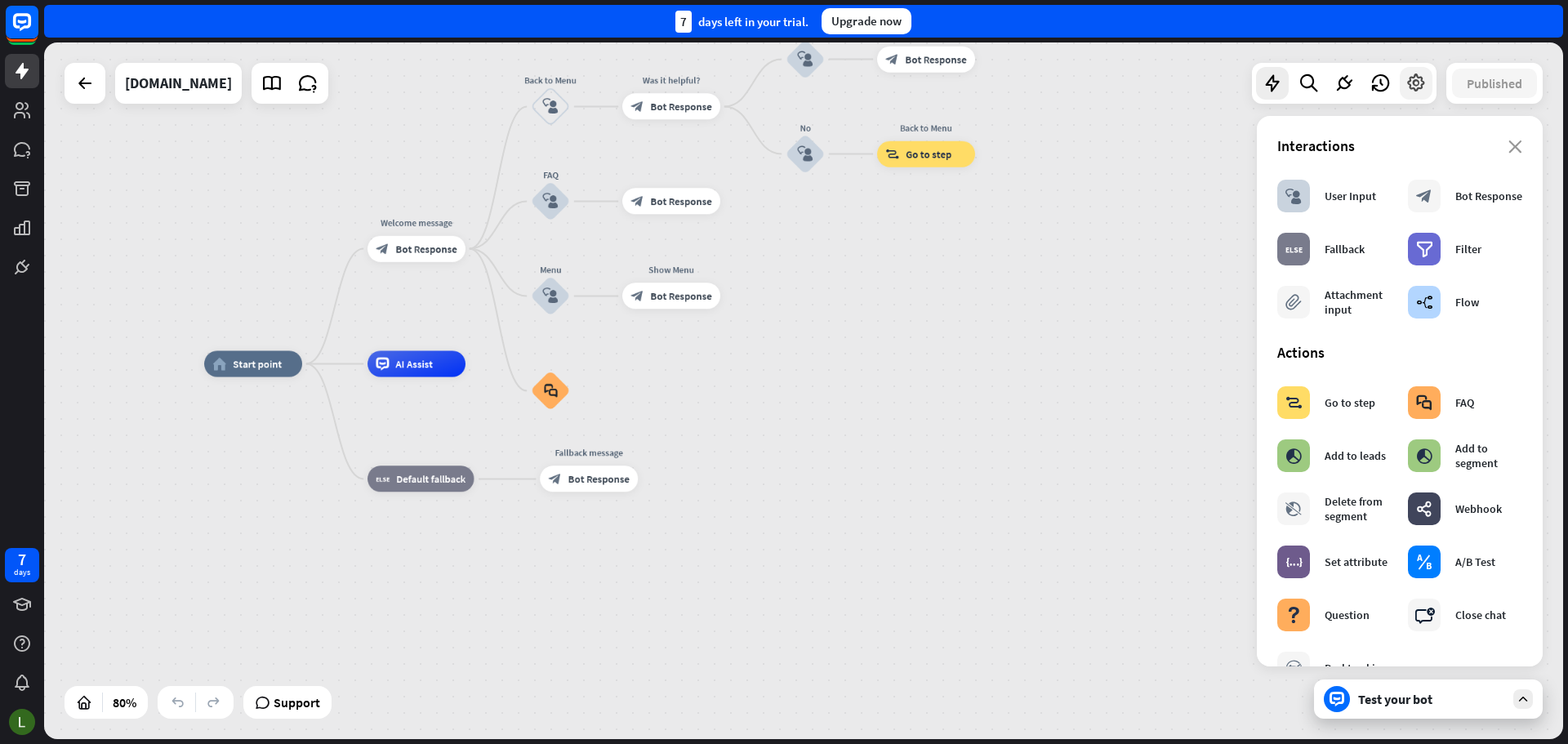
click at [1420, 87] on icon at bounding box center [1416, 83] width 21 height 21
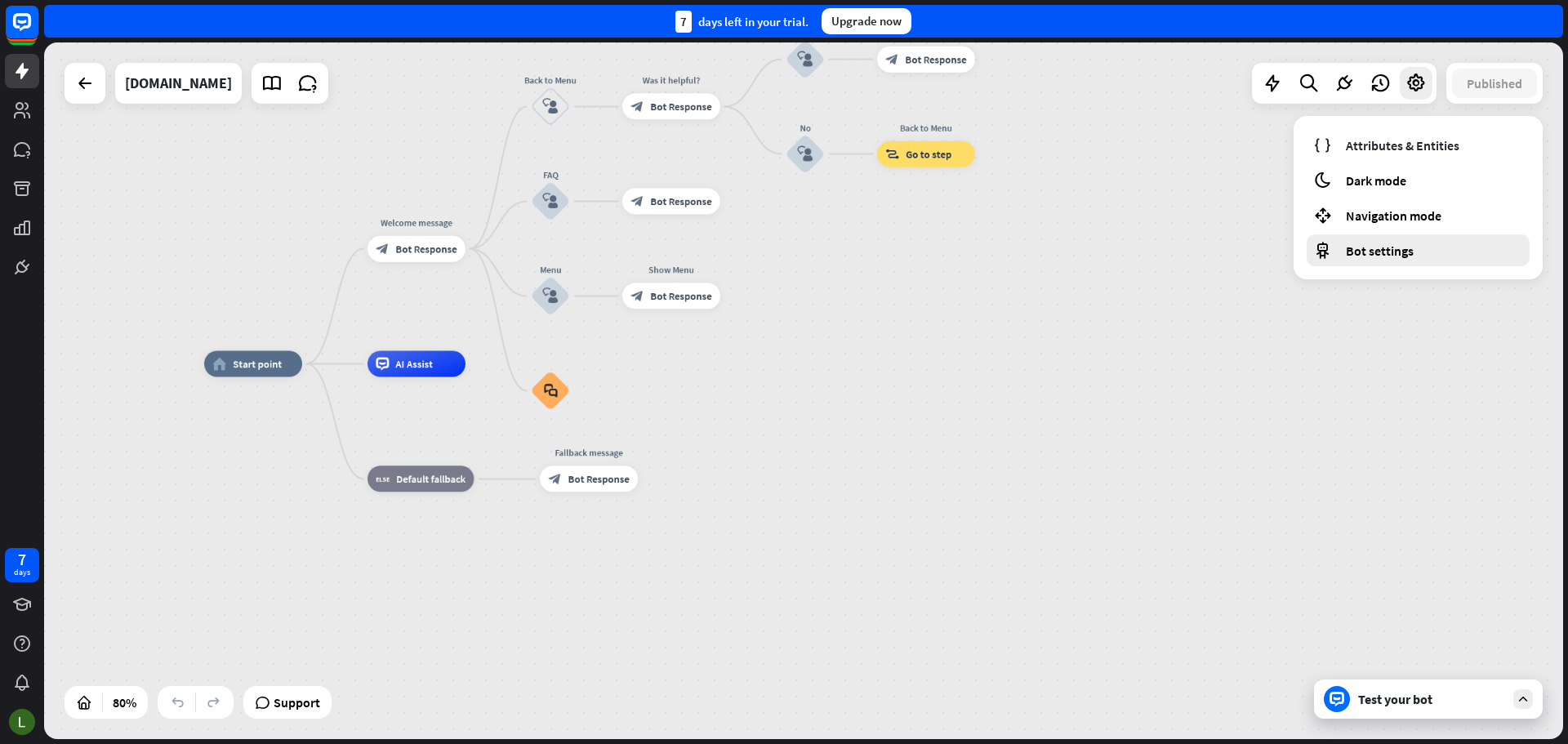
click at [1379, 241] on div "Bot settings" at bounding box center [1418, 250] width 223 height 32
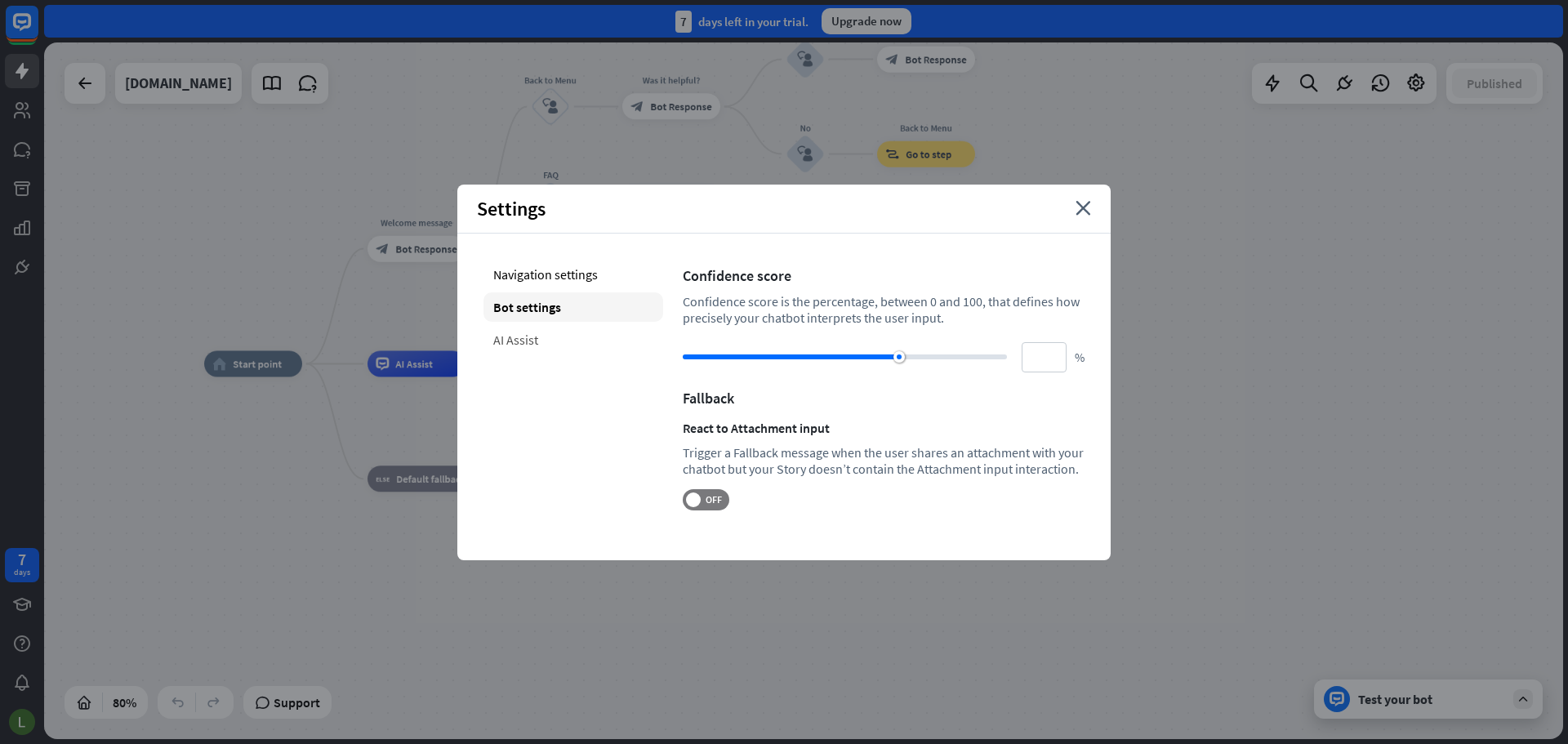
click at [551, 334] on div "AI Assist" at bounding box center [573, 340] width 180 height 29
type input "**"
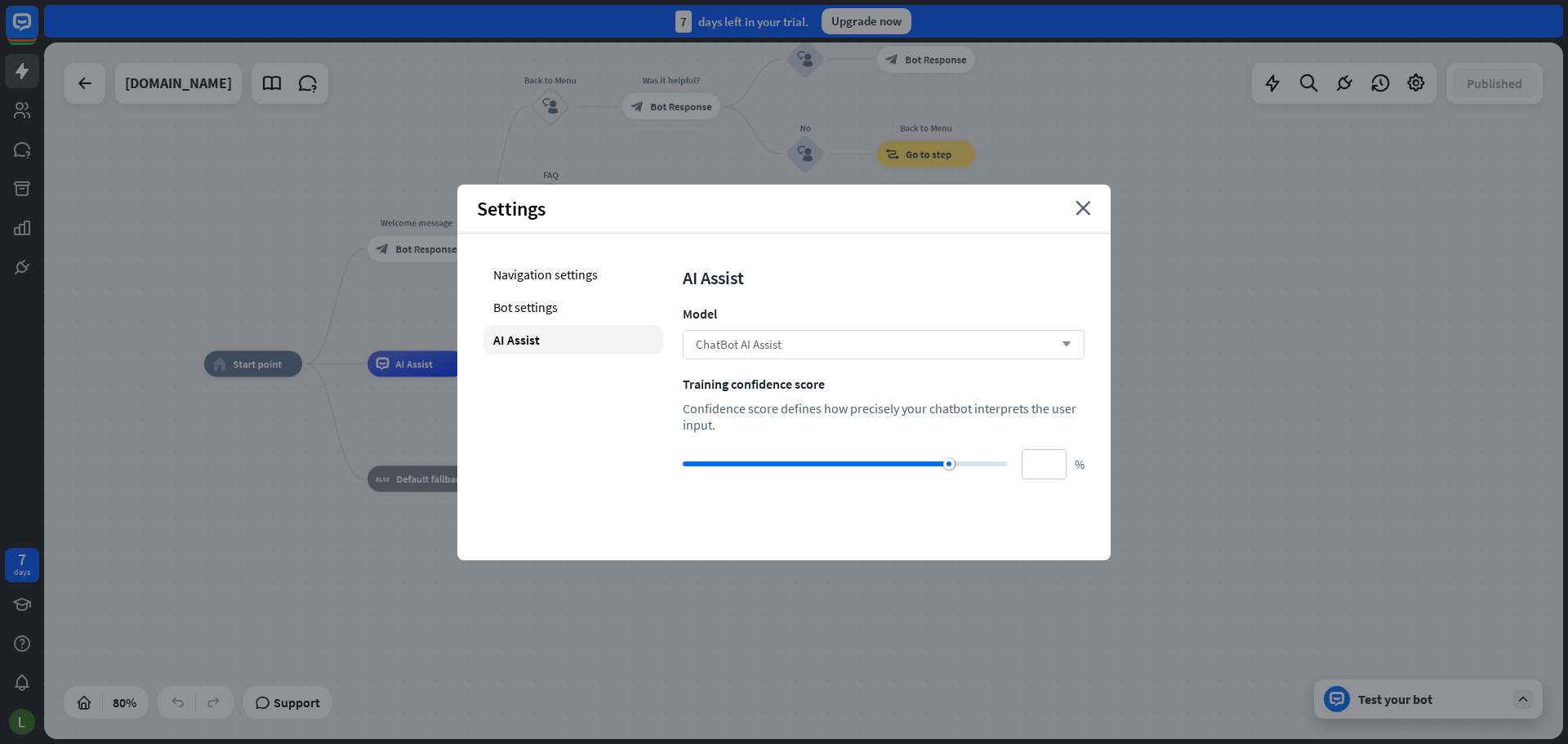
click at [770, 334] on div "ChatBot AI Assist arrow_down" at bounding box center [884, 345] width 402 height 29
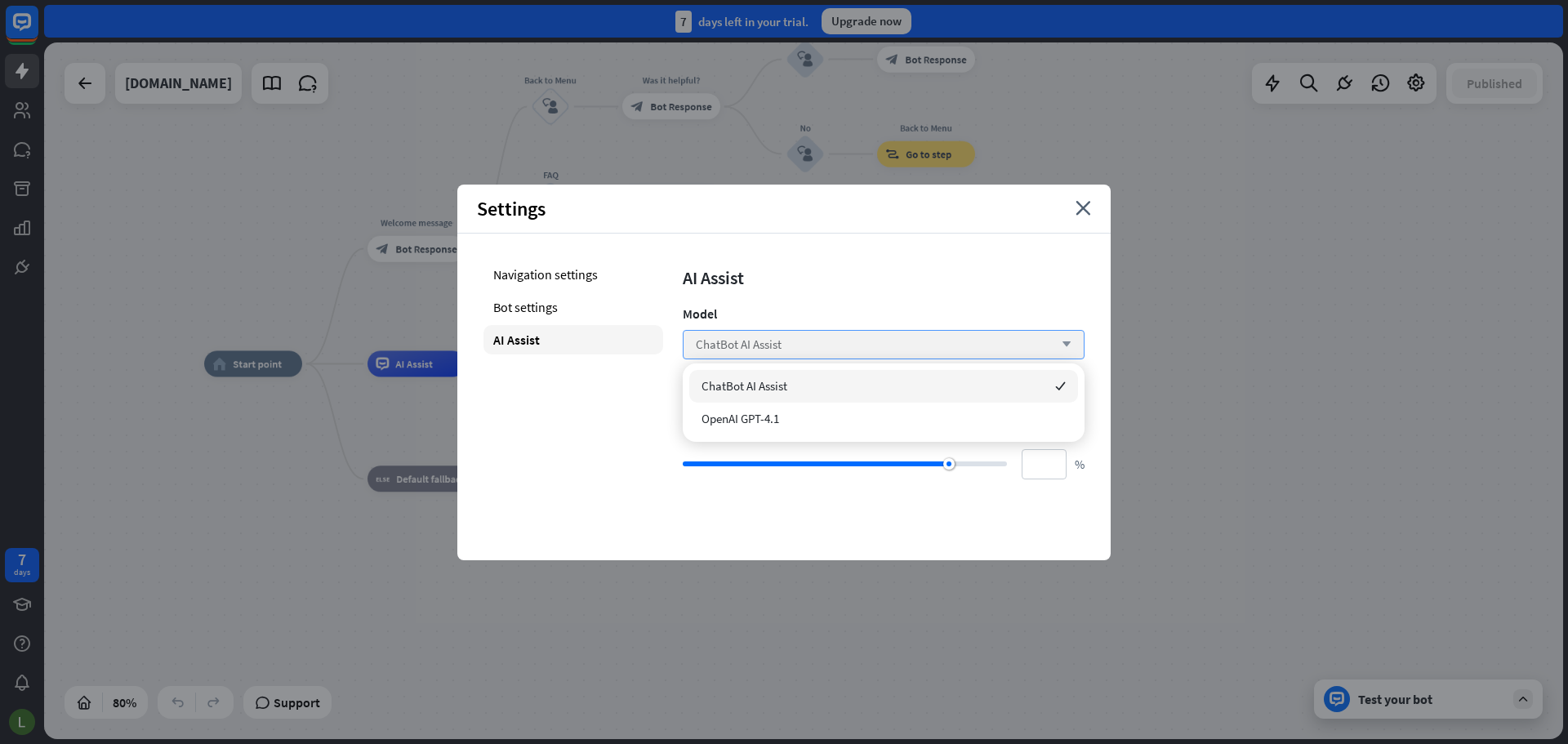
click at [776, 346] on span "ChatBot AI Assist" at bounding box center [738, 344] width 86 height 15
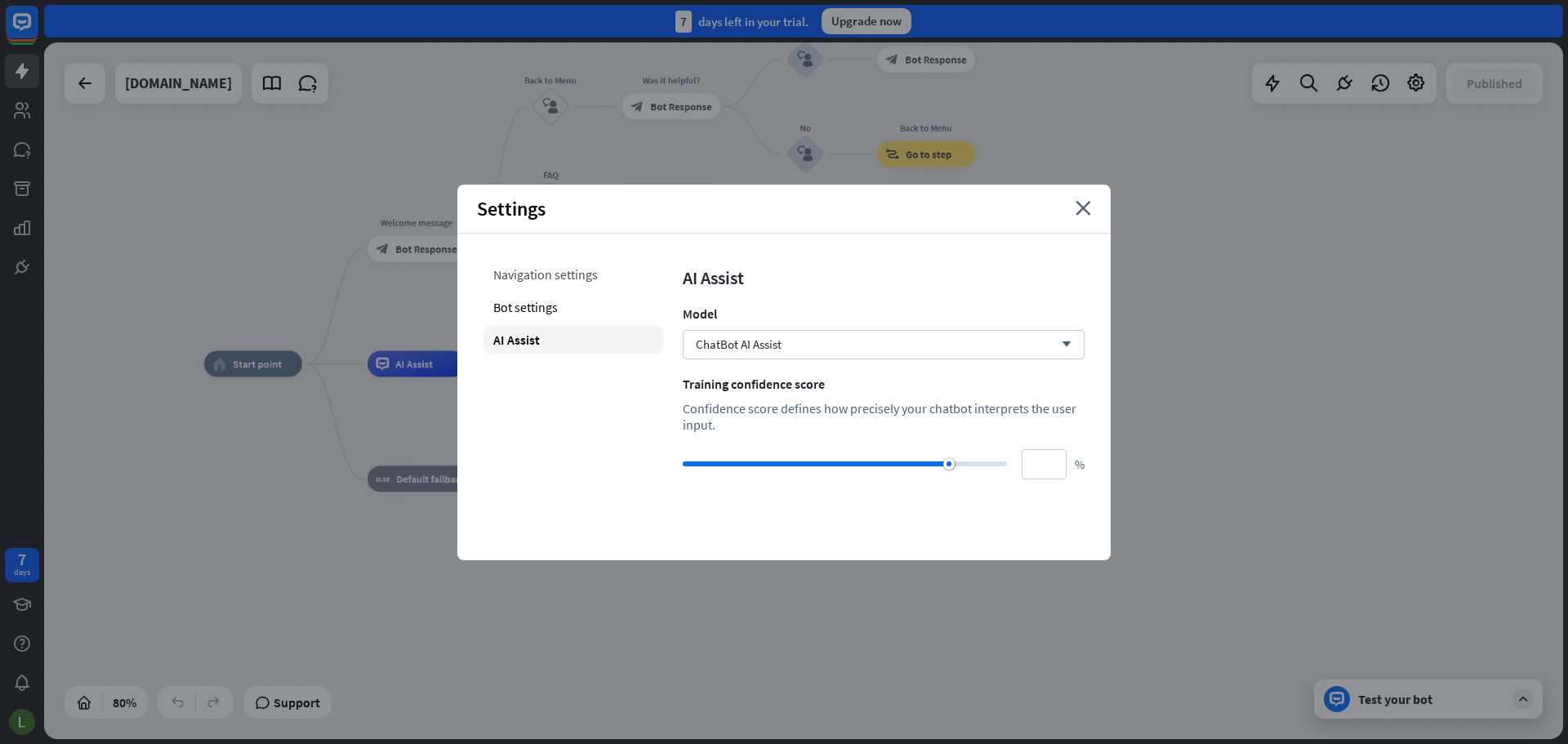
click at [583, 273] on div "Navigation settings" at bounding box center [573, 275] width 180 height 29
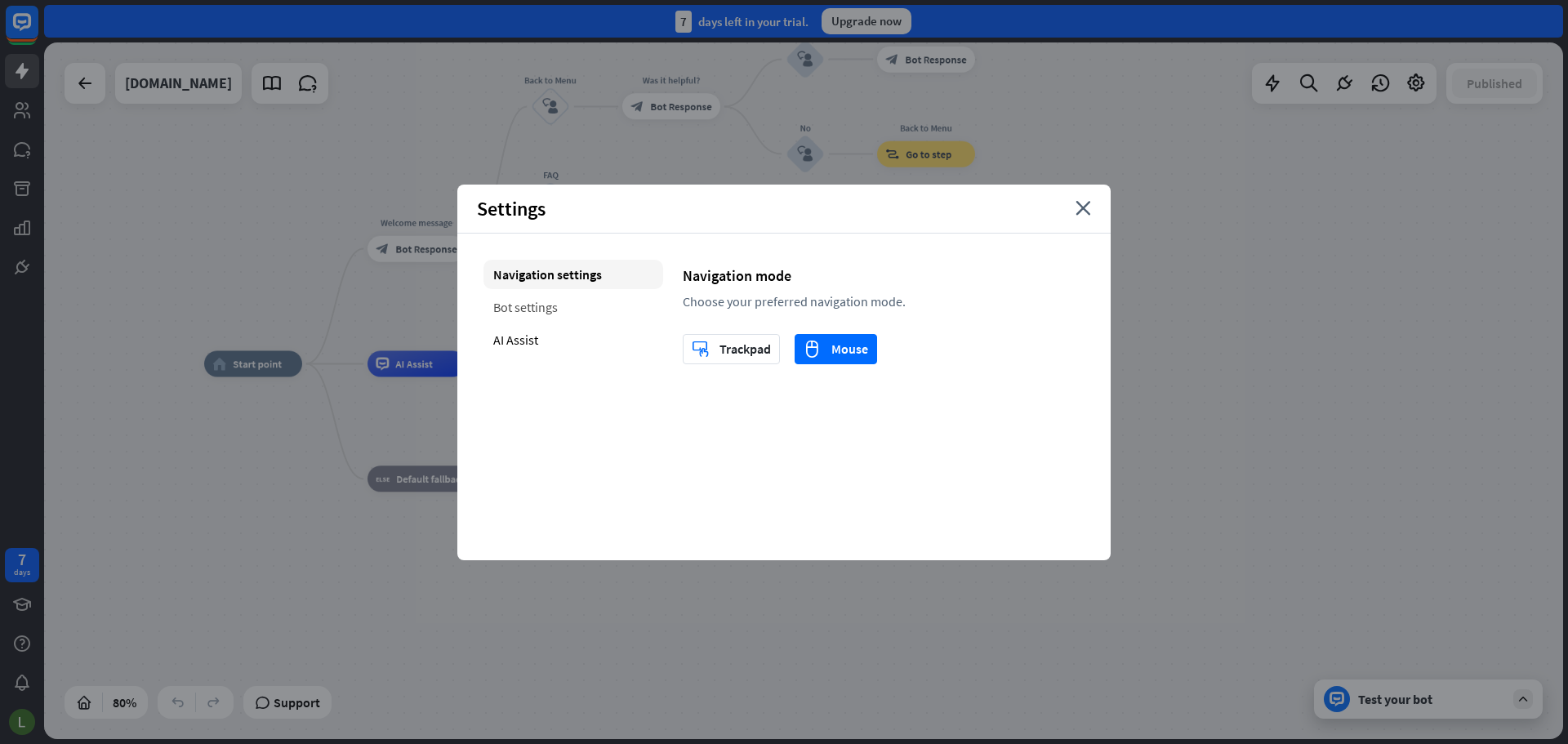
click at [577, 321] on div "Bot settings" at bounding box center [573, 307] width 180 height 29
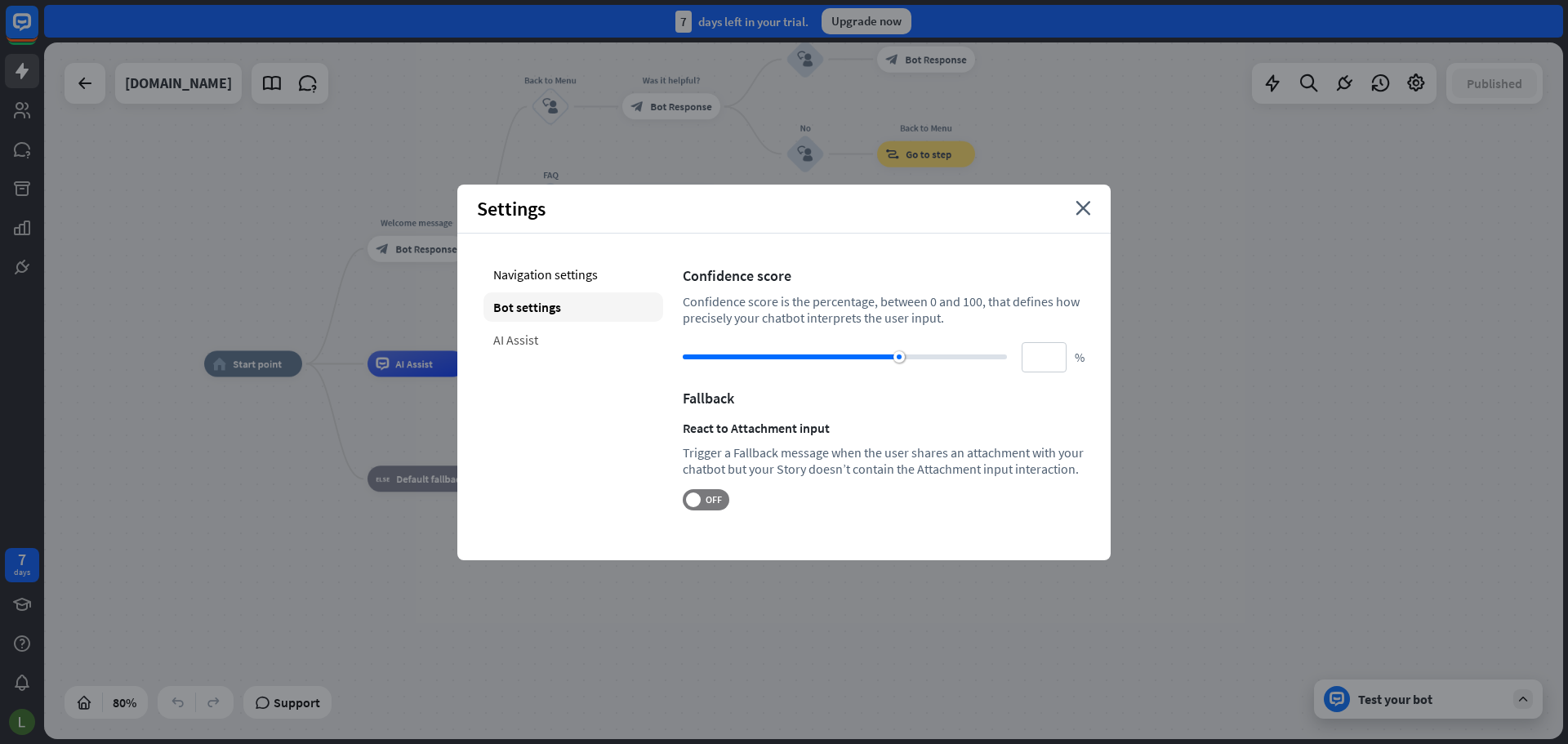
click at [577, 334] on div "AI Assist" at bounding box center [573, 340] width 180 height 29
type input "**"
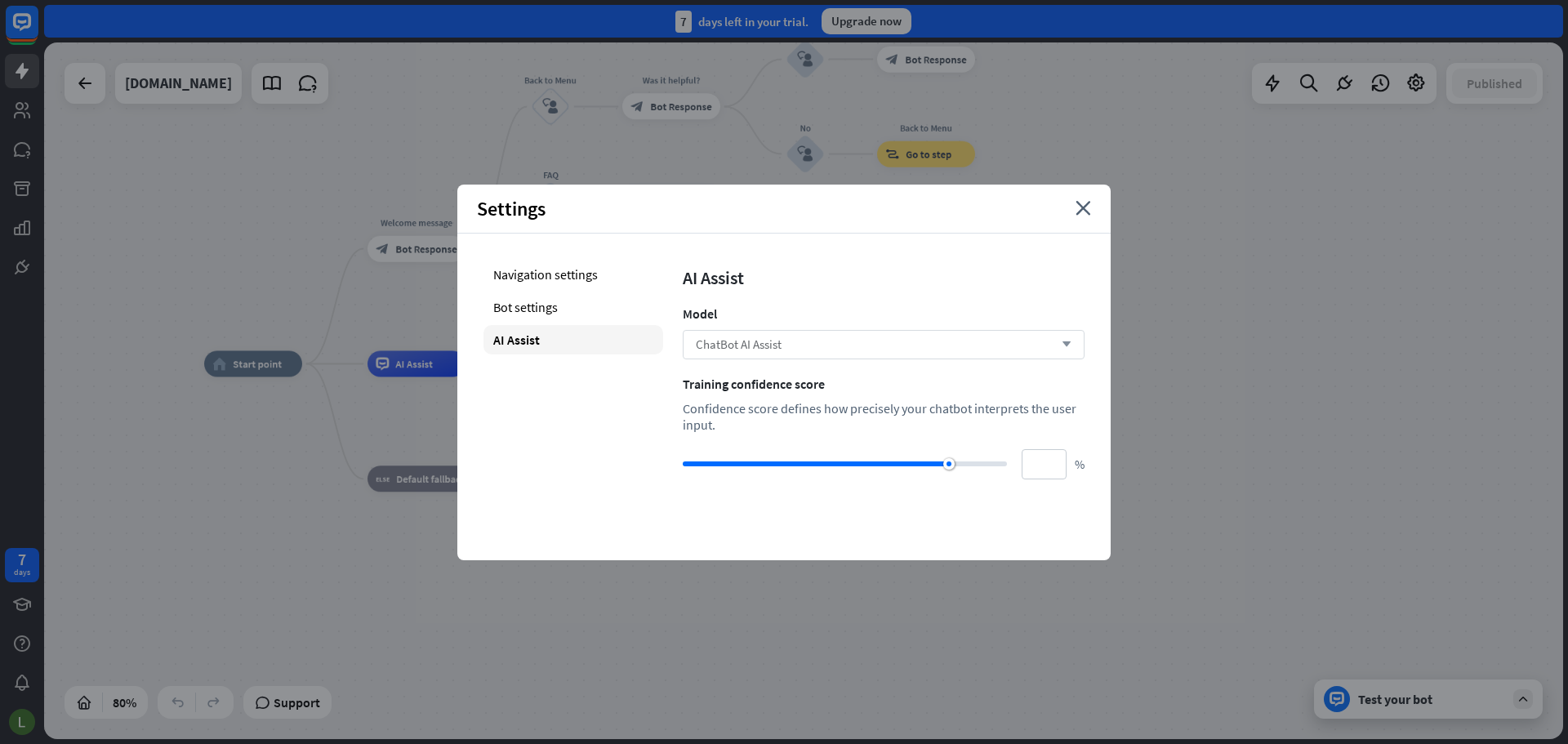
click at [771, 343] on span "ChatBot AI Assist" at bounding box center [738, 344] width 86 height 15
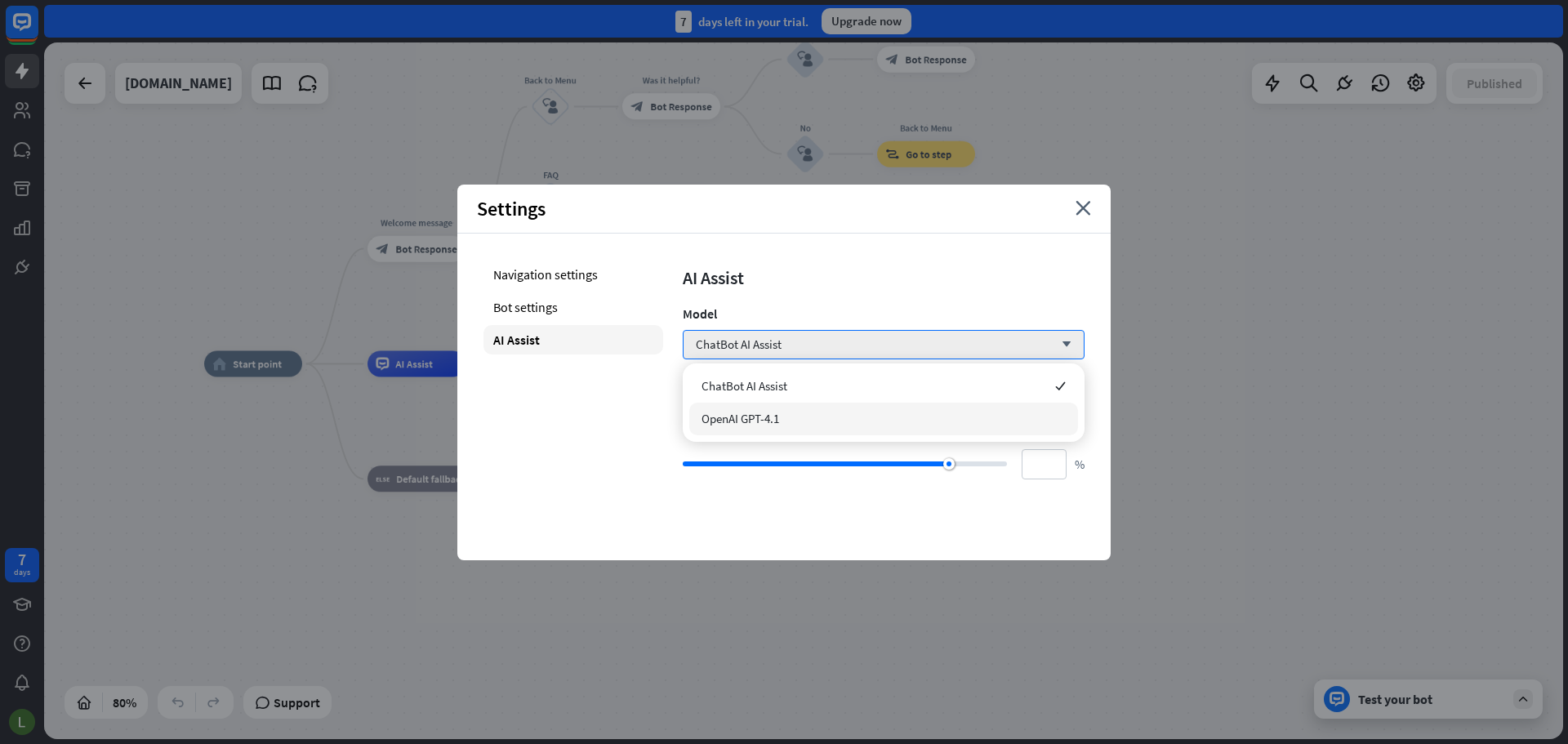
click at [793, 410] on div "OpenAI GPT-4.1" at bounding box center [884, 419] width 388 height 32
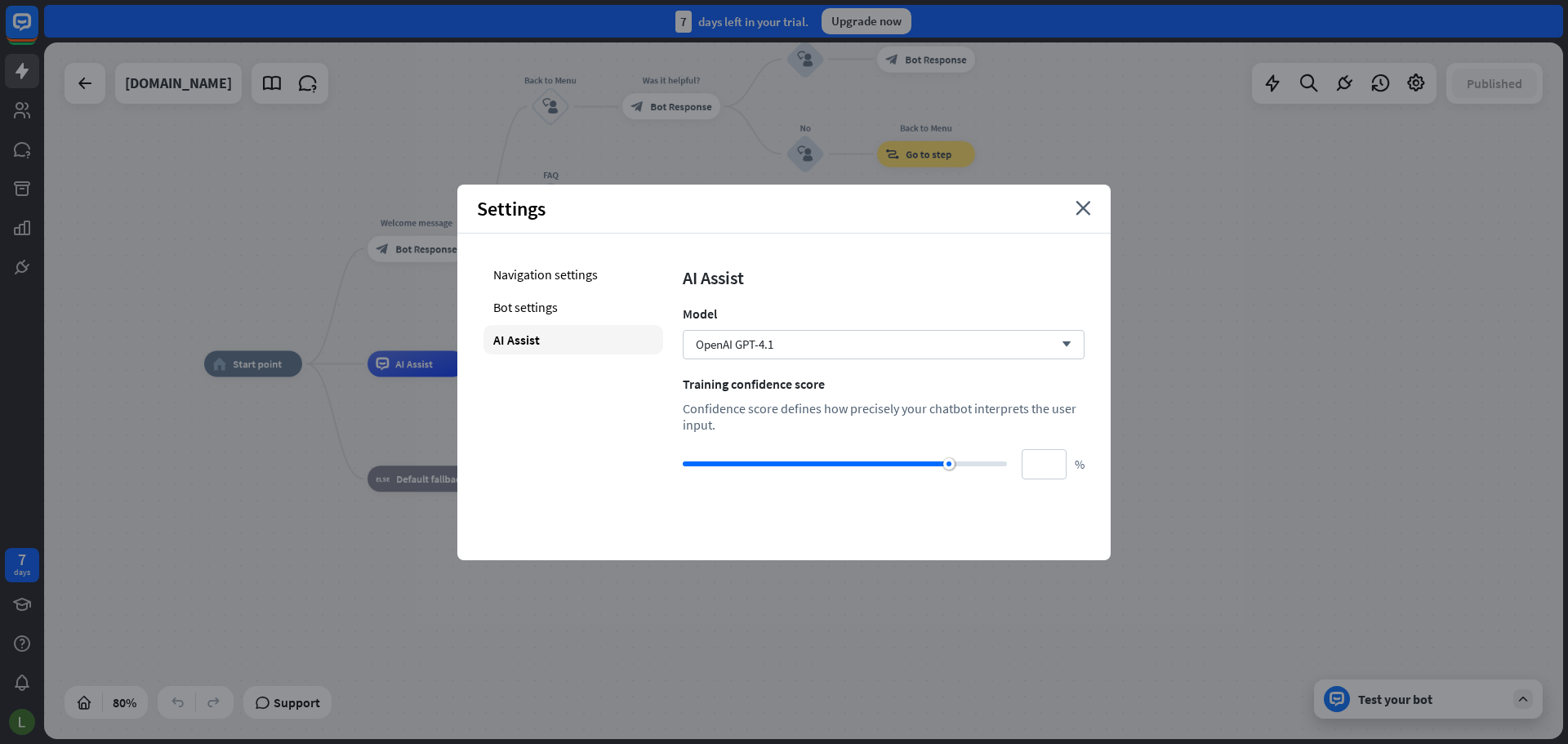
drag, startPoint x: 957, startPoint y: 432, endPoint x: 931, endPoint y: 432, distance: 26.0
click at [931, 432] on div "Confidence score defines how precisely your chatbot interprets the user input." at bounding box center [884, 416] width 402 height 32
click at [1078, 210] on icon "close" at bounding box center [1083, 208] width 15 height 15
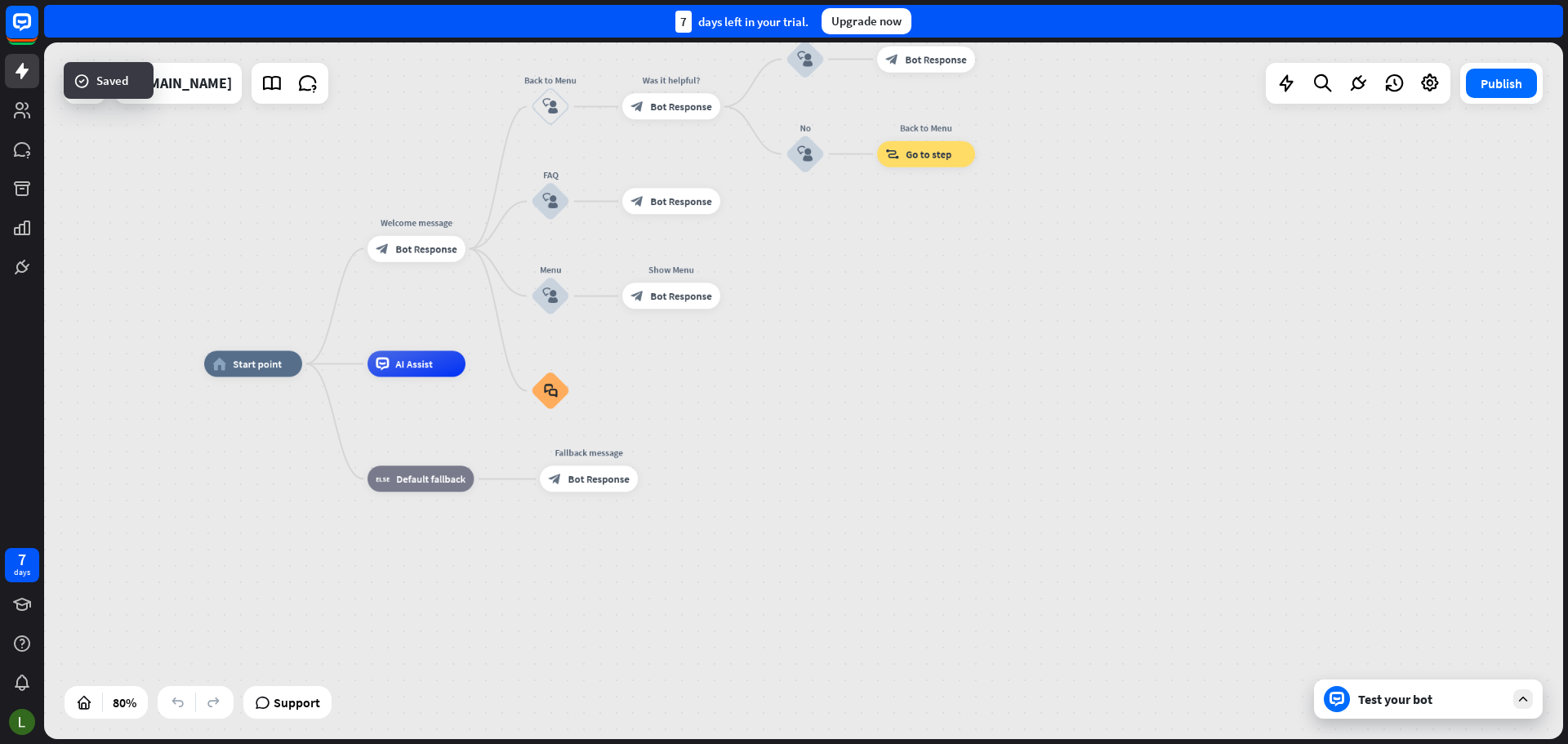
click at [1417, 706] on div "Test your bot" at bounding box center [1432, 699] width 147 height 16
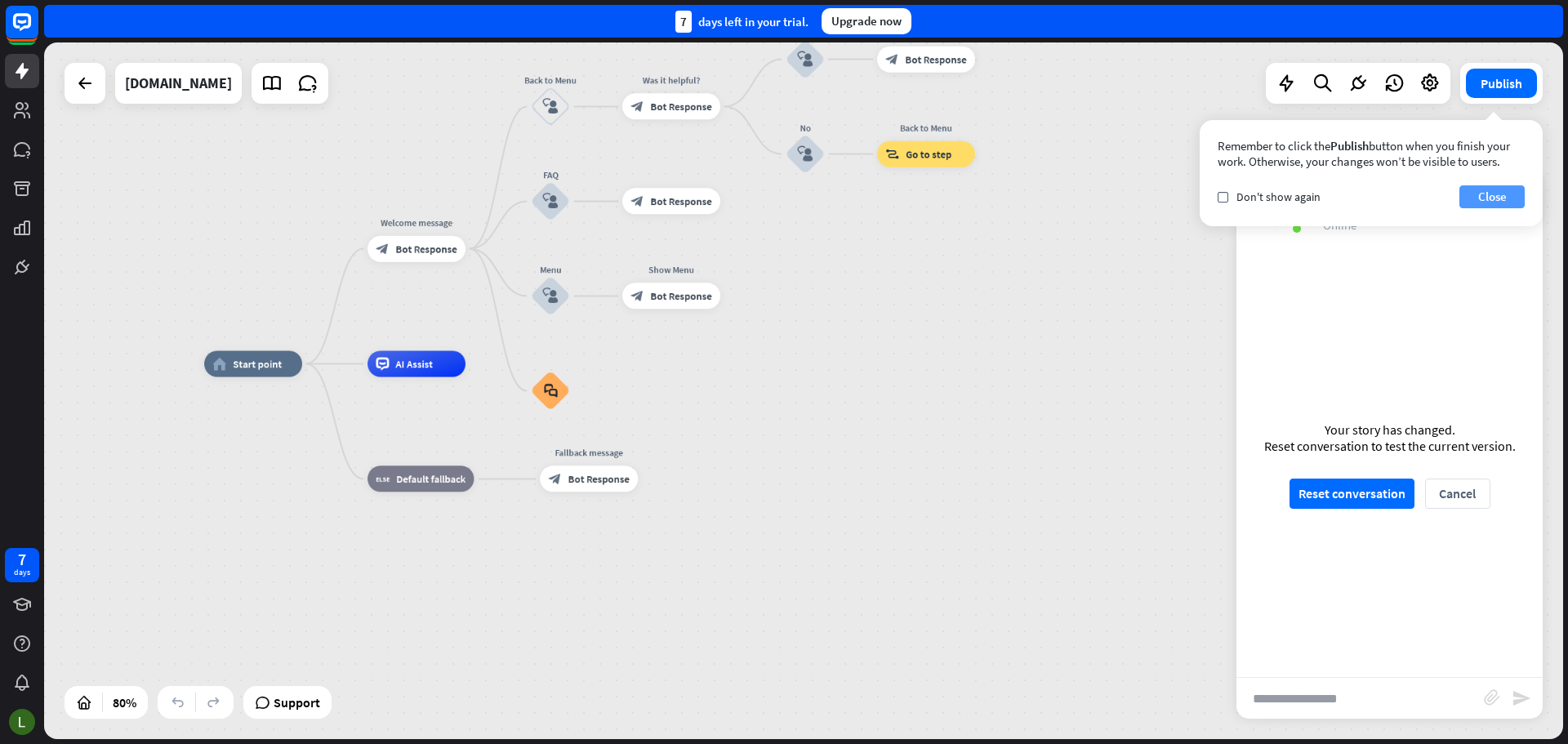
click at [1482, 194] on button "Close" at bounding box center [1492, 197] width 65 height 23
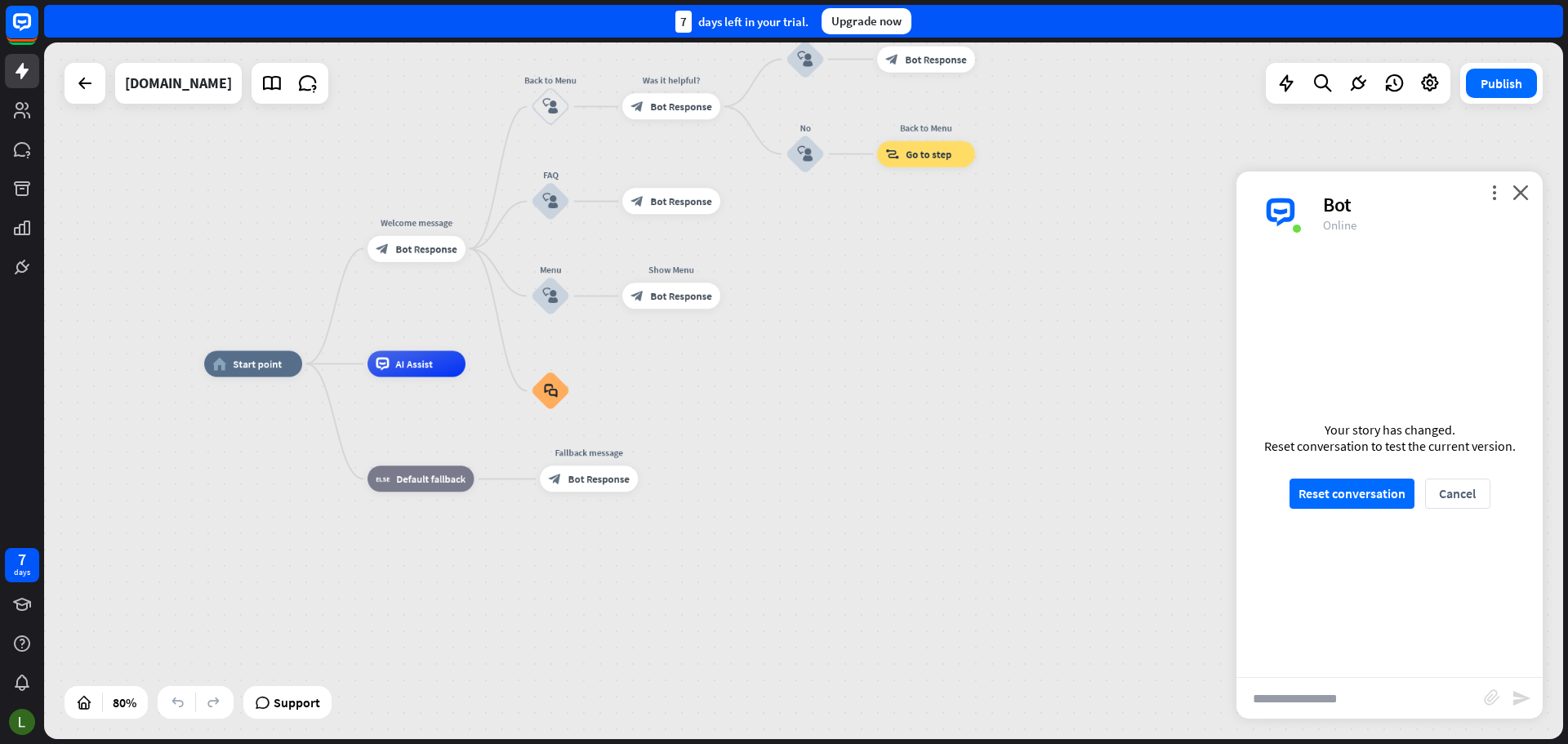
click at [821, 292] on div "home_2 Start point Welcome message block_bot_response Bot Response Back to Menu…" at bounding box center [804, 391] width 1519 height 696
click at [1429, 73] on icon at bounding box center [1429, 83] width 21 height 21
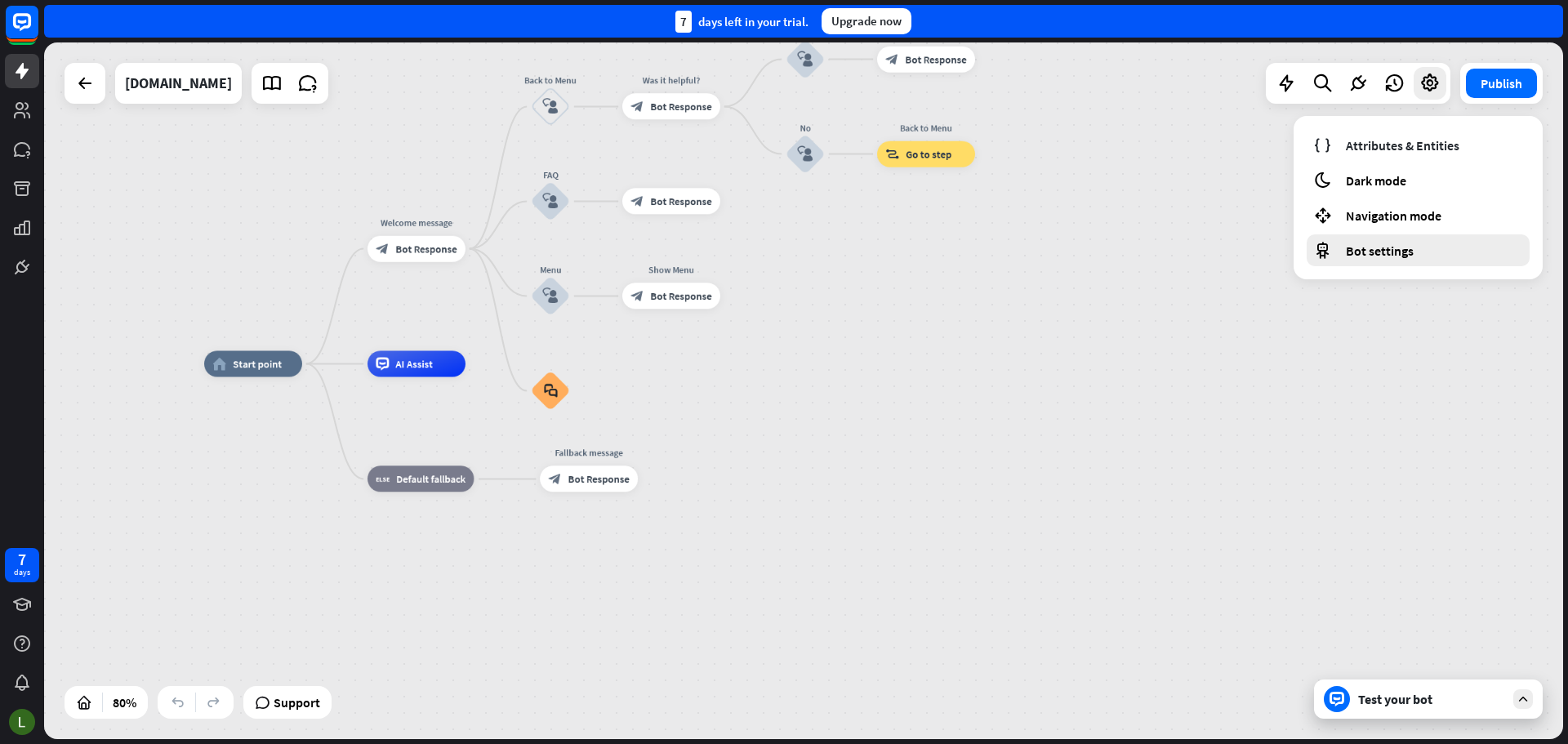
click at [1354, 257] on span "Bot settings" at bounding box center [1379, 251] width 68 height 16
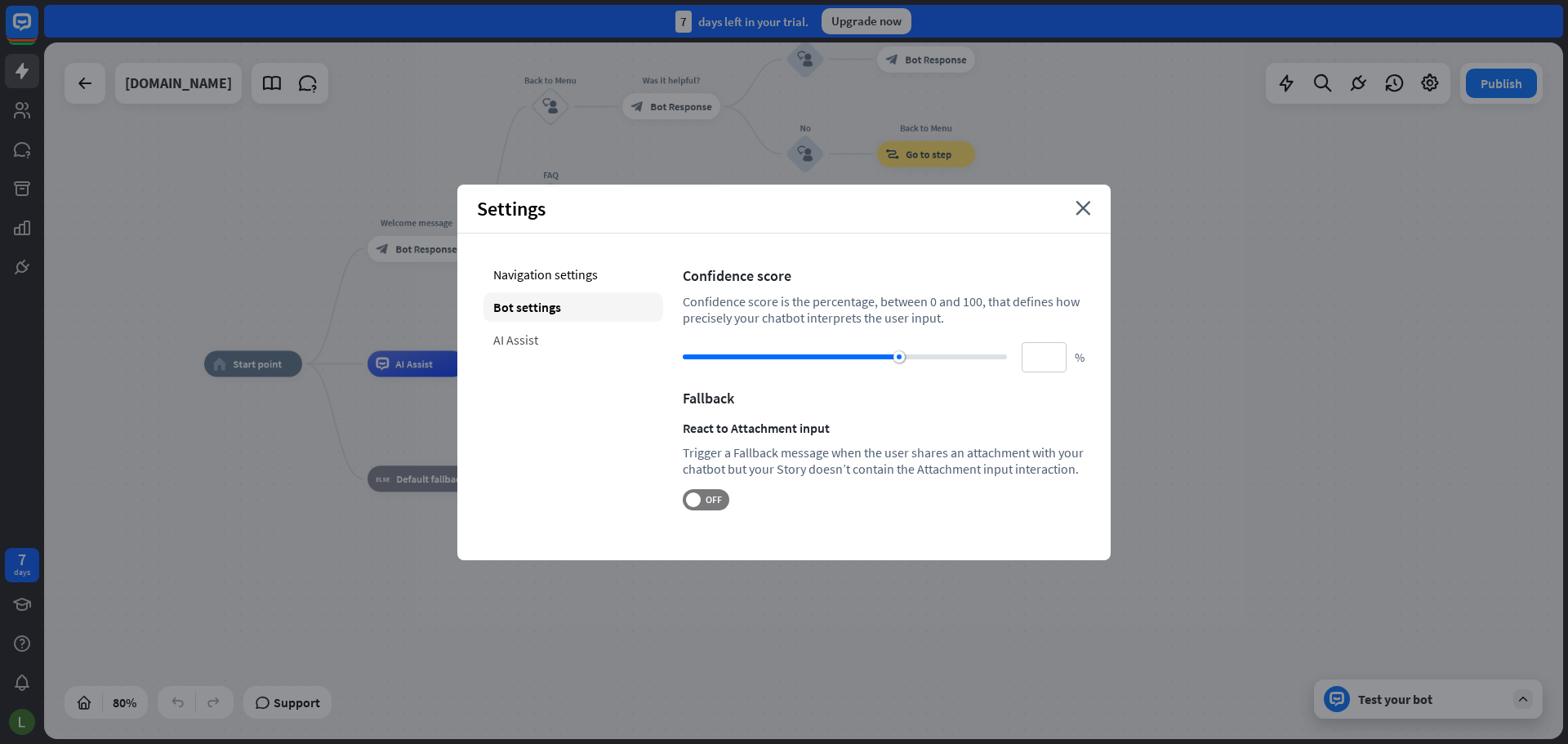
click at [586, 329] on div "AI Assist" at bounding box center [573, 340] width 180 height 29
type input "**"
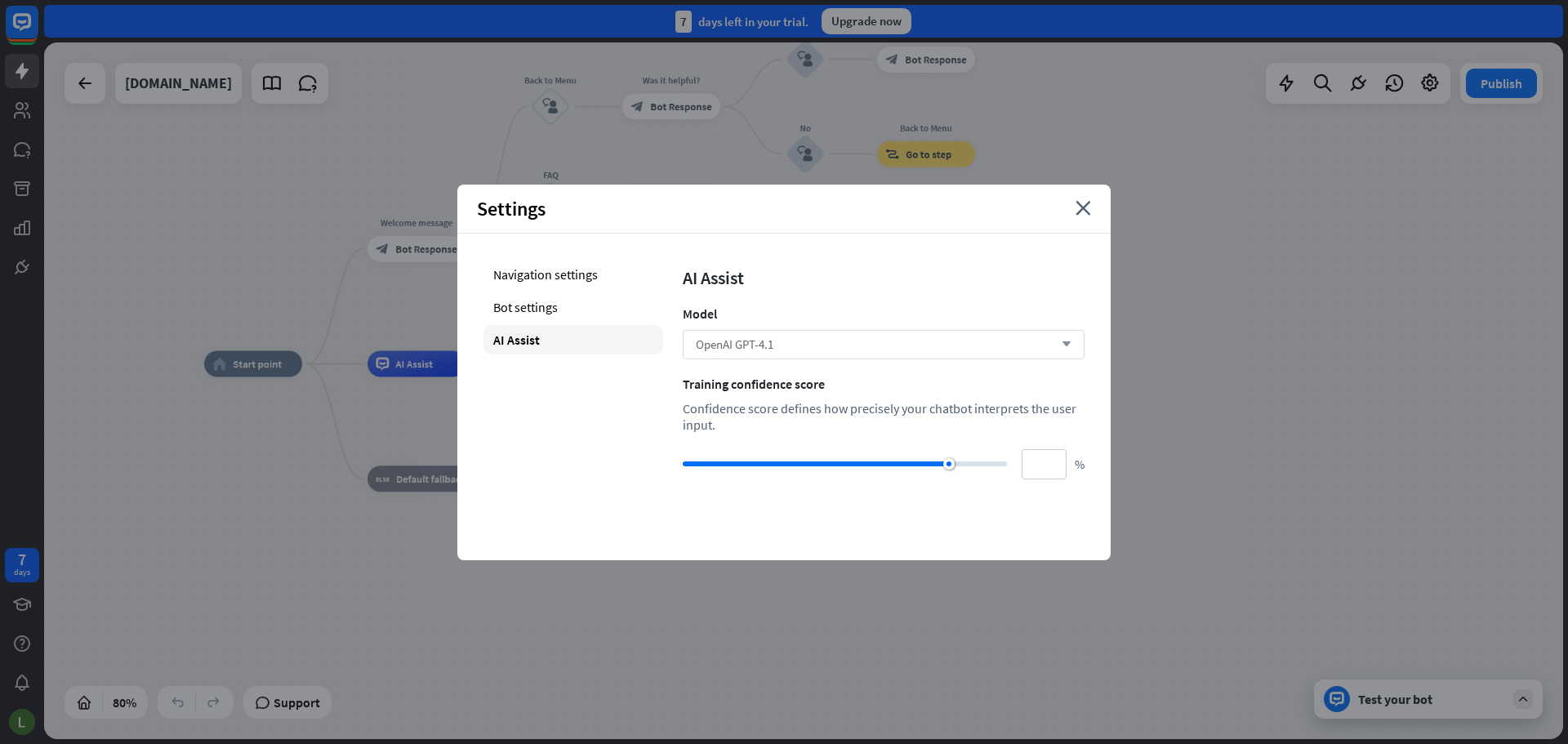
click at [703, 337] on span "OpenAI GPT-4.1" at bounding box center [734, 344] width 78 height 15
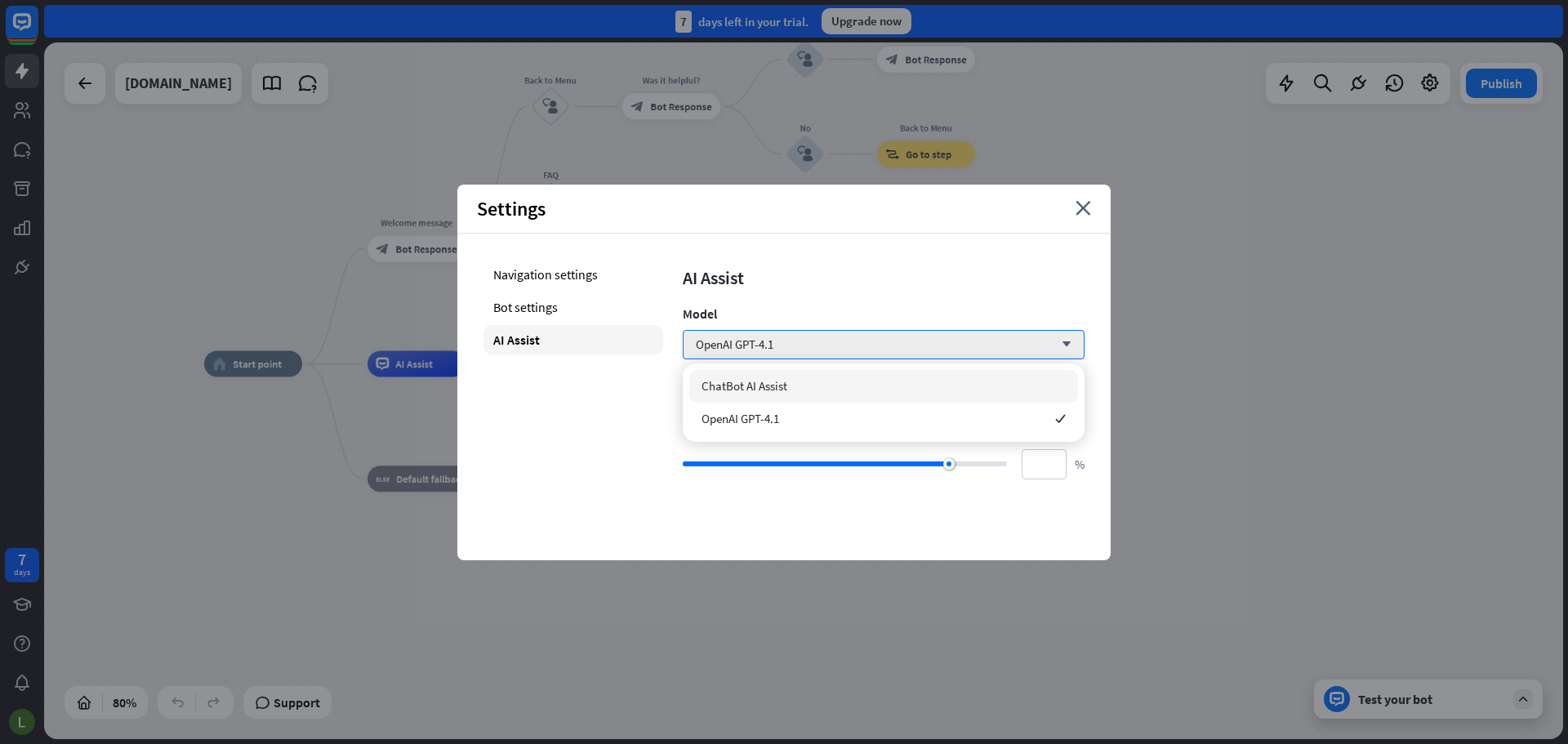
click at [790, 382] on div "ChatBot AI Assist" at bounding box center [884, 387] width 388 height 32
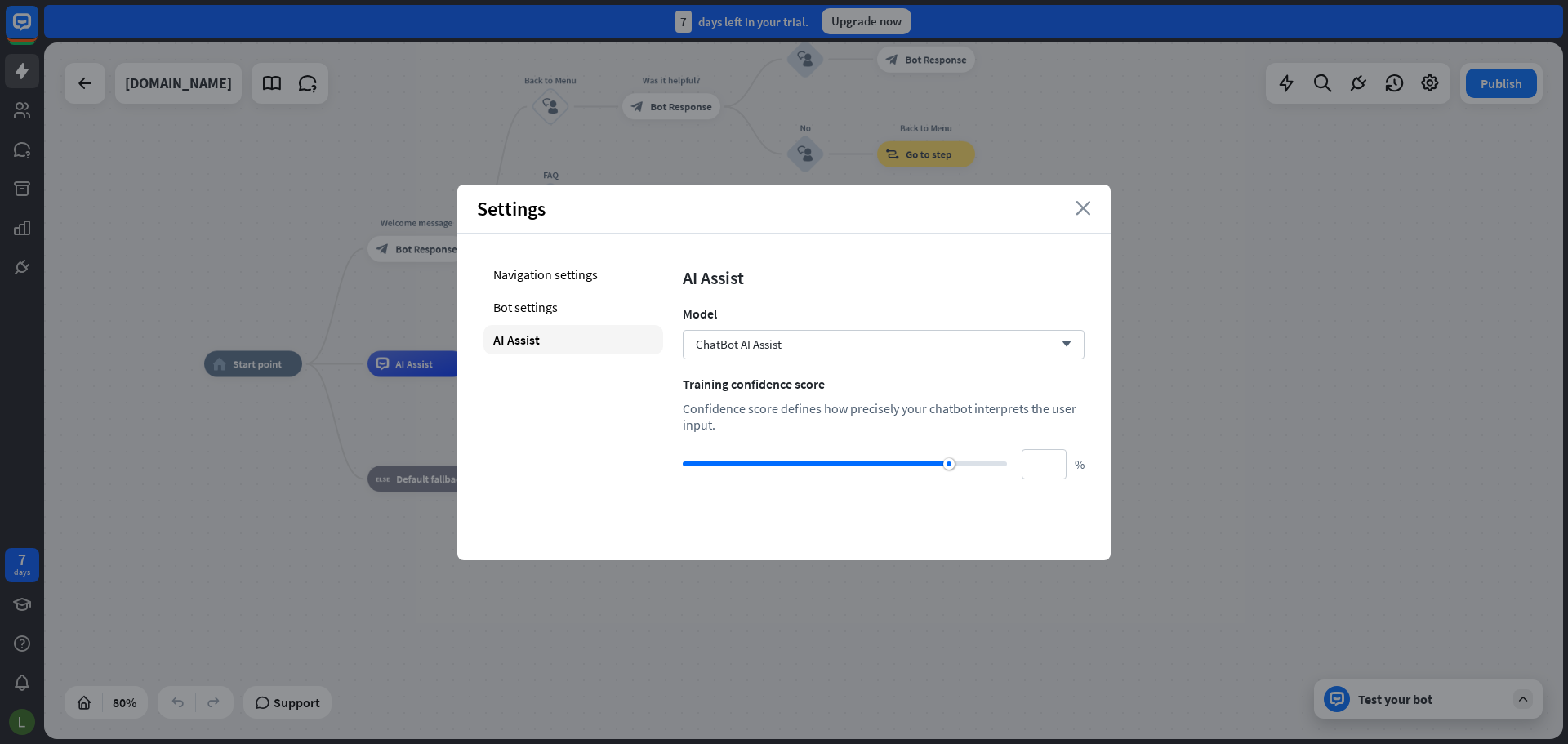
click at [1085, 201] on icon "close" at bounding box center [1083, 208] width 15 height 15
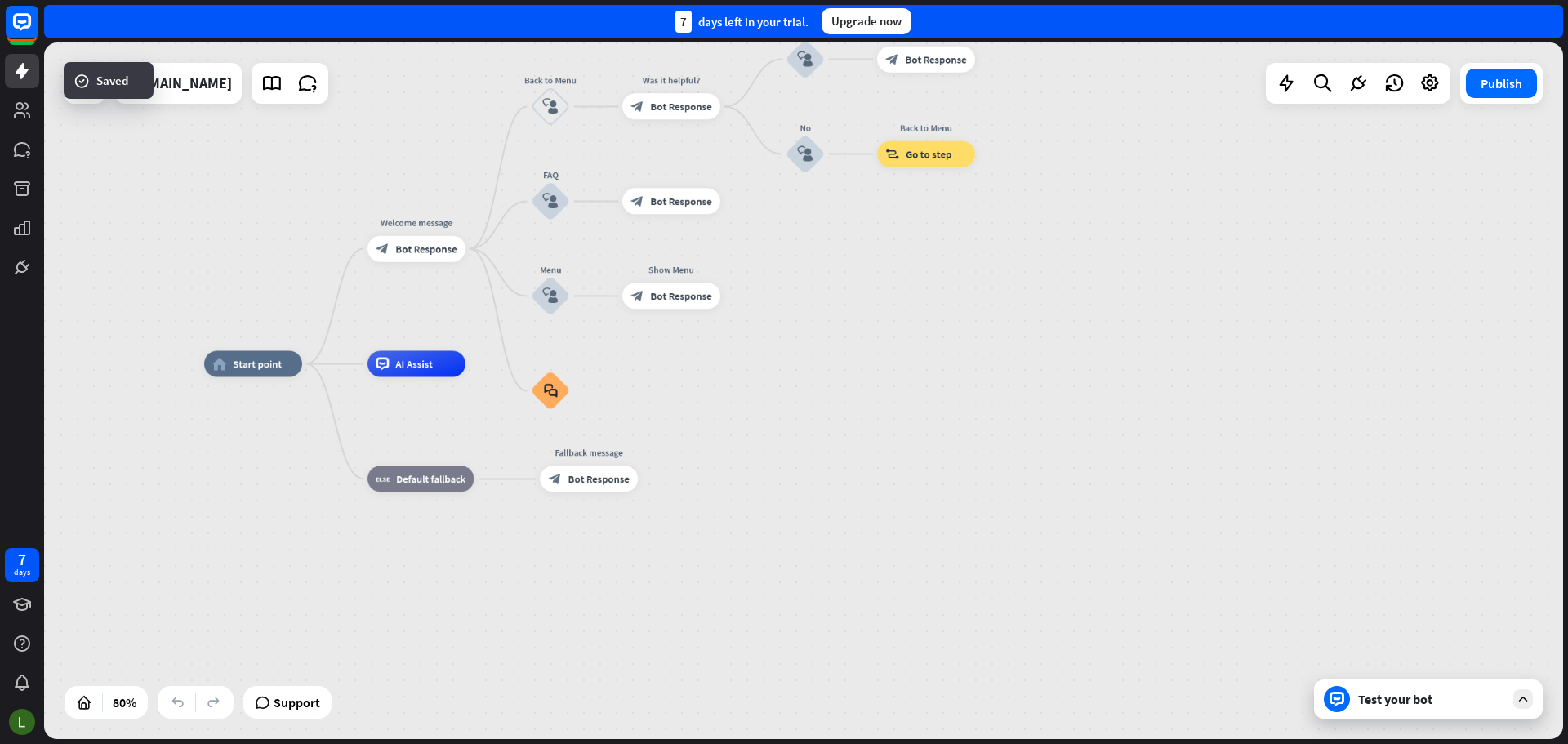
click at [1497, 718] on div "home_2 Start point Welcome message block_bot_response Bot Response Back to Menu…" at bounding box center [804, 391] width 1519 height 696
click at [1501, 701] on div "Test your bot" at bounding box center [1432, 699] width 147 height 16
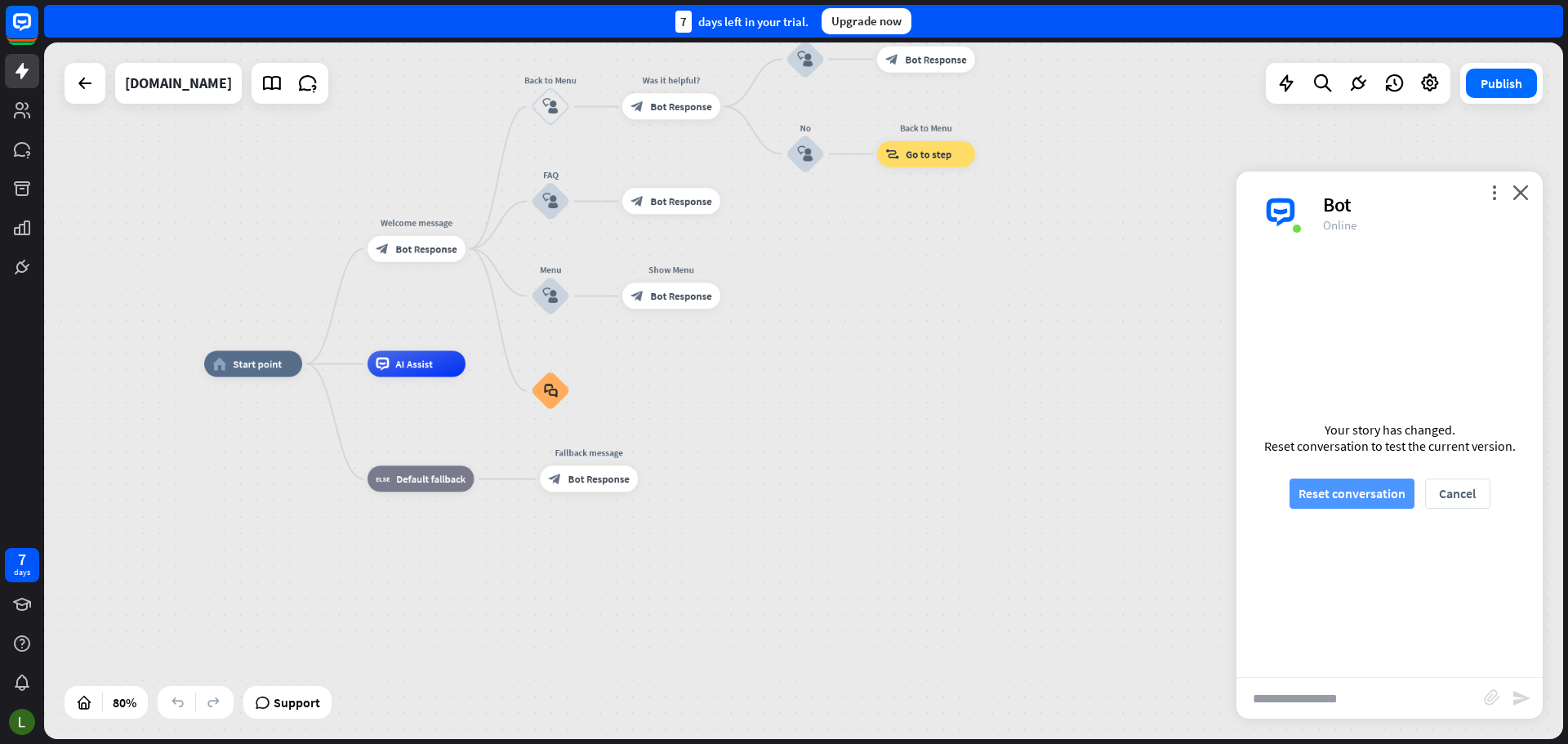
click at [1339, 487] on button "Reset conversation" at bounding box center [1352, 493] width 125 height 30
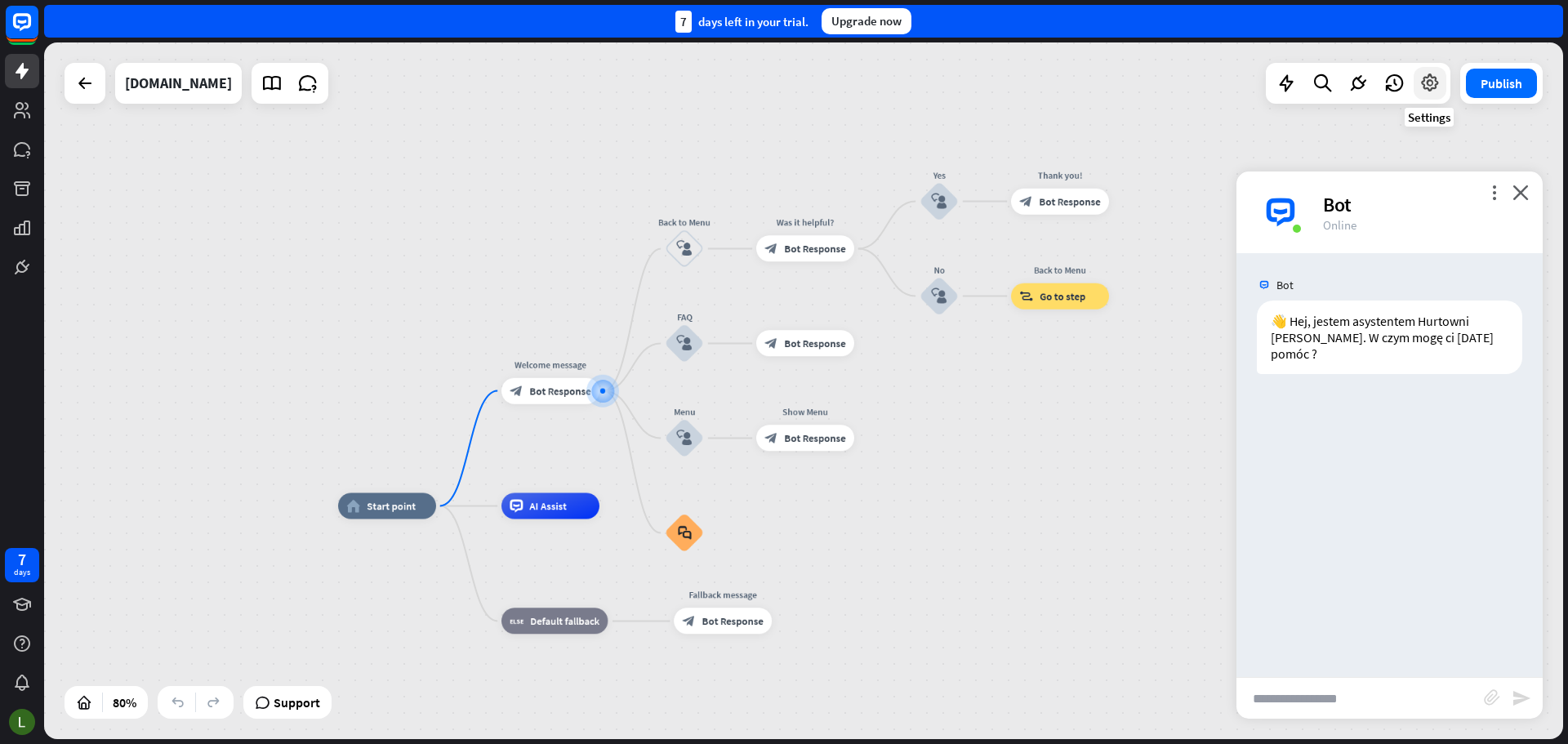
click at [1439, 81] on icon at bounding box center [1429, 83] width 21 height 21
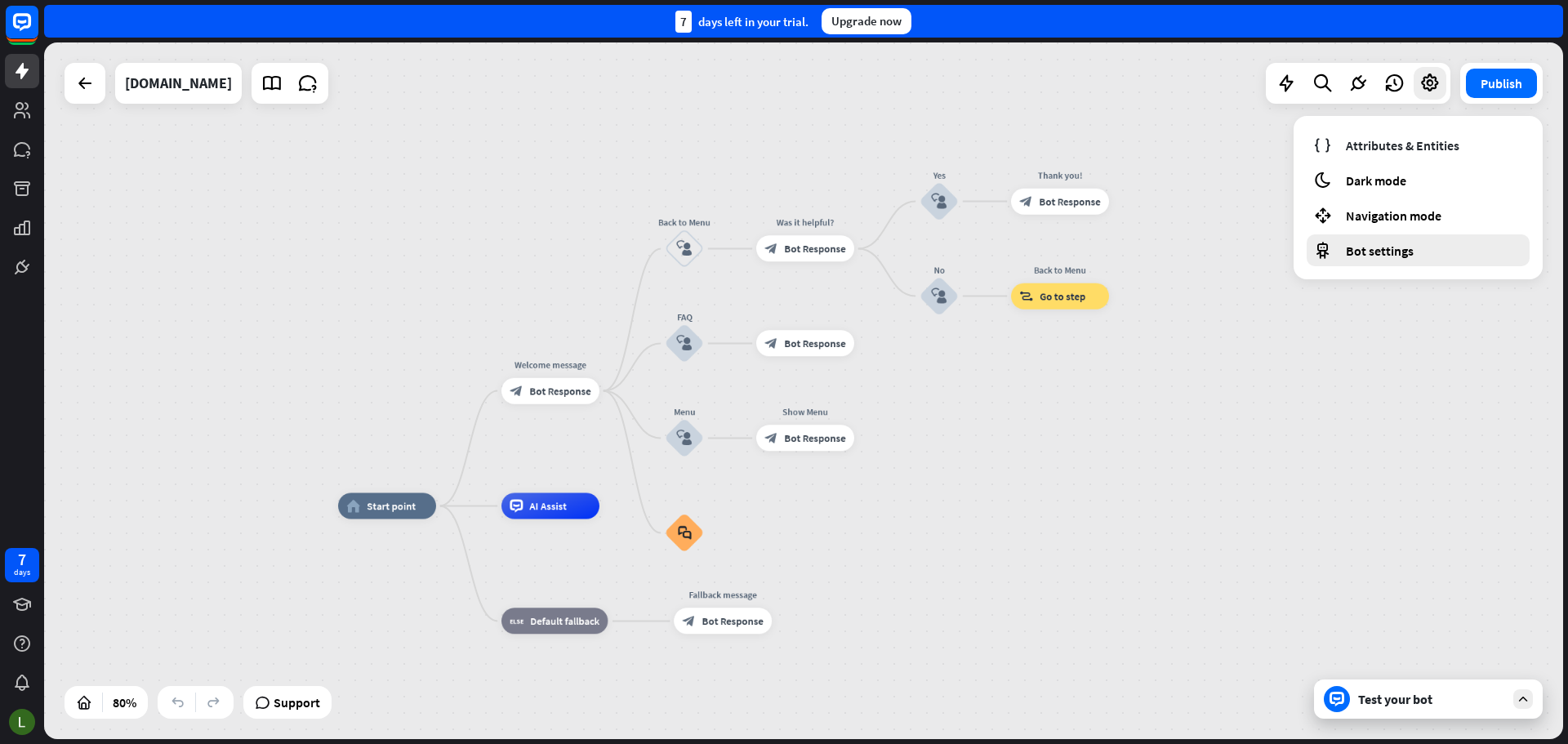
click at [1382, 240] on div "Bot settings" at bounding box center [1418, 250] width 223 height 32
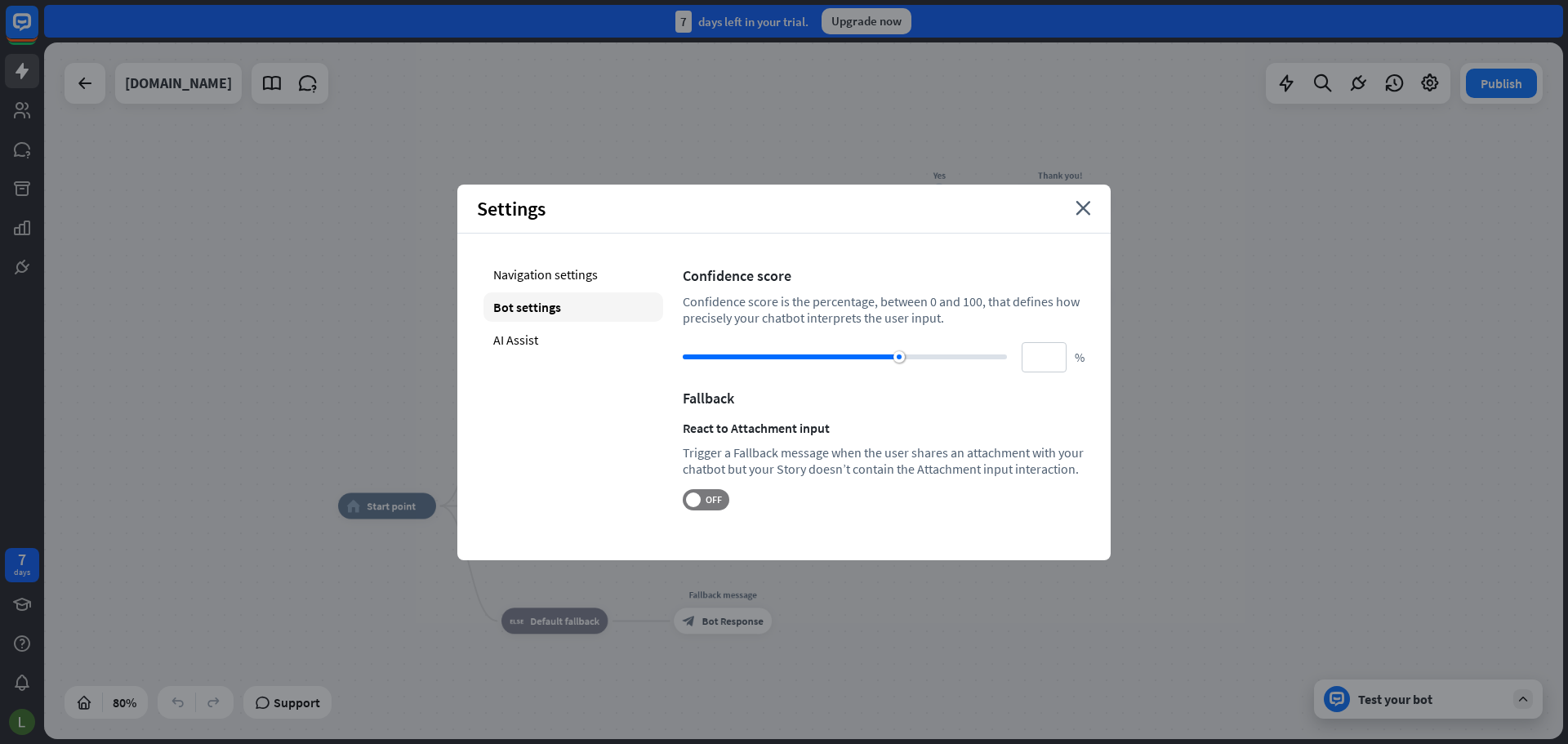
click at [554, 357] on div "Navigation settings Bot settings AI Assist" at bounding box center [573, 385] width 180 height 251
click at [558, 345] on div "AI Assist" at bounding box center [573, 340] width 180 height 29
type input "**"
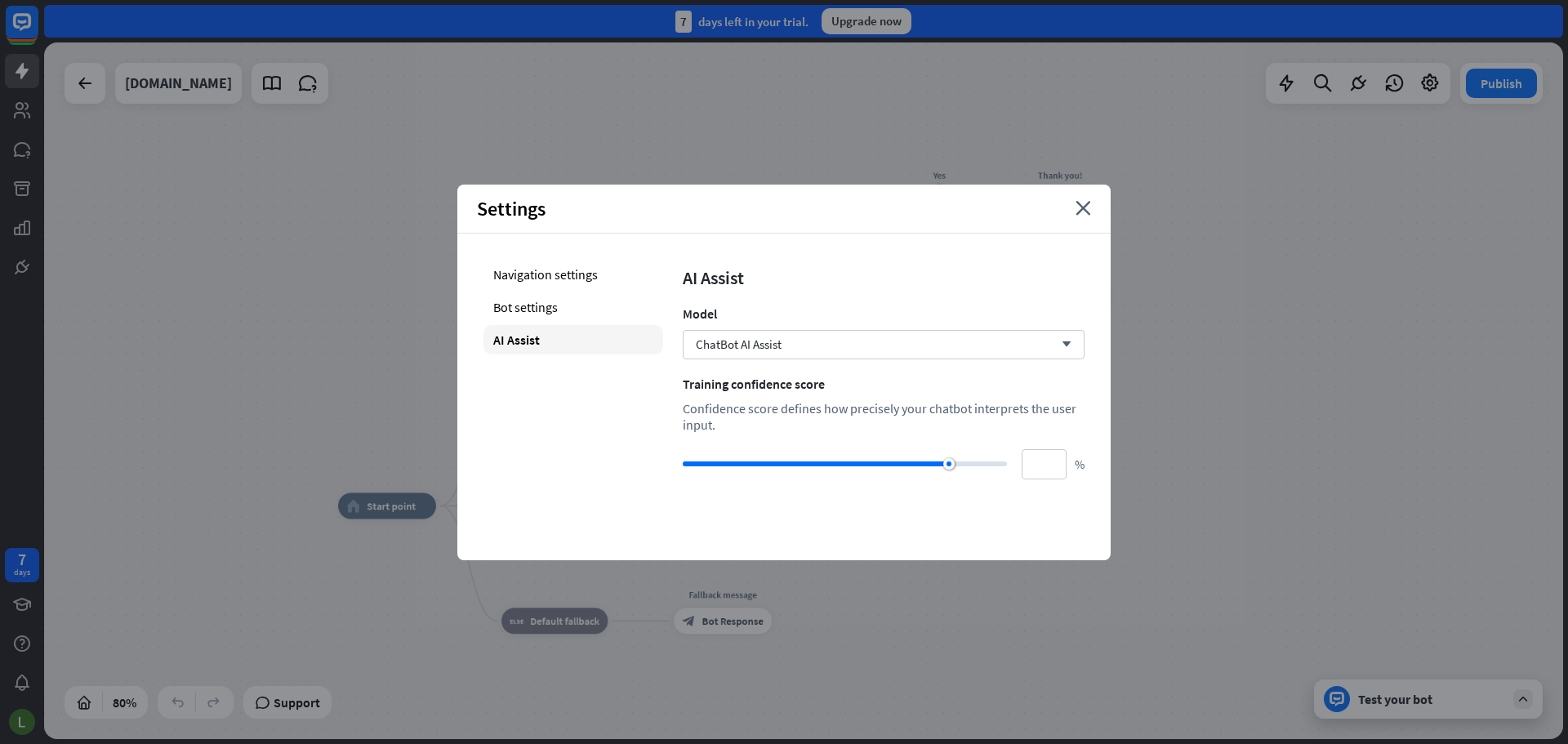
click at [722, 328] on div "AI Assist Model ChatBot AI Assist arrow_down Training confidence score Confiden…" at bounding box center [884, 369] width 402 height 220
click at [728, 334] on div "ChatBot AI Assist arrow_down" at bounding box center [884, 345] width 402 height 29
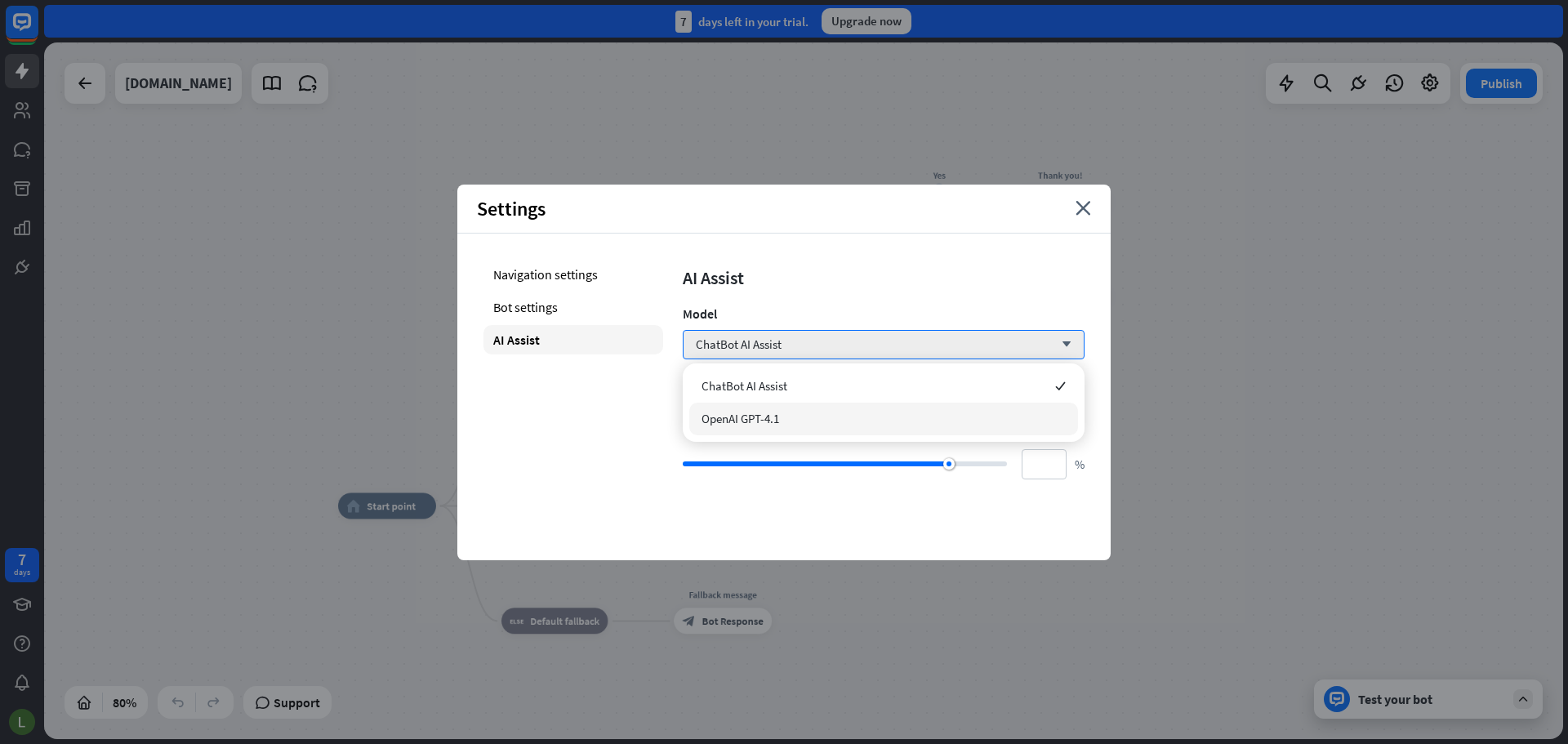
click at [765, 412] on span "OpenAI GPT-4.1" at bounding box center [740, 418] width 78 height 15
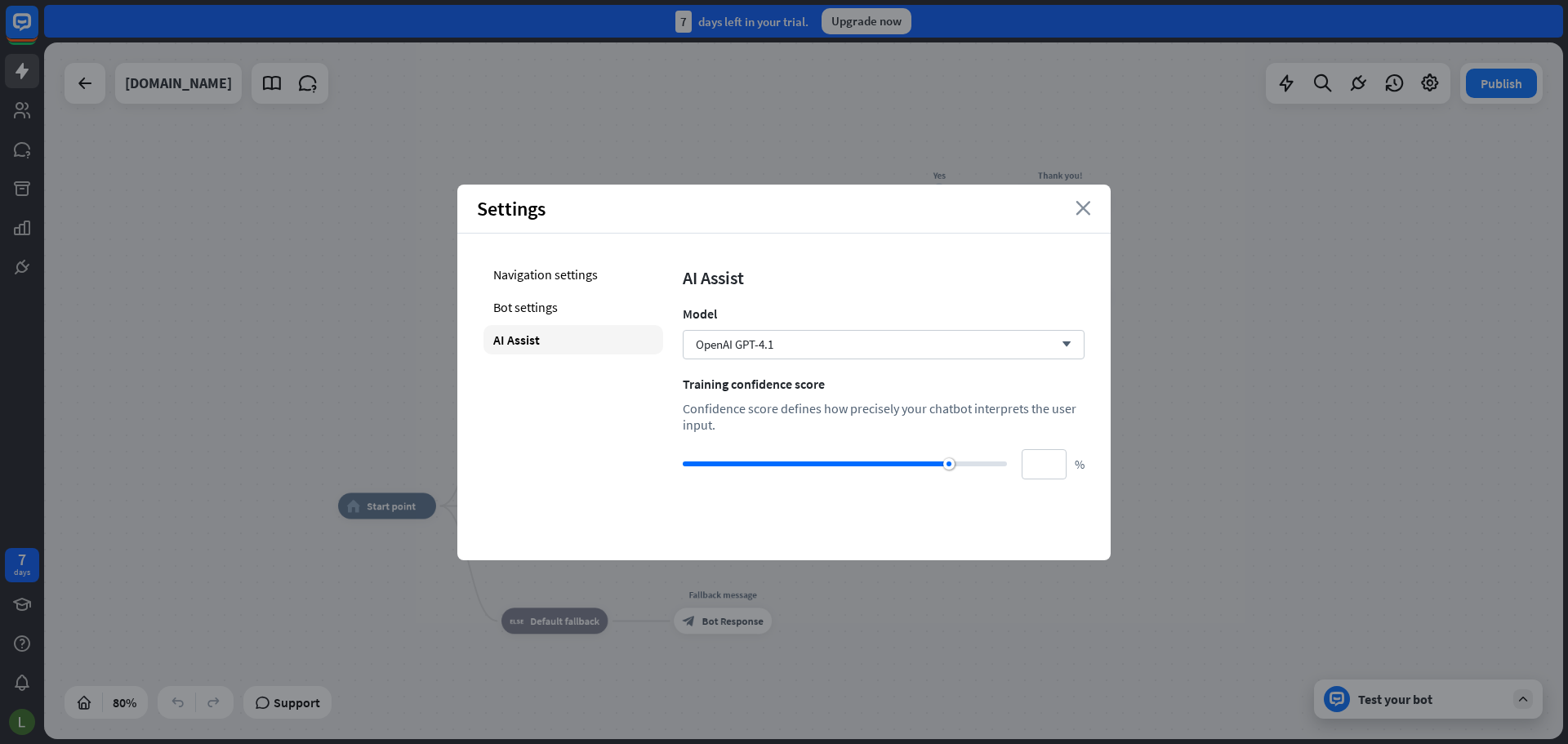
click at [1086, 210] on icon "close" at bounding box center [1083, 208] width 15 height 15
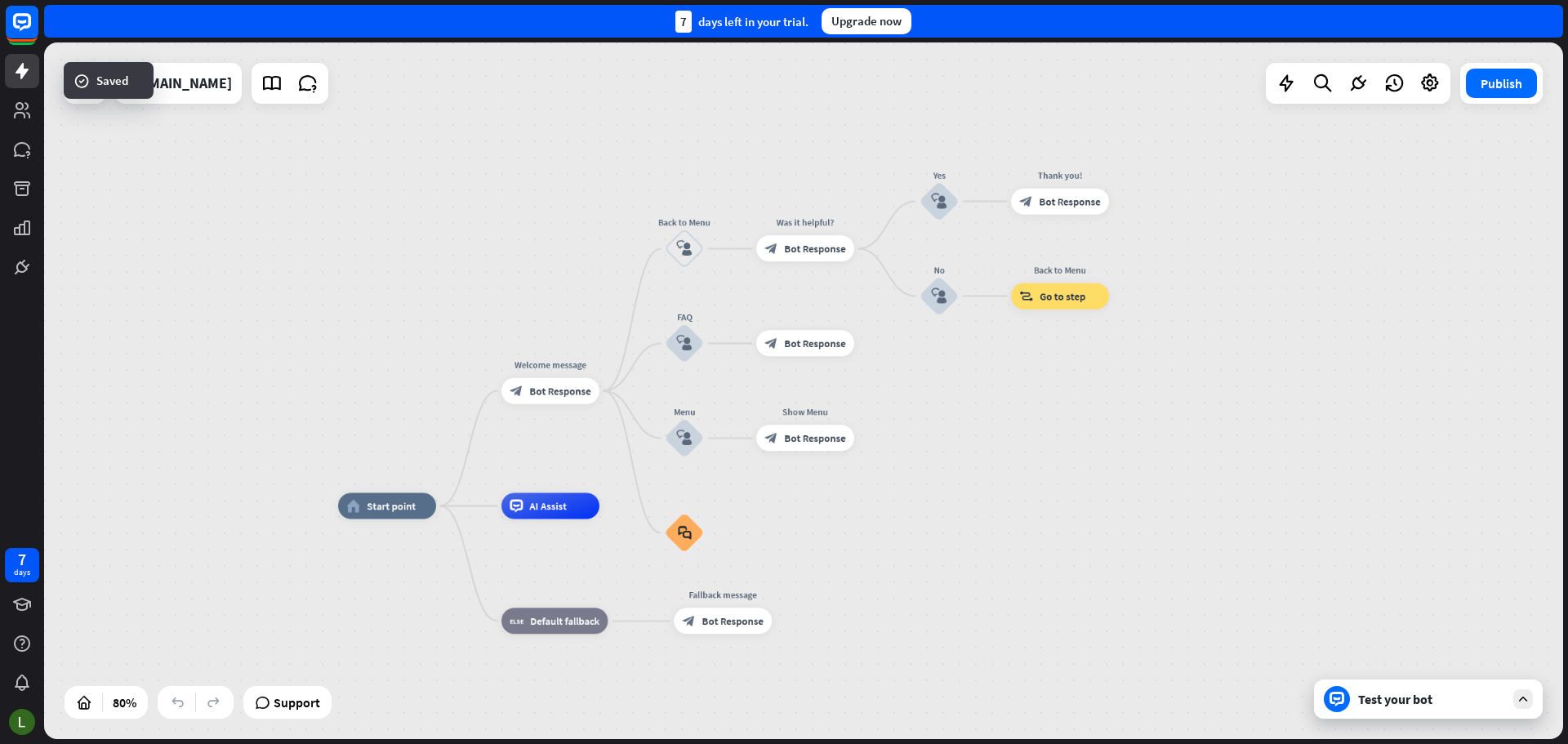
click at [1476, 717] on div "Test your bot" at bounding box center [1428, 699] width 228 height 39
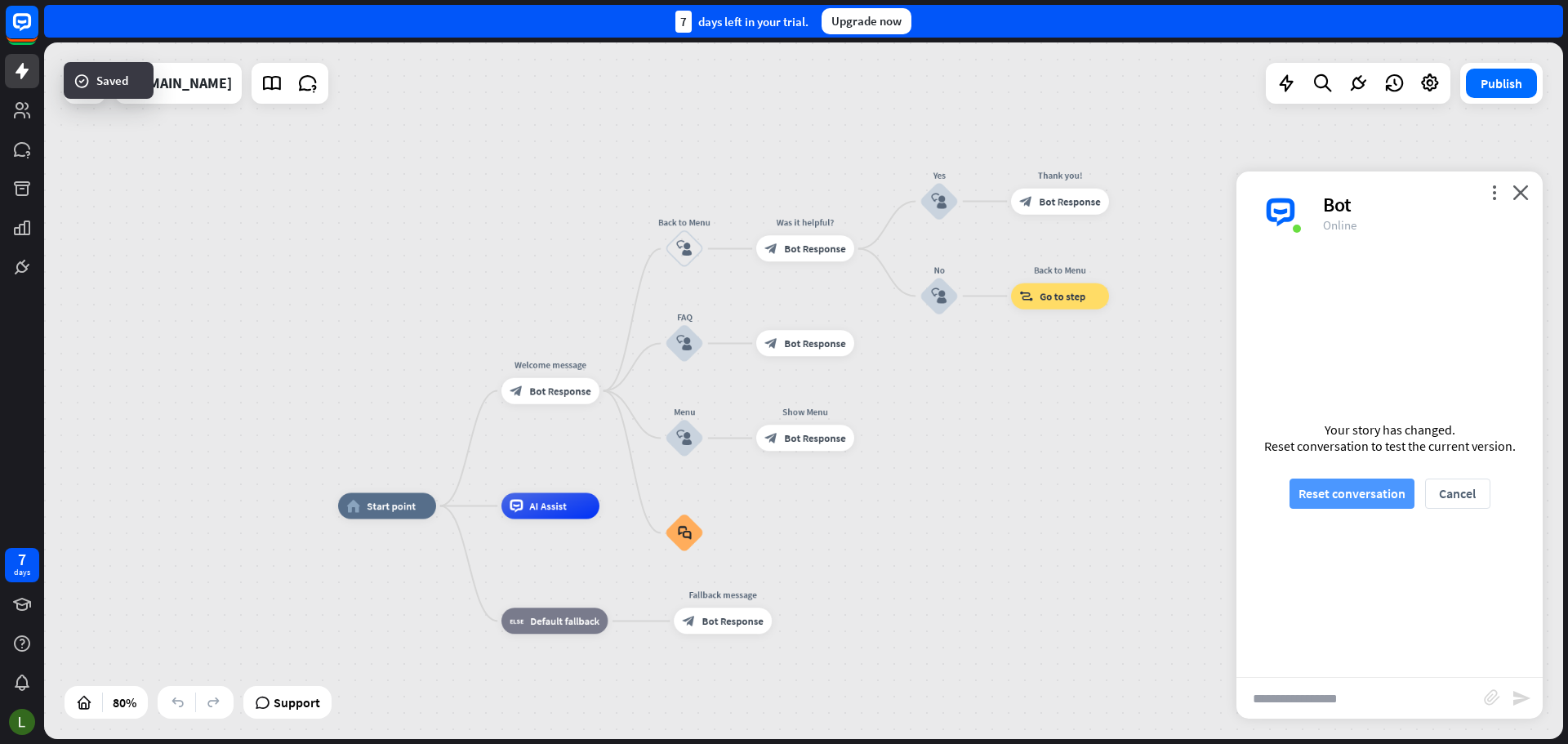
click at [1358, 493] on button "Reset conversation" at bounding box center [1352, 493] width 125 height 30
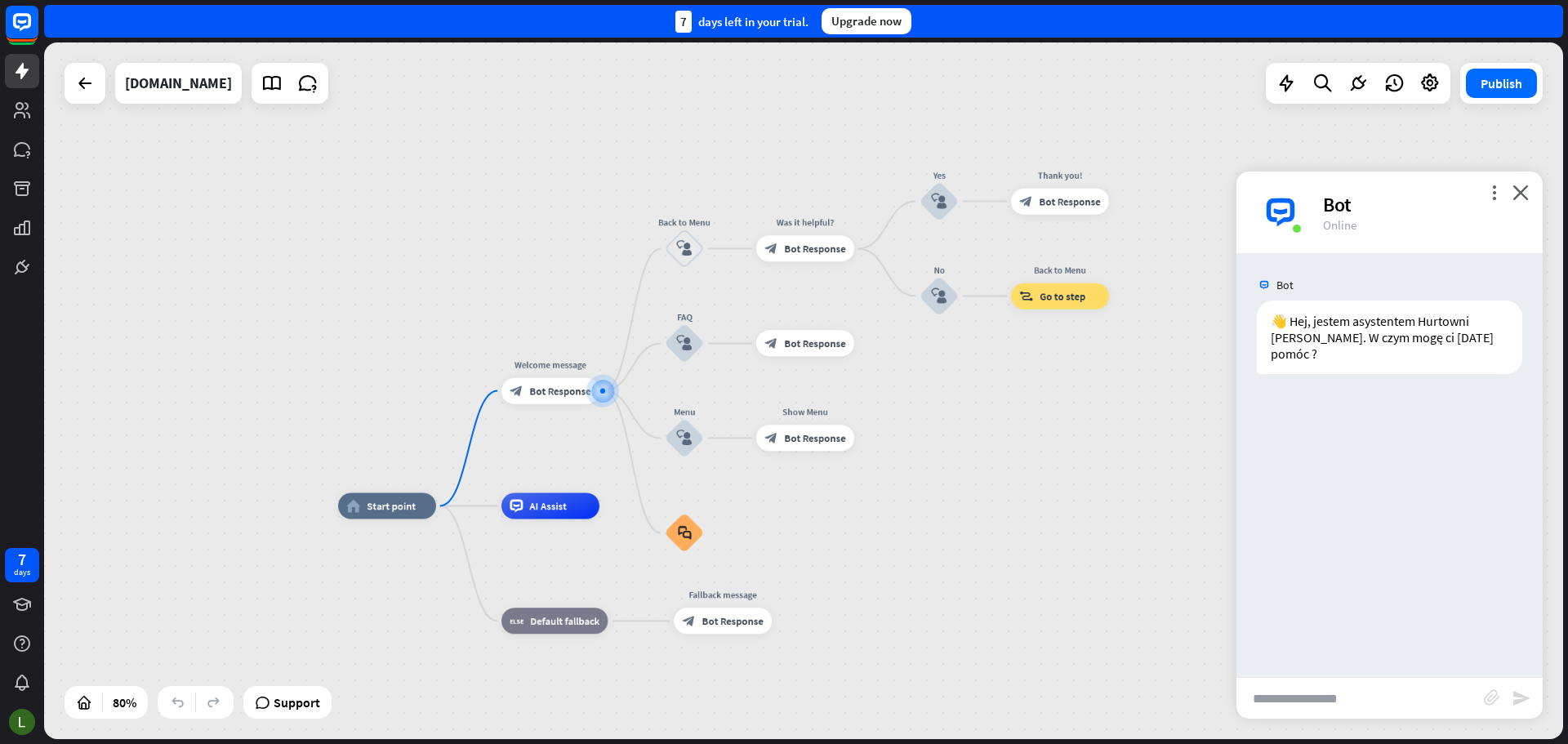
click at [1310, 695] on input "text" at bounding box center [1360, 698] width 247 height 41
type input "**********"
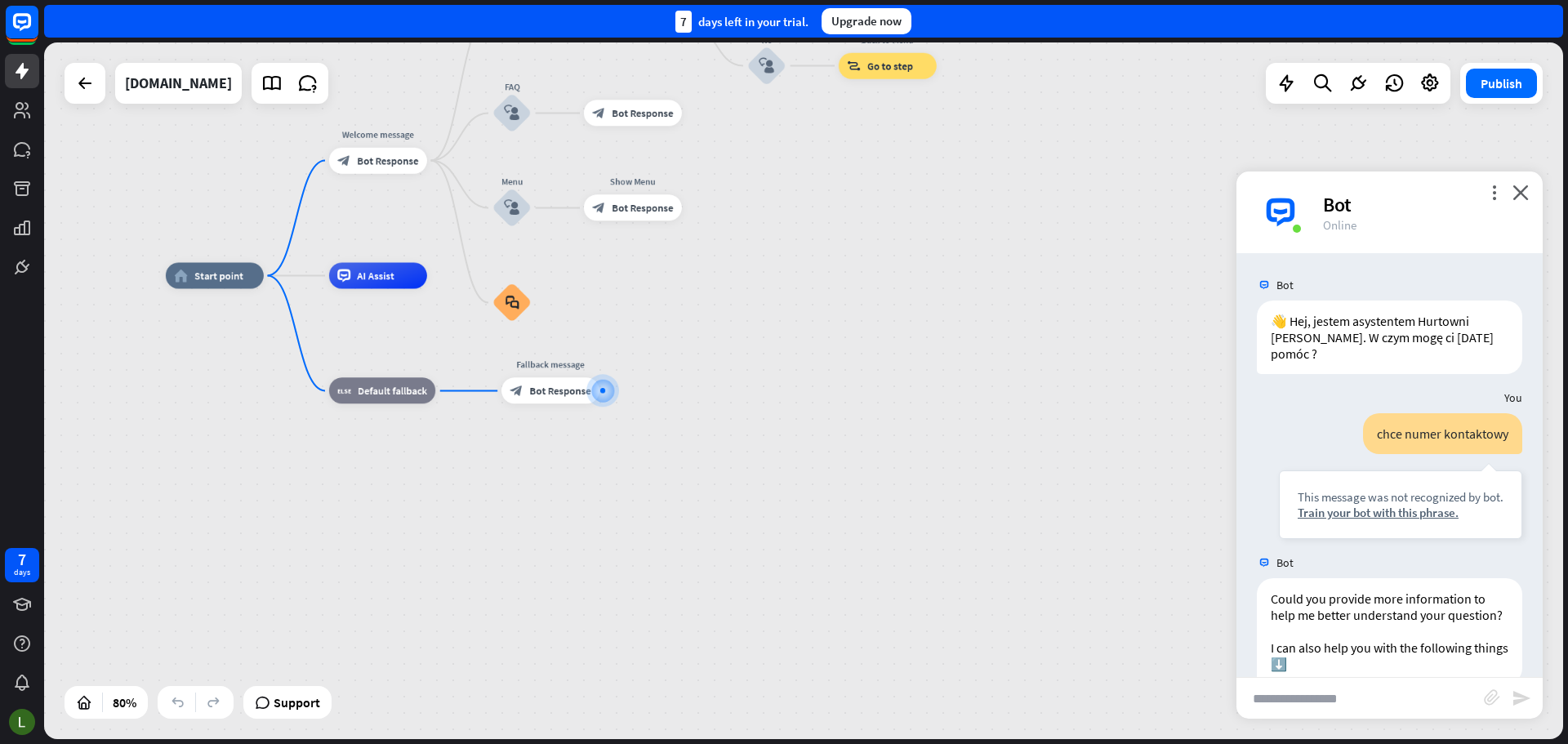
scroll to position [77, 0]
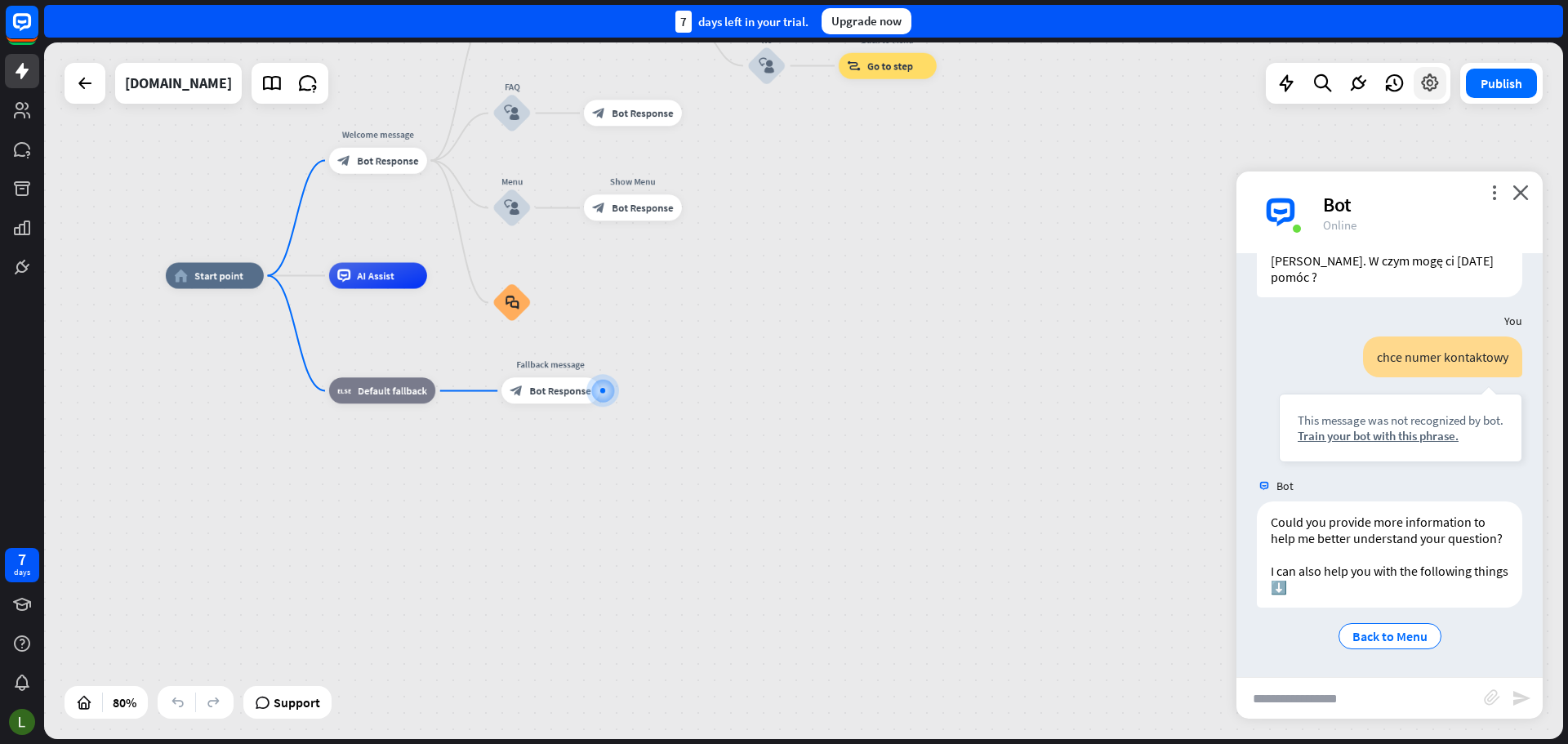
click at [1423, 85] on icon at bounding box center [1429, 83] width 21 height 21
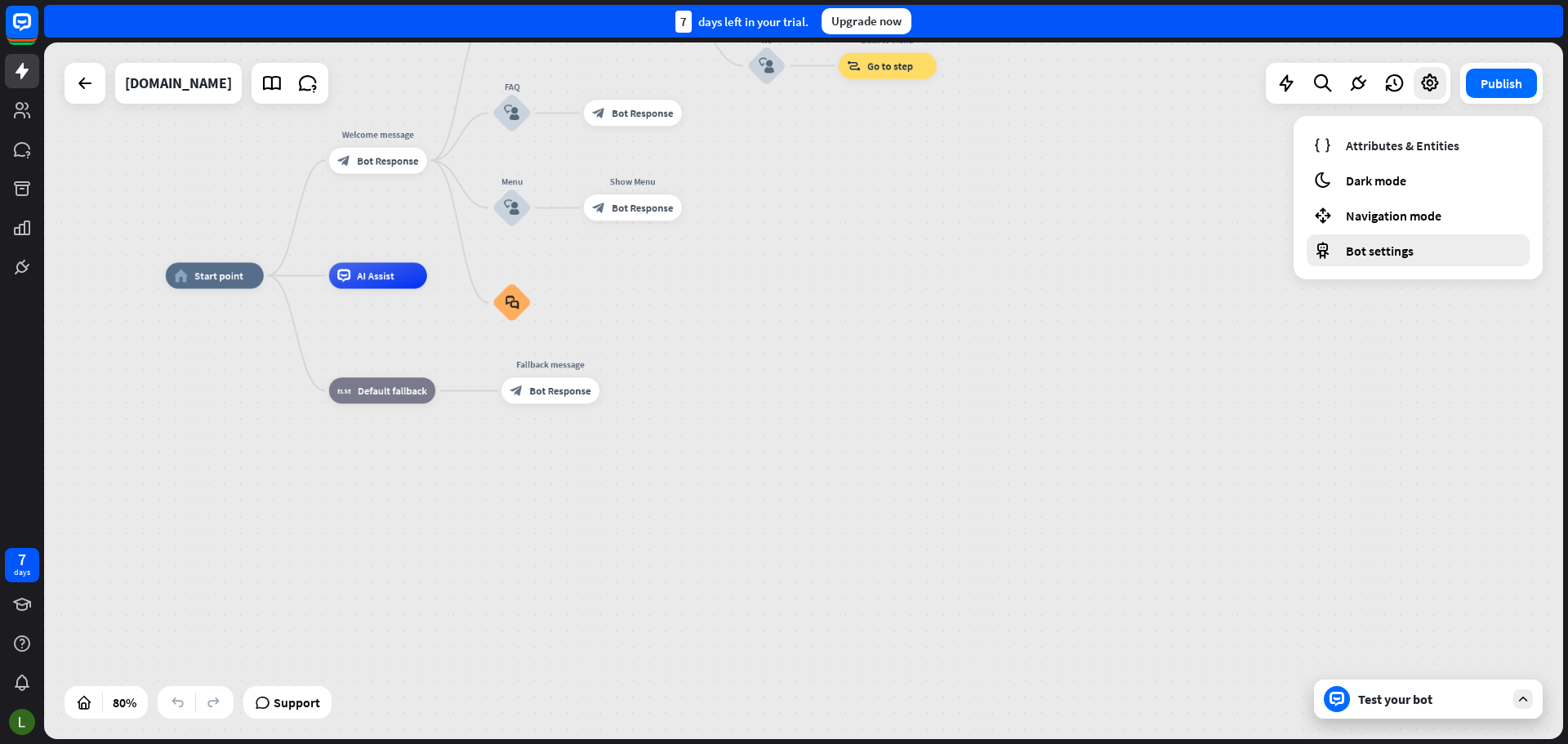
click at [1382, 238] on div "Bot settings" at bounding box center [1418, 250] width 223 height 32
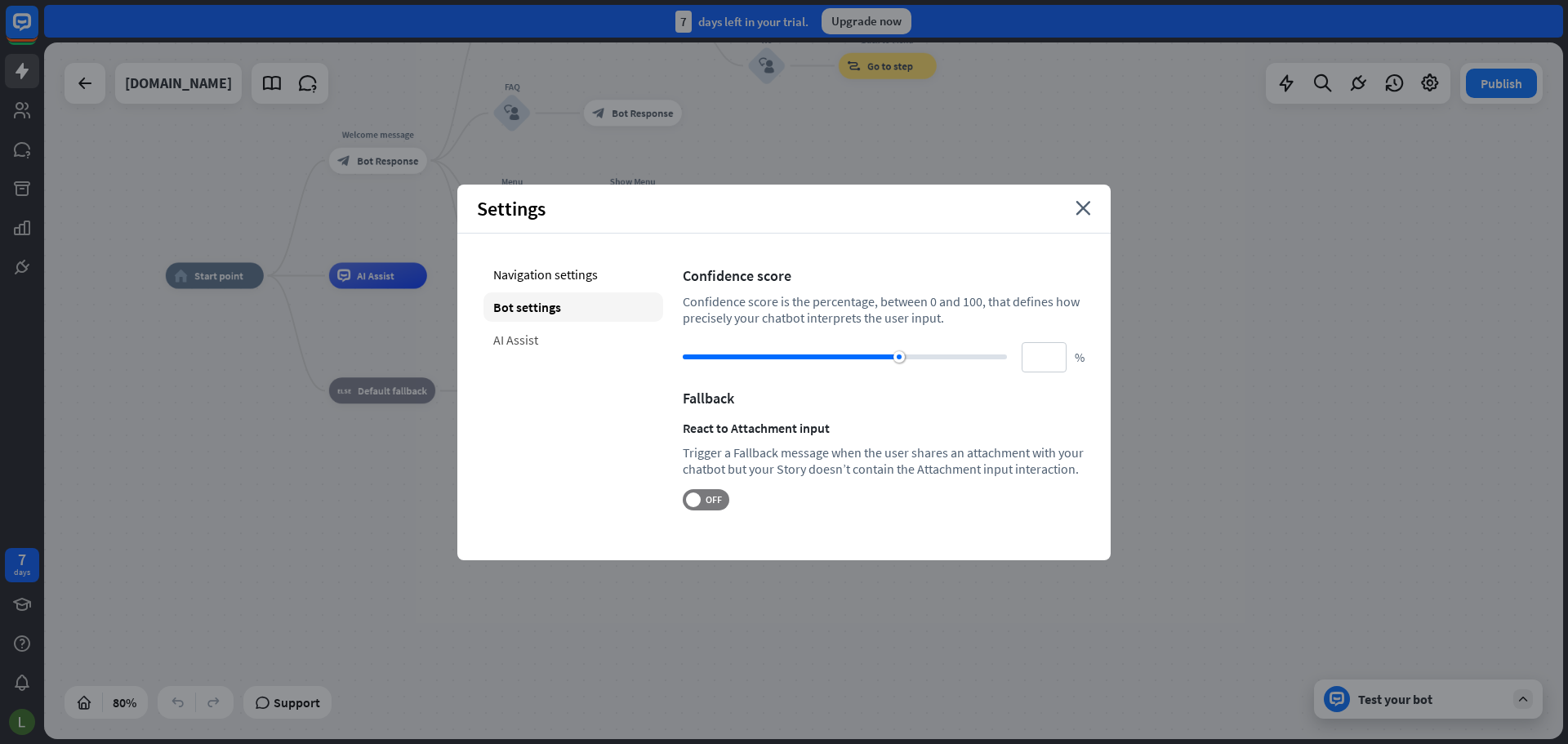
click at [515, 345] on div "AI Assist" at bounding box center [573, 340] width 180 height 29
type input "**"
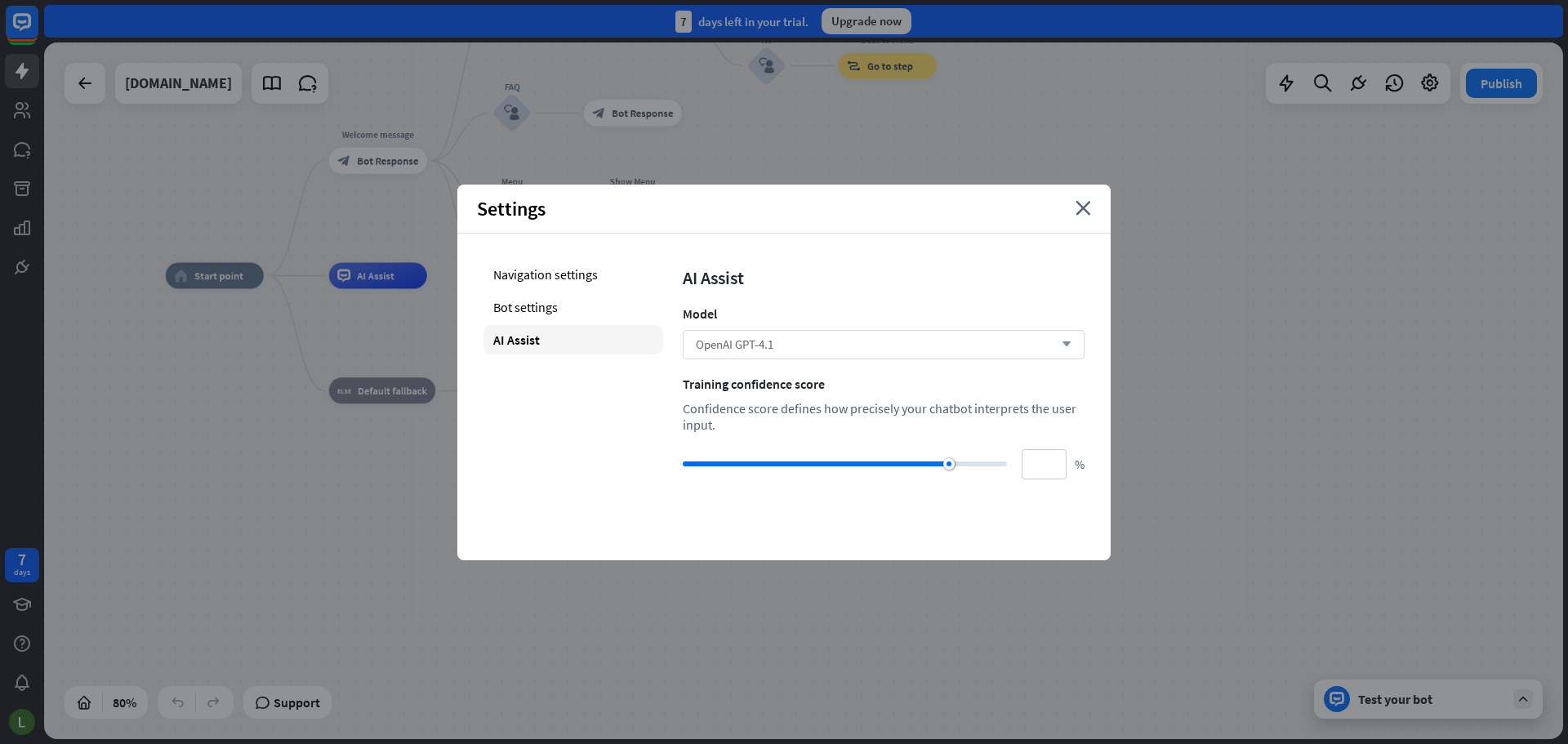
click at [823, 351] on div "OpenAI GPT-4.1 arrow_down" at bounding box center [884, 345] width 402 height 29
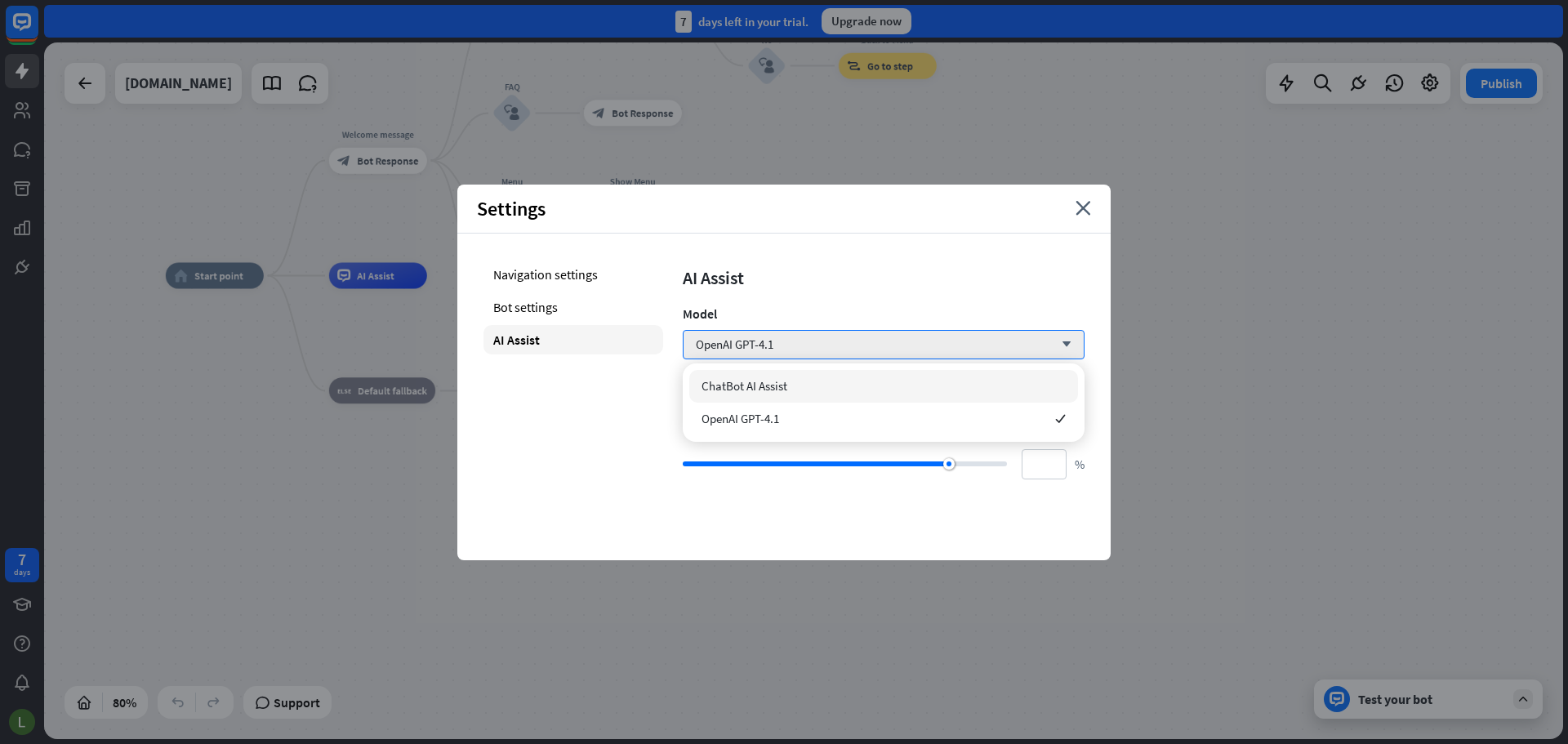
click at [823, 379] on div "ChatBot AI Assist" at bounding box center [884, 387] width 388 height 32
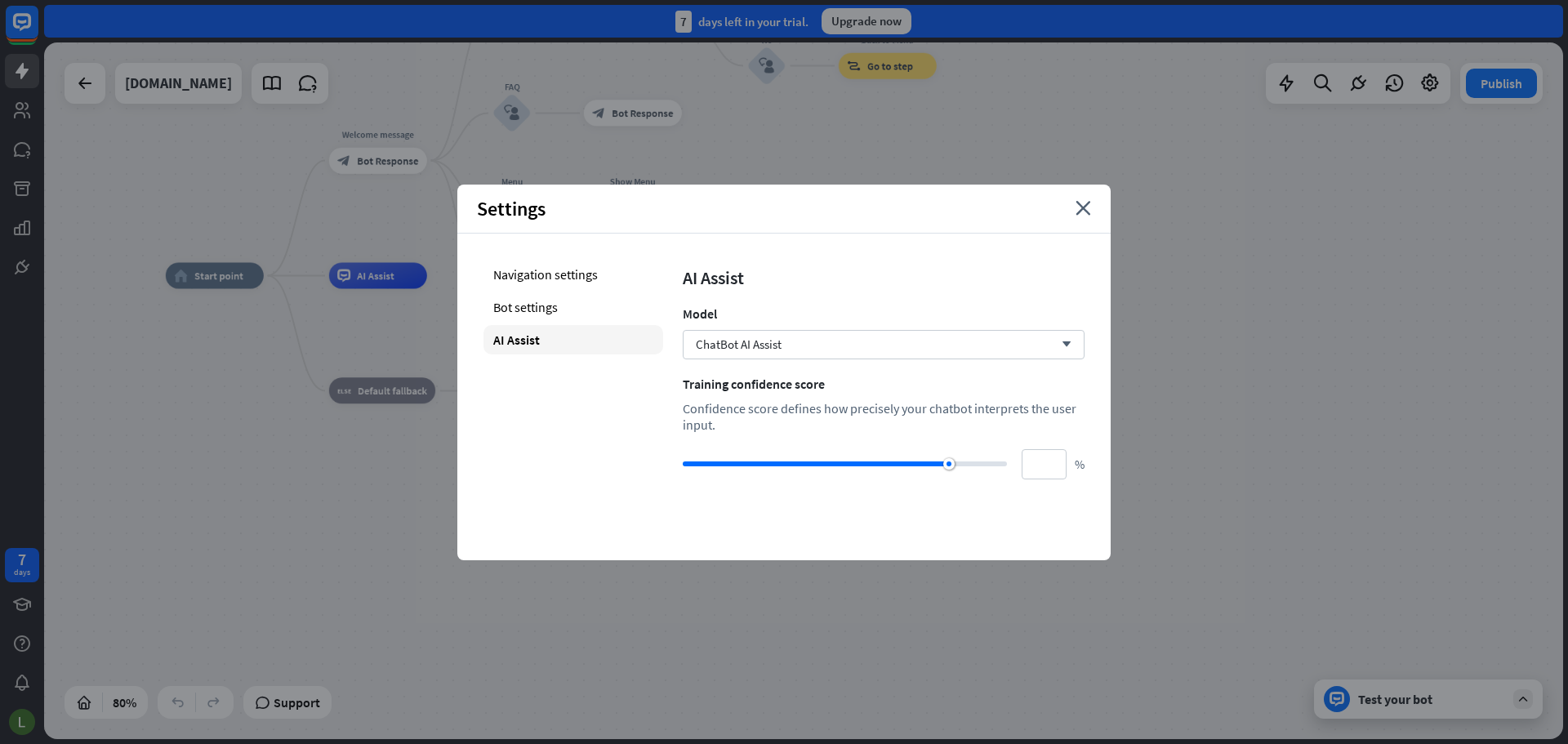
click at [1098, 208] on div "Settings close" at bounding box center [784, 209] width 654 height 49
click at [1074, 208] on div "Settings close" at bounding box center [784, 209] width 654 height 49
click at [1078, 208] on icon "close" at bounding box center [1083, 208] width 15 height 15
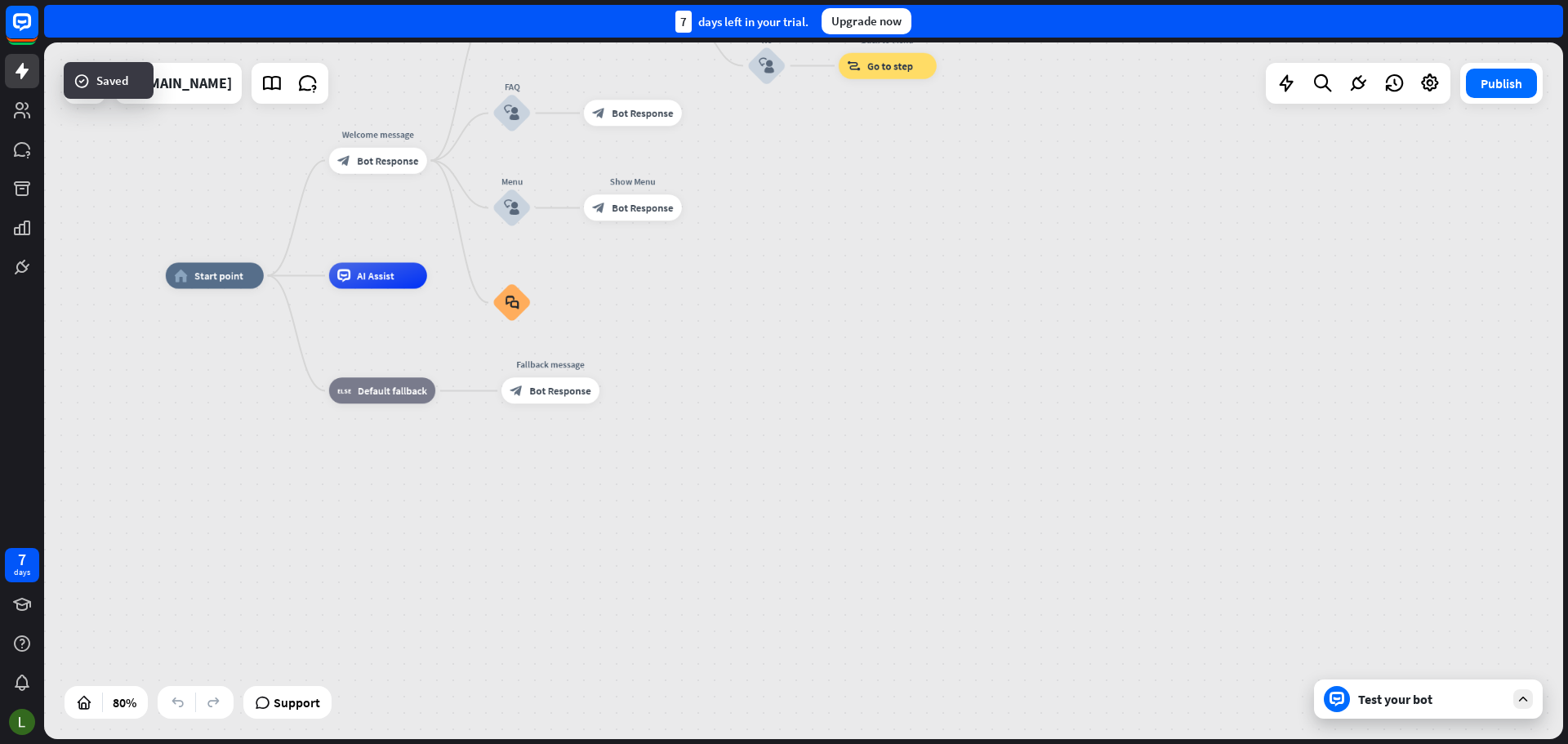
click at [1456, 711] on div "Test your bot" at bounding box center [1428, 699] width 228 height 39
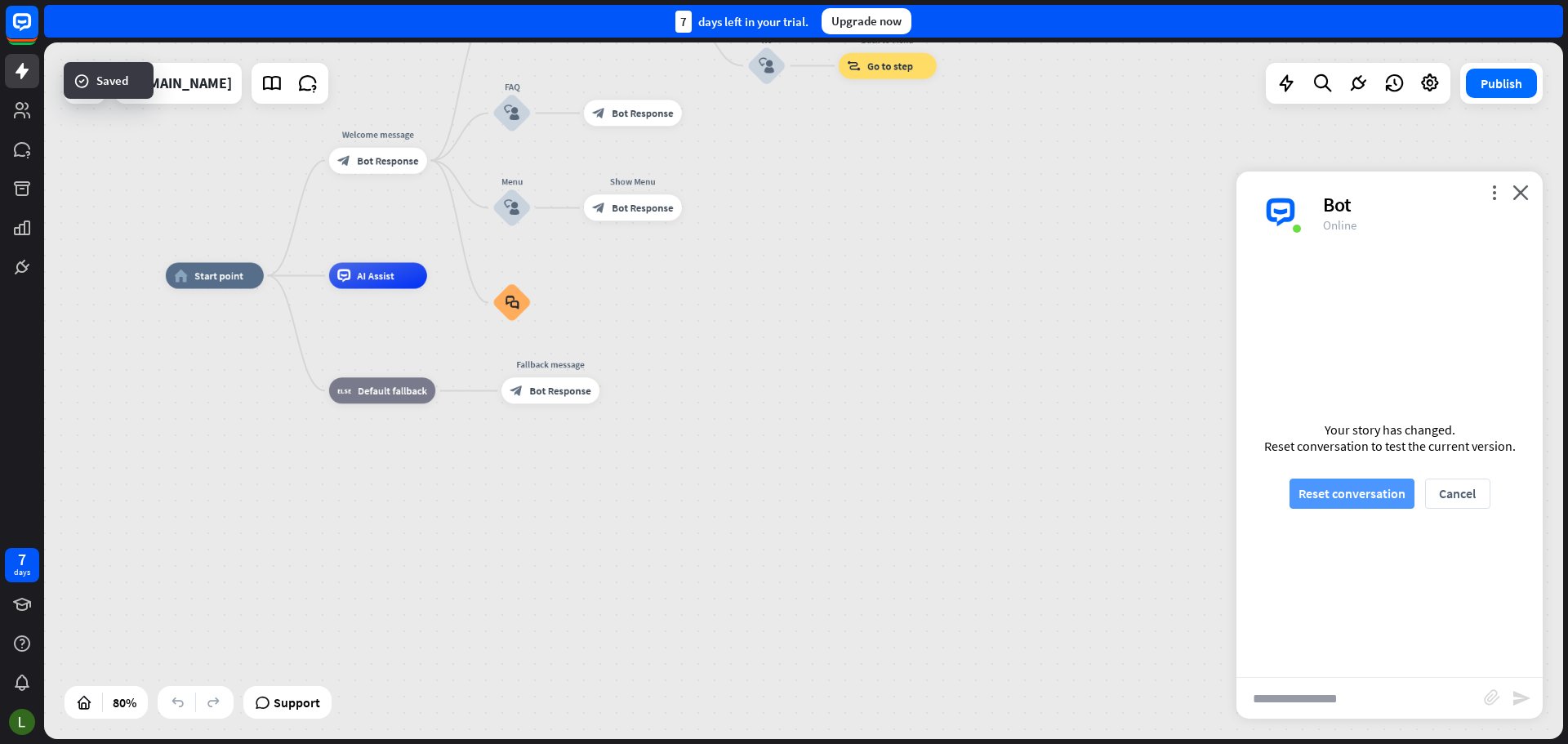
click at [1395, 497] on button "Reset conversation" at bounding box center [1352, 493] width 125 height 30
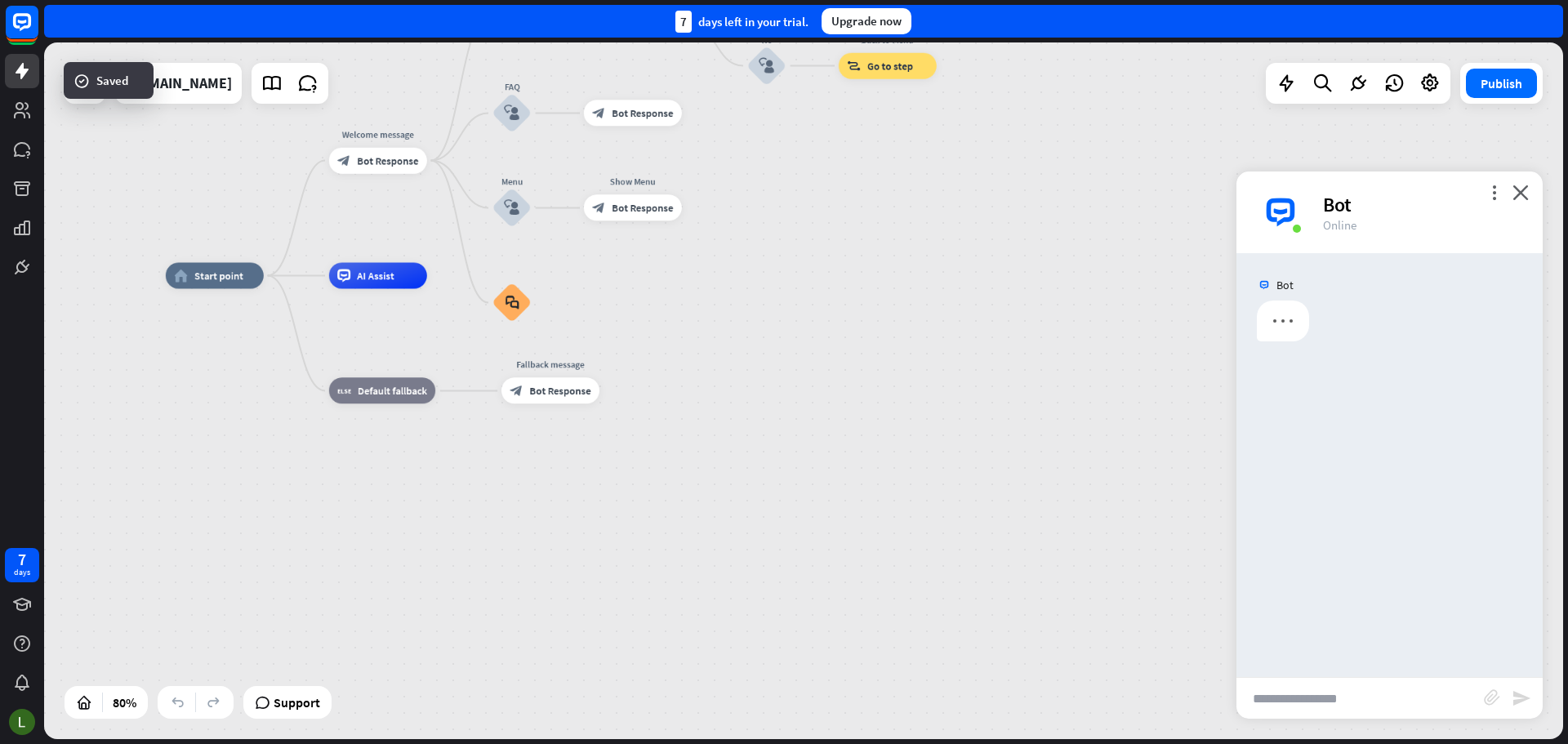
scroll to position [0, 0]
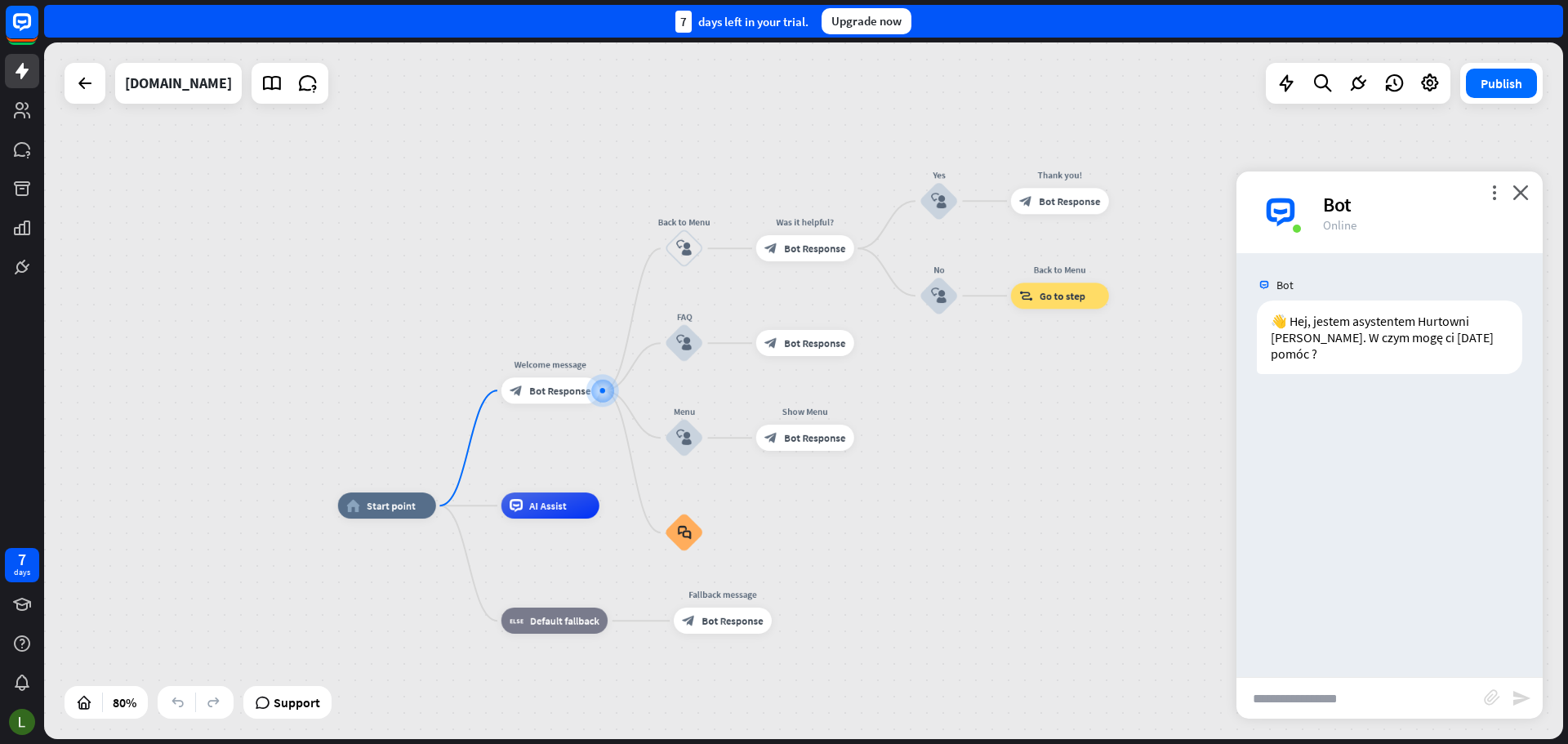
click at [1313, 688] on input "text" at bounding box center [1360, 698] width 247 height 41
type input "**********"
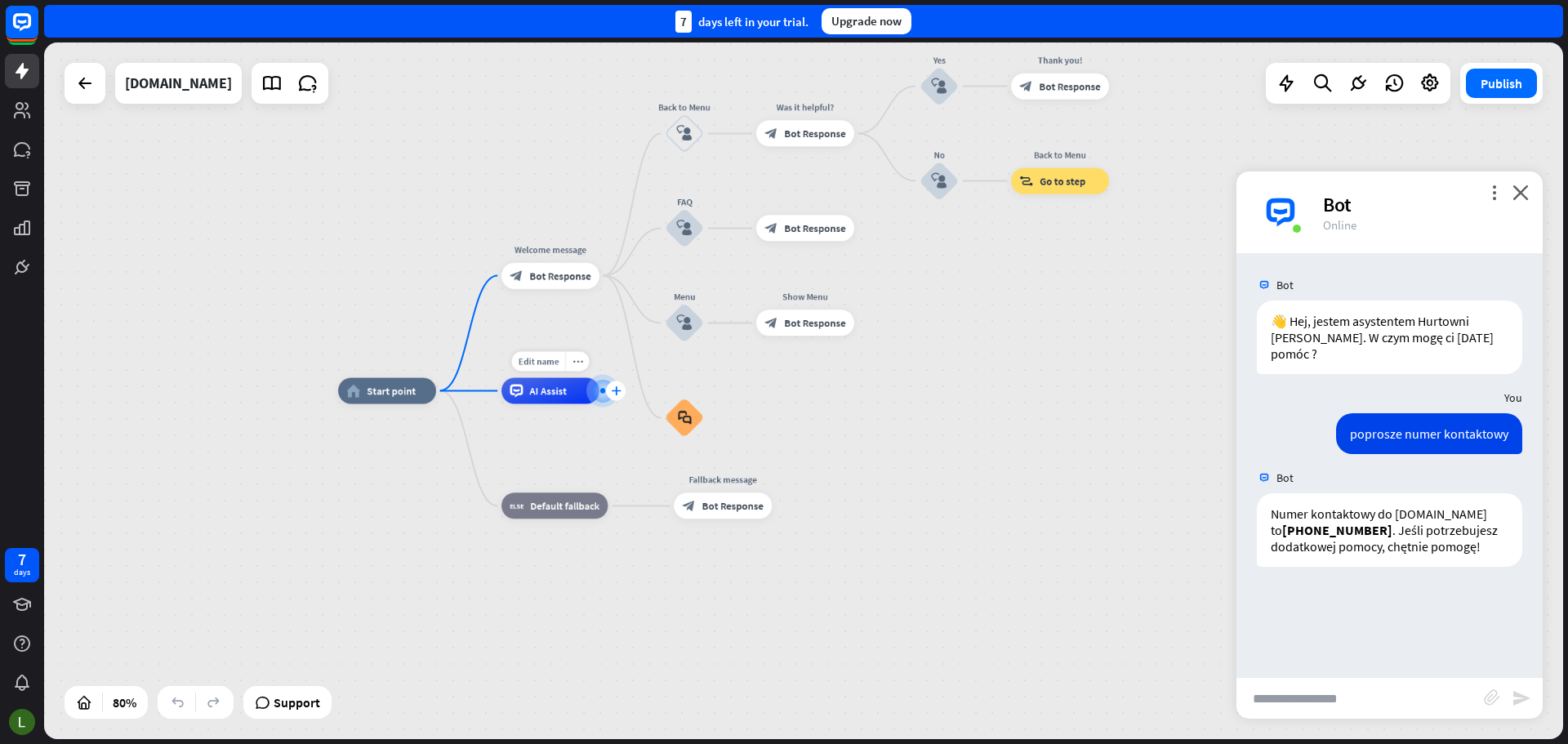
click at [616, 387] on icon "plus" at bounding box center [615, 391] width 9 height 9
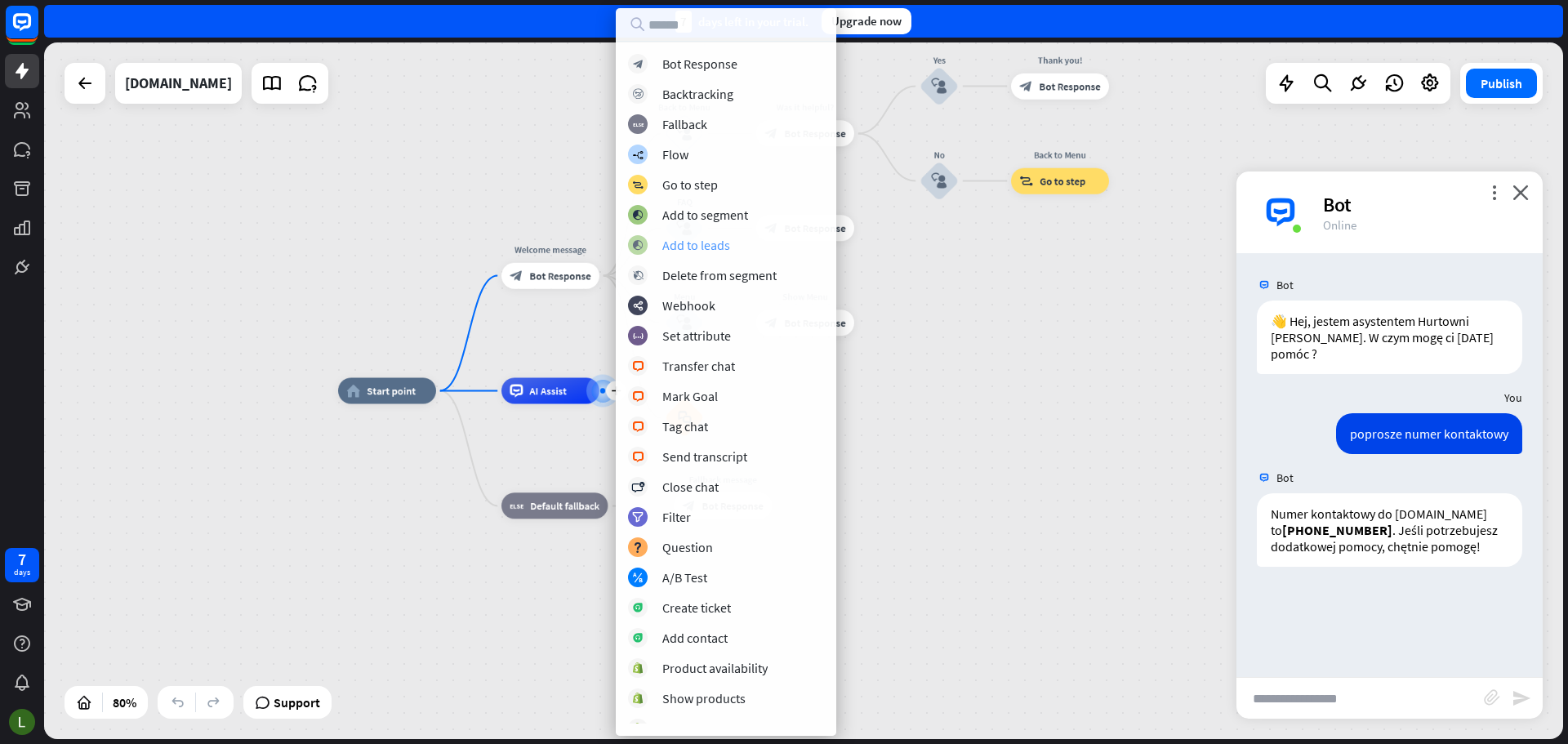
click at [715, 244] on div "Add to leads" at bounding box center [695, 245] width 68 height 16
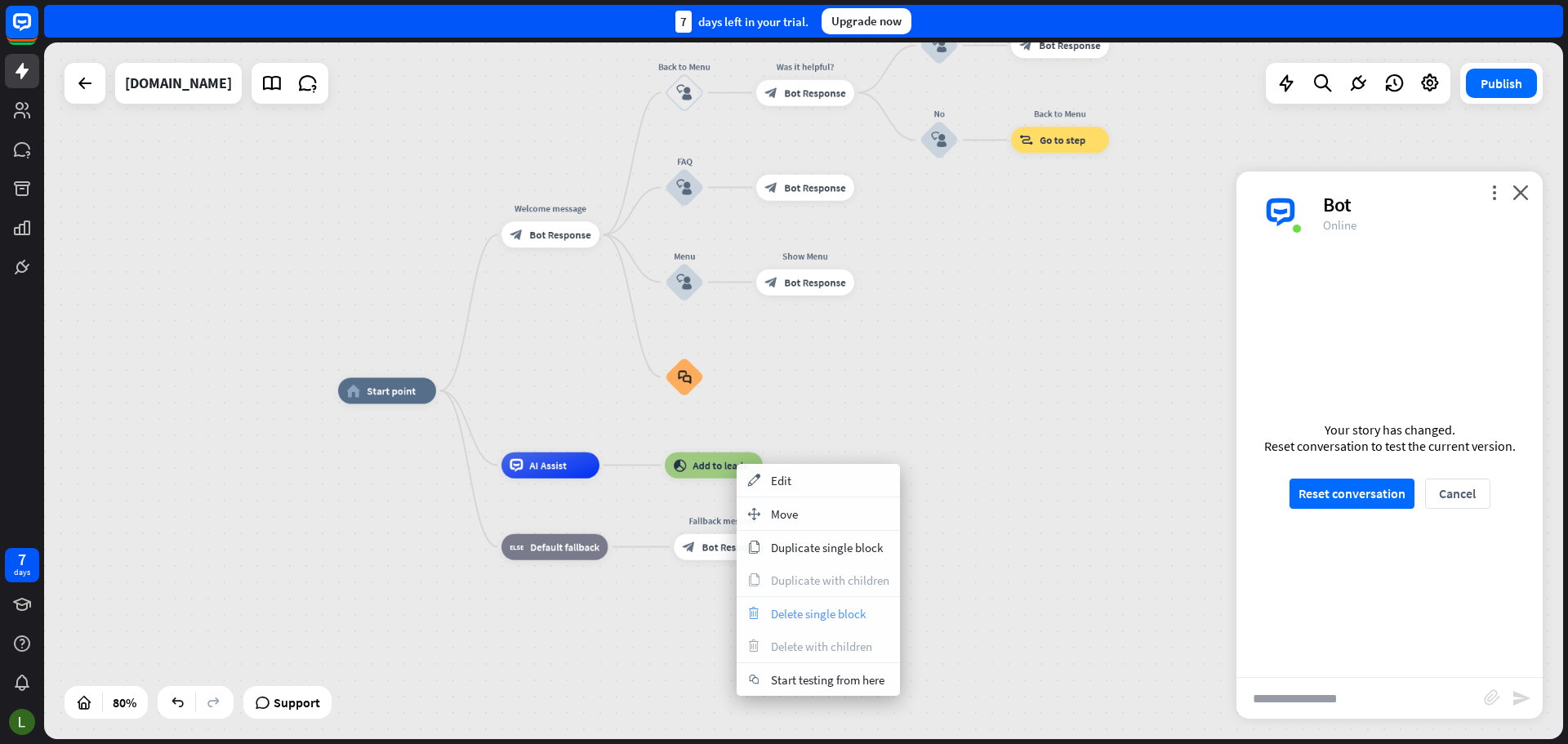
click at [796, 613] on span "Delete single block" at bounding box center [818, 613] width 95 height 15
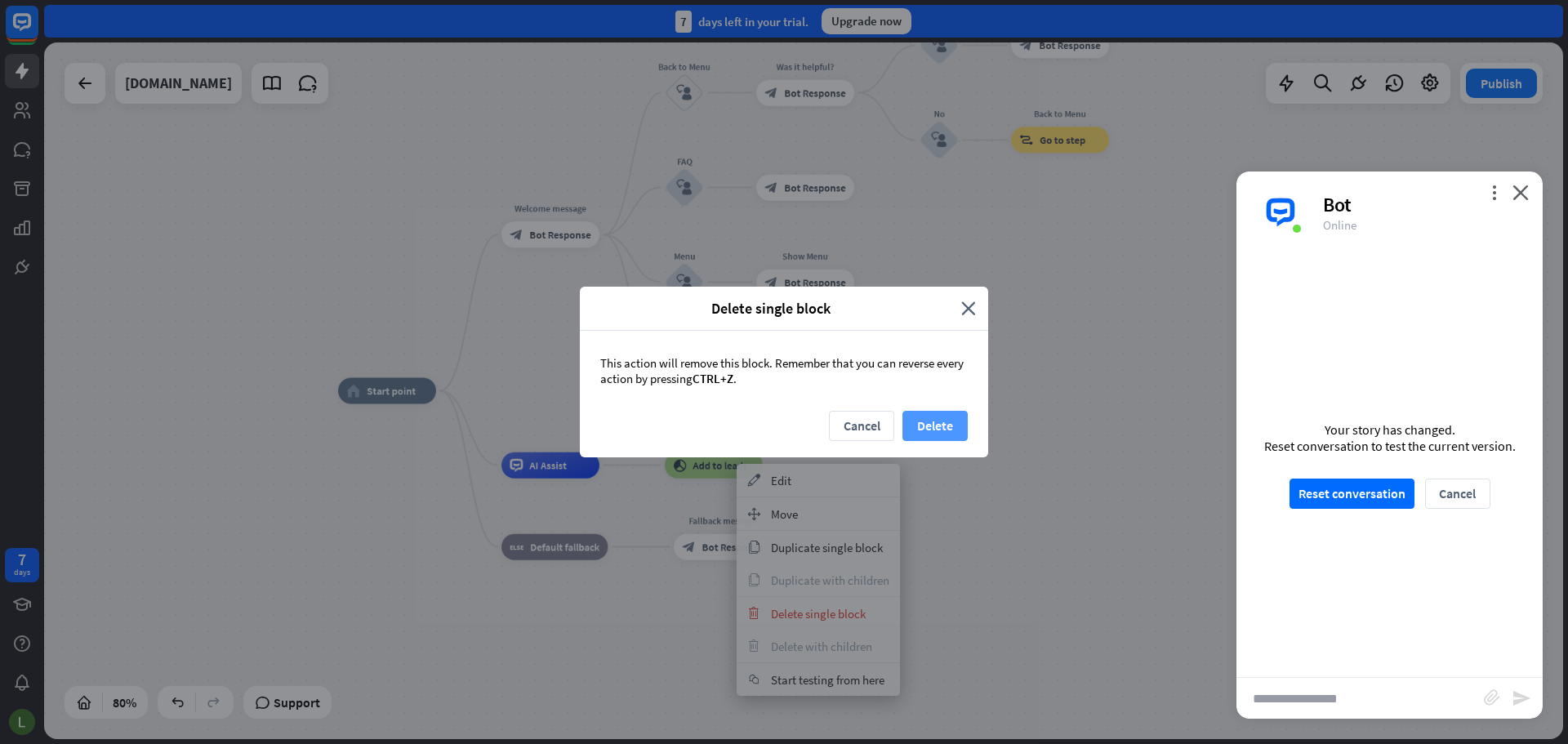
click at [949, 424] on button "Delete" at bounding box center [935, 425] width 65 height 30
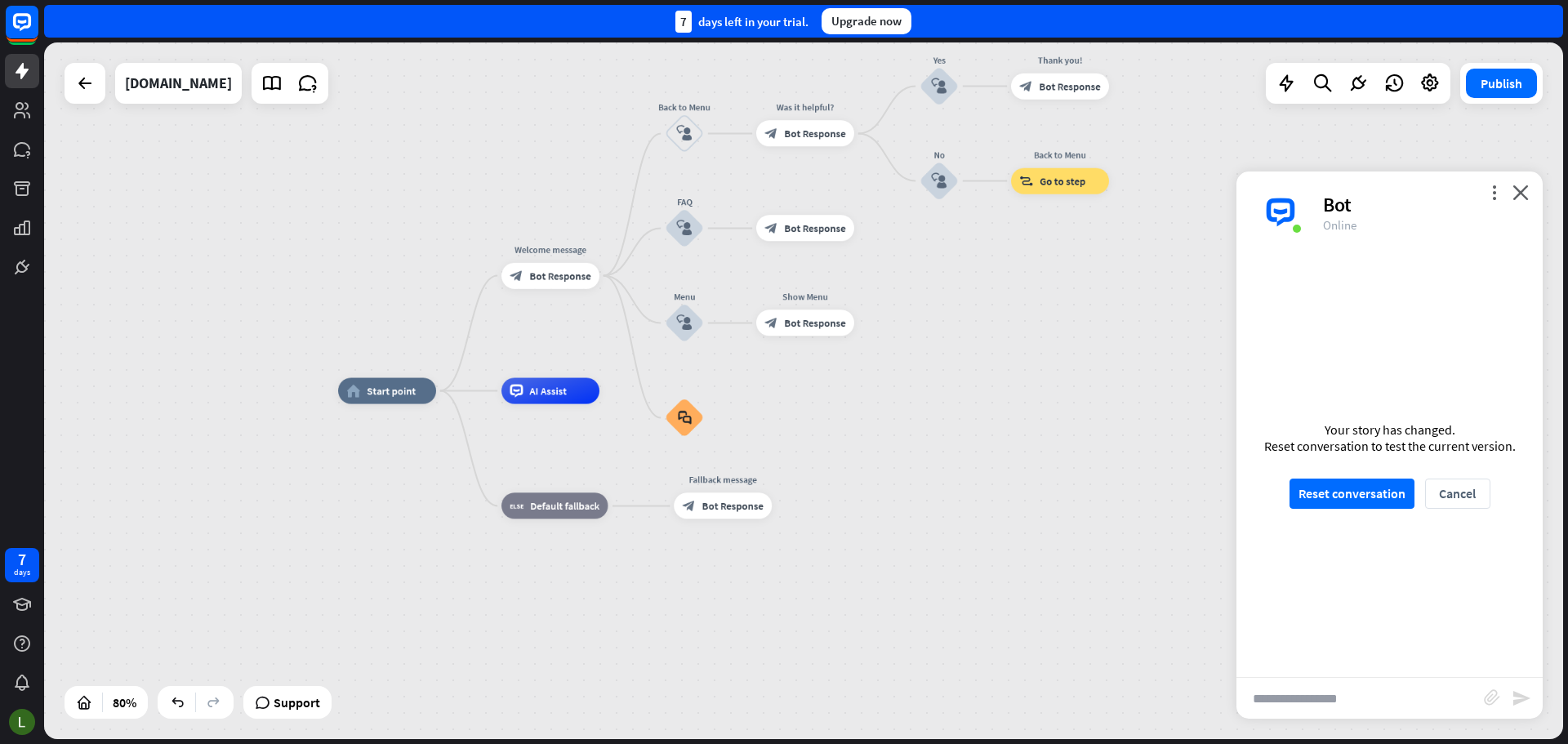
click at [1373, 510] on div "Your story has changed. Reset conversation to test the current version. Reset c…" at bounding box center [1390, 465] width 306 height 424
click at [1383, 498] on button "Reset conversation" at bounding box center [1352, 493] width 125 height 30
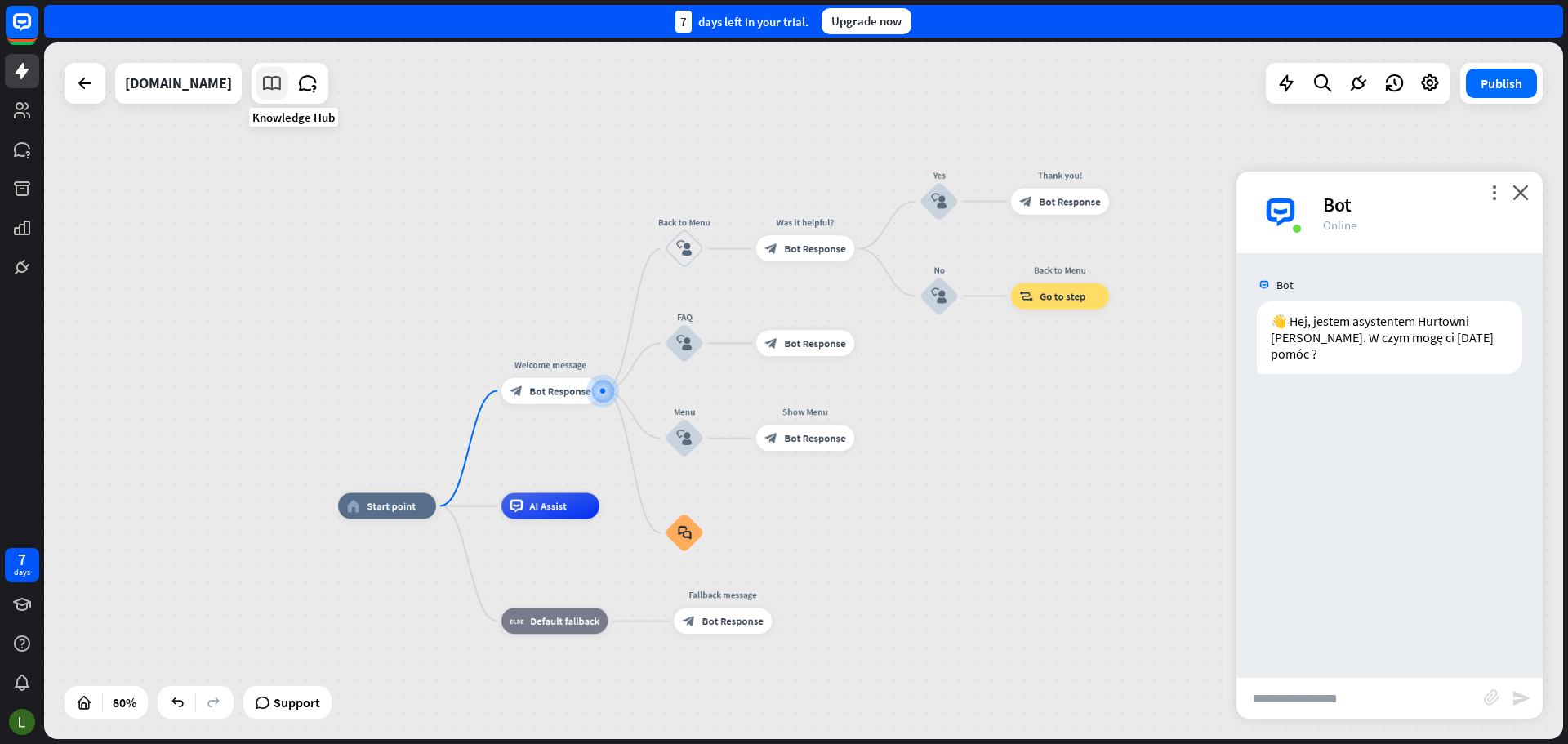
click at [288, 84] on link at bounding box center [272, 83] width 33 height 32
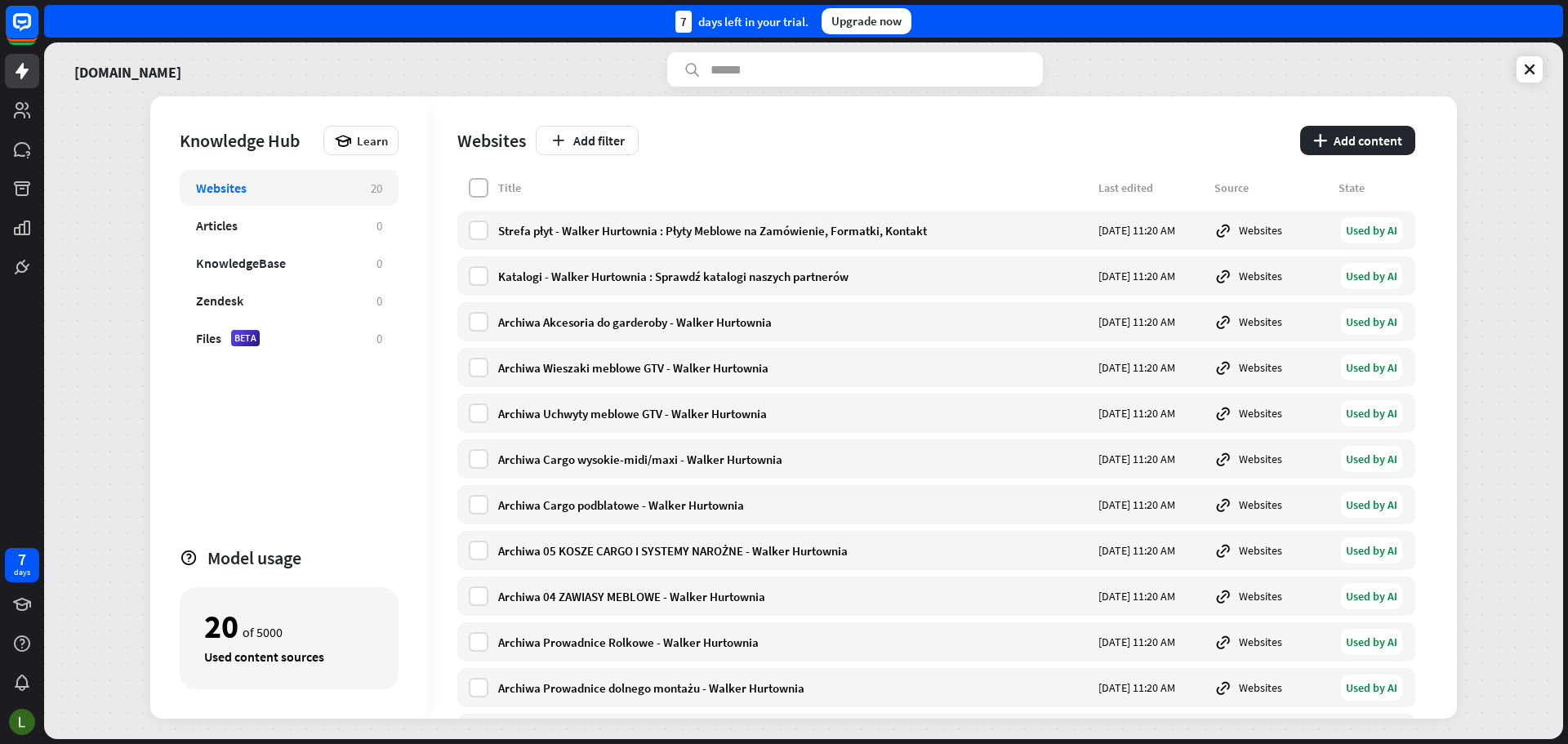
click at [487, 182] on label at bounding box center [478, 187] width 20 height 20
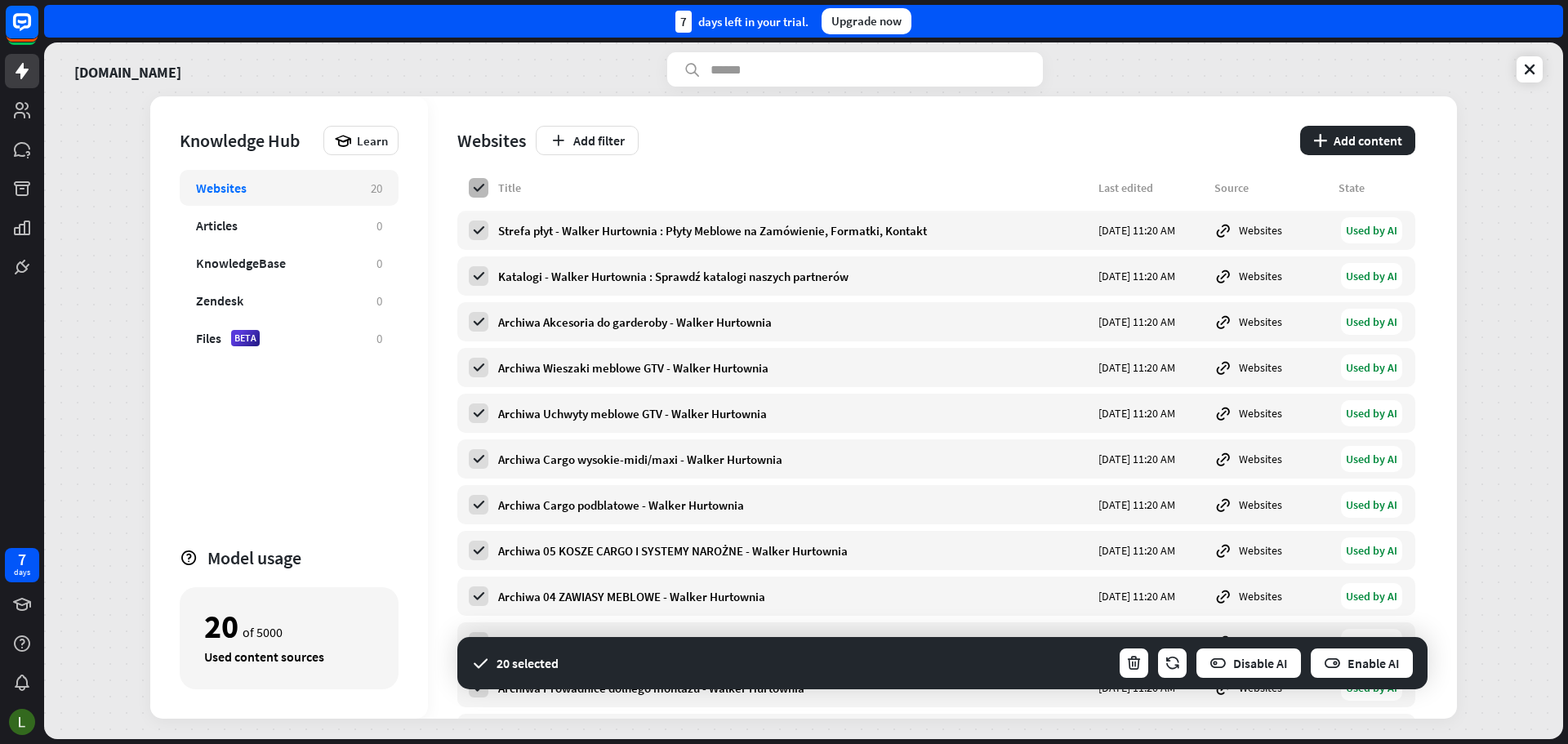
click at [487, 182] on label at bounding box center [478, 187] width 20 height 20
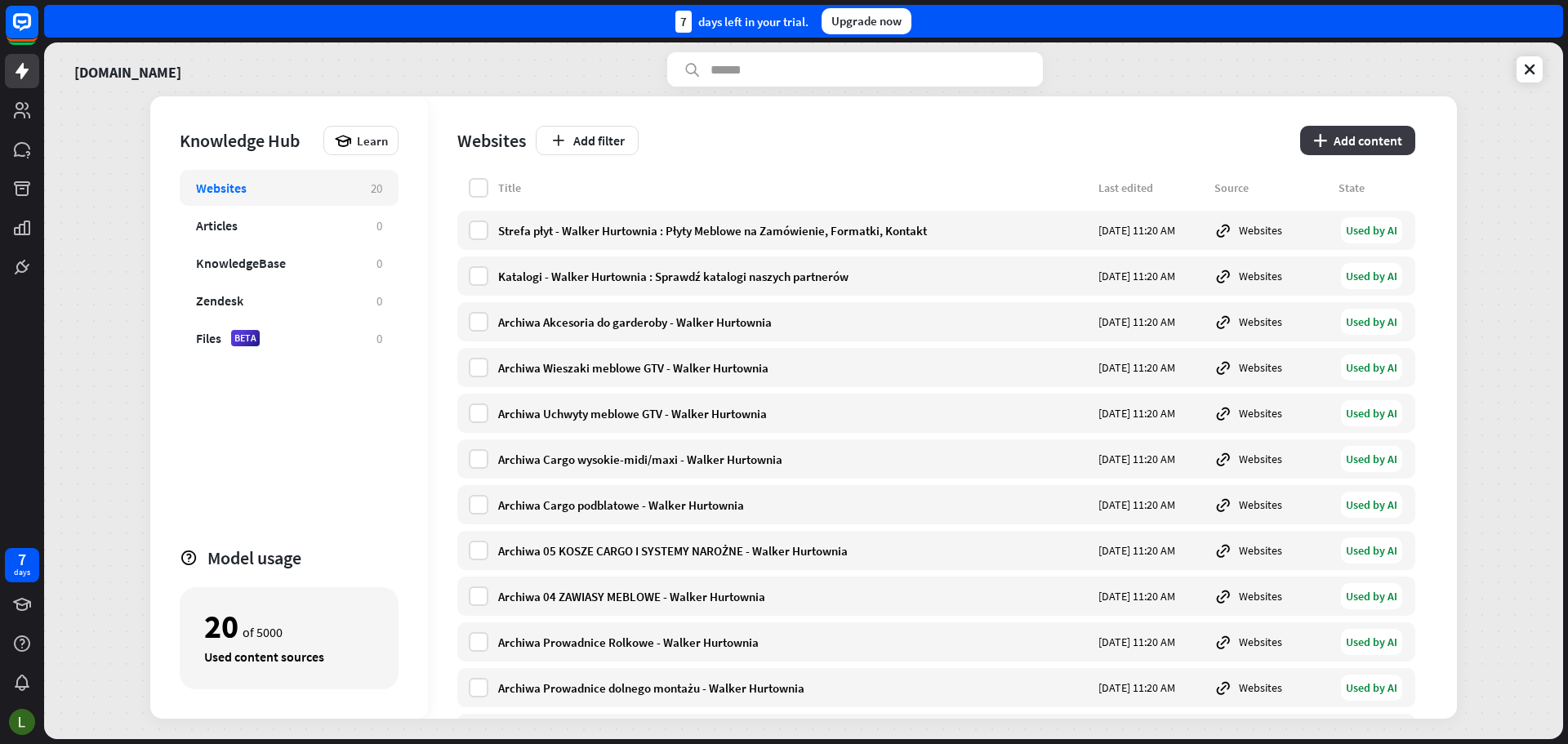
click at [1328, 140] on button "plus Add content" at bounding box center [1358, 140] width 115 height 29
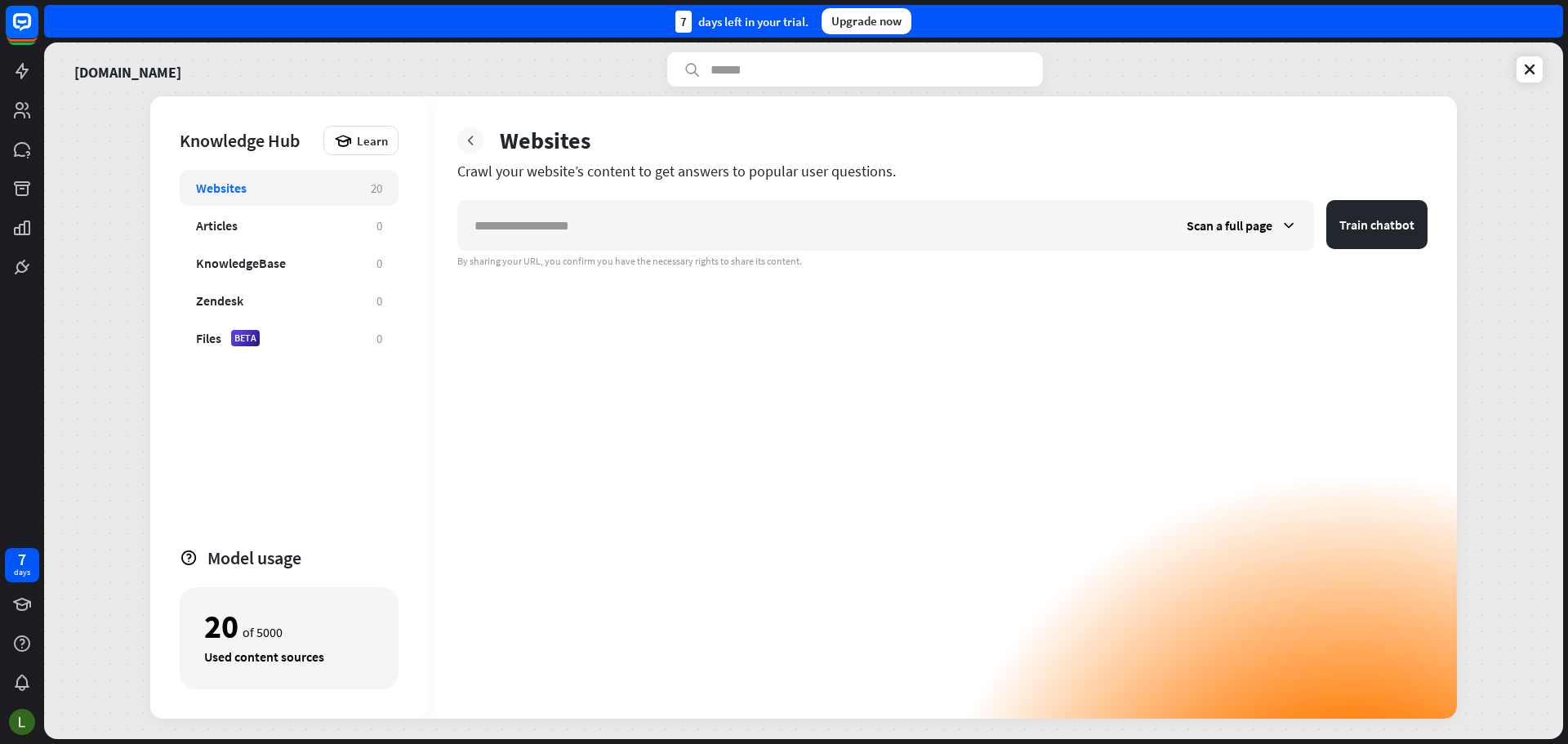
click at [470, 145] on icon at bounding box center [470, 140] width 16 height 16
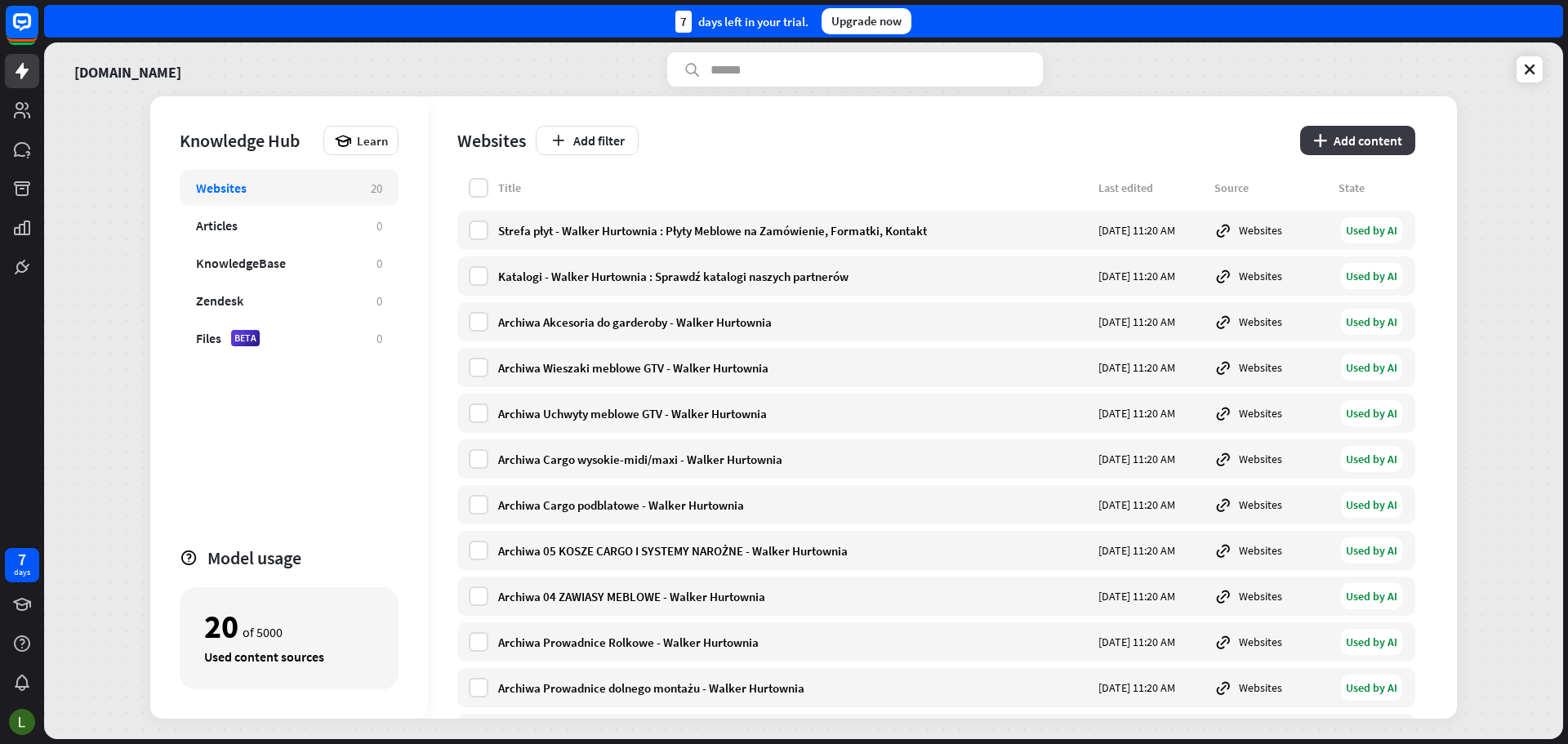
click at [1317, 133] on button "plus Add content" at bounding box center [1358, 140] width 115 height 29
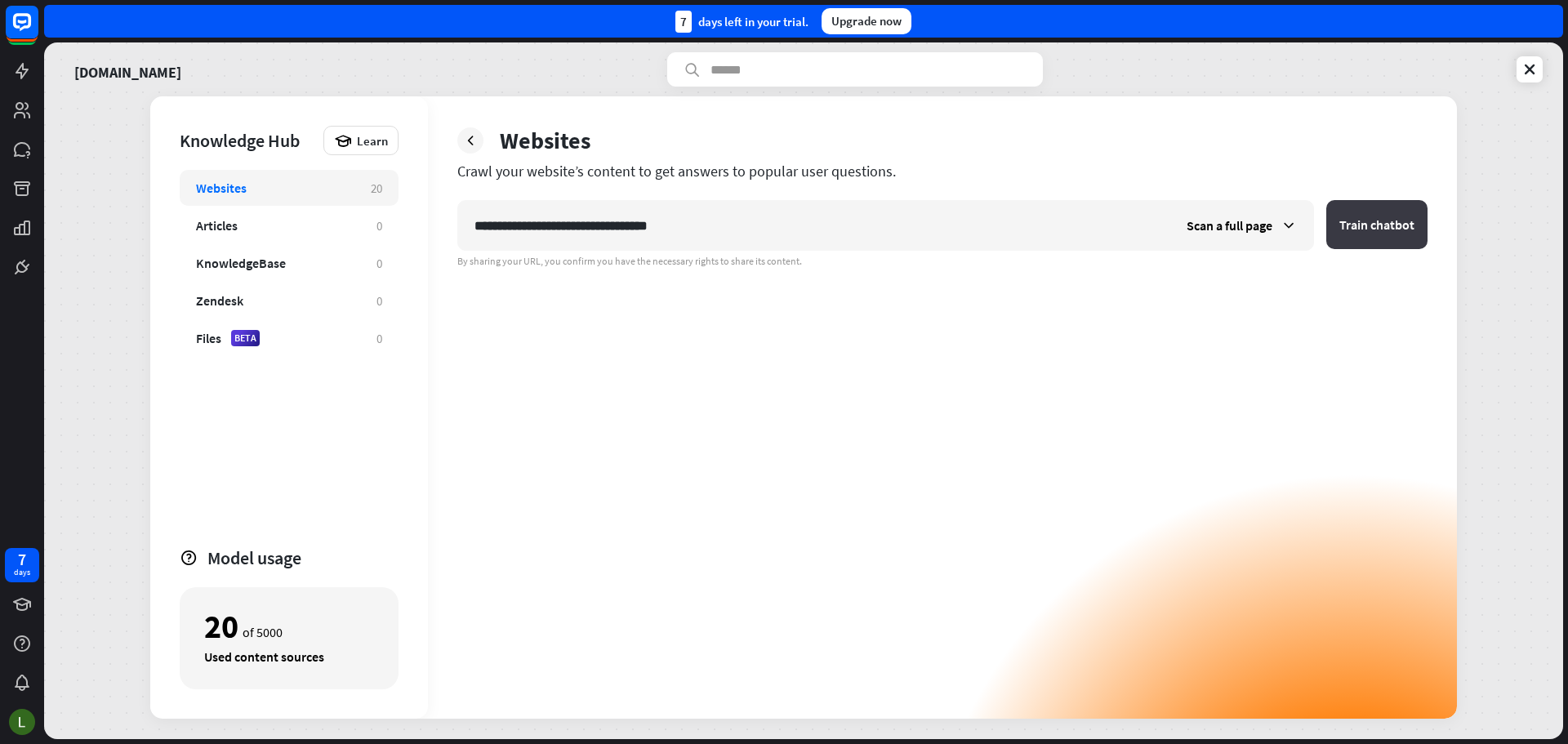
type input "**********"
click at [1352, 216] on button "Train chatbot" at bounding box center [1377, 224] width 101 height 49
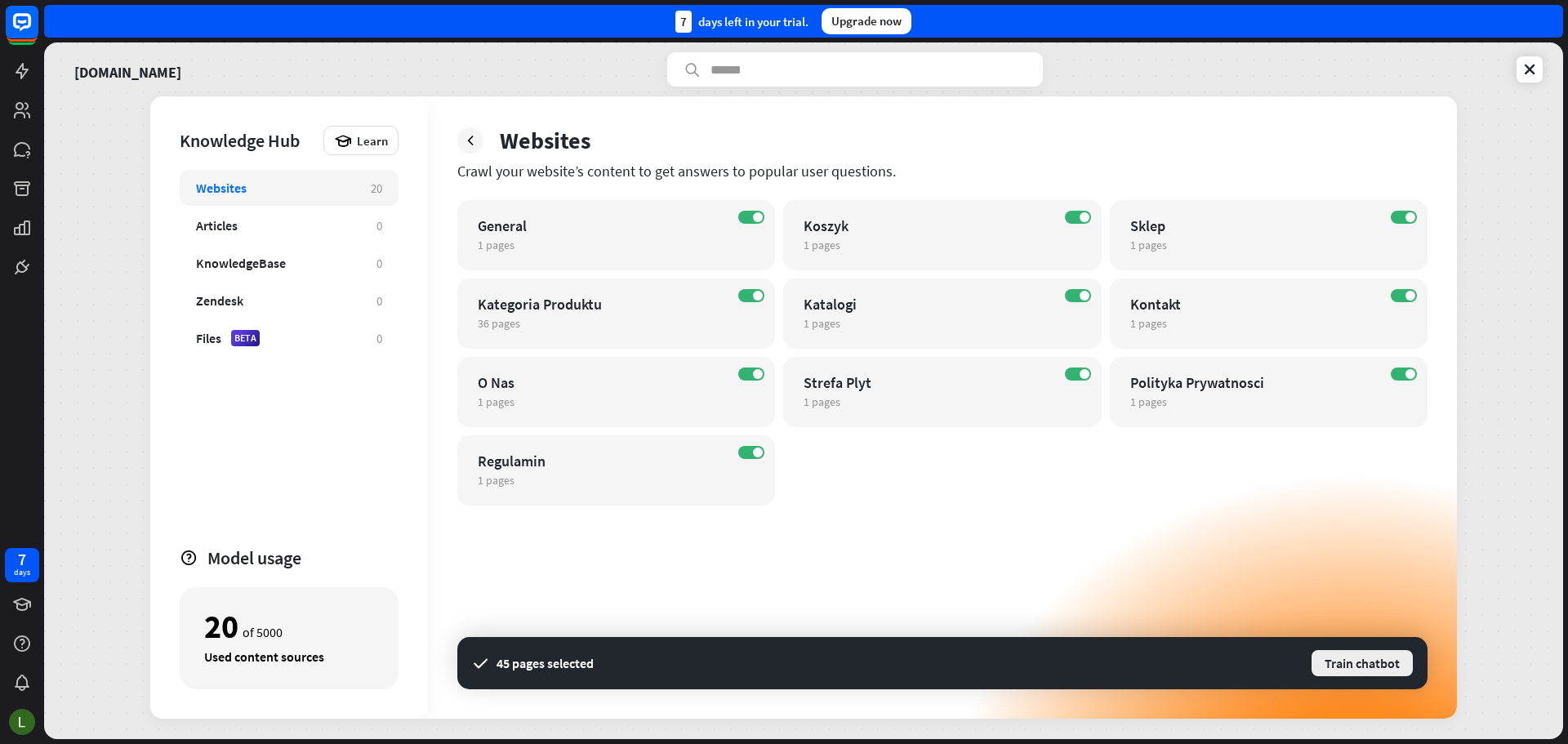
click at [1334, 662] on button "Train chatbot" at bounding box center [1362, 663] width 104 height 29
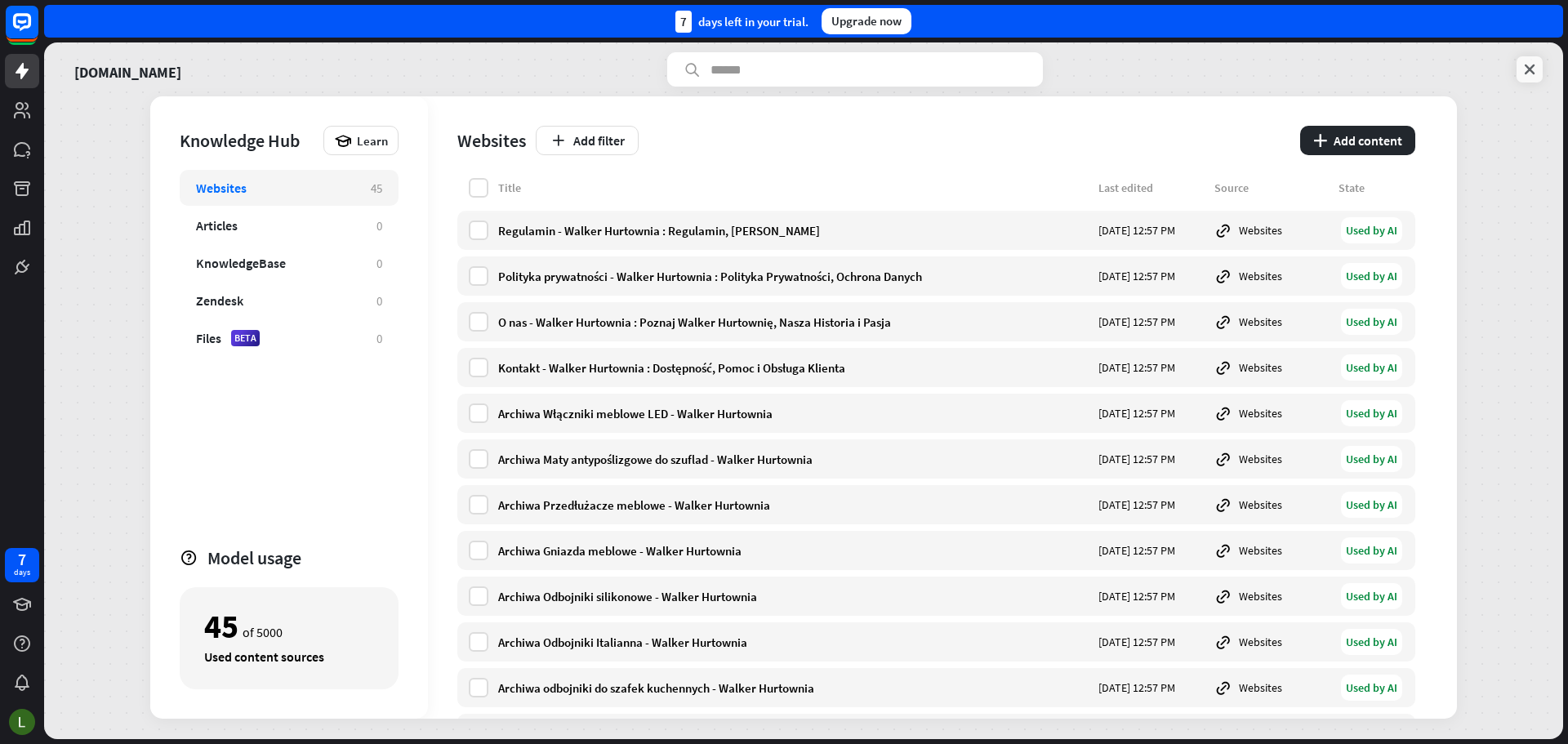
click at [1526, 68] on icon at bounding box center [1530, 69] width 16 height 16
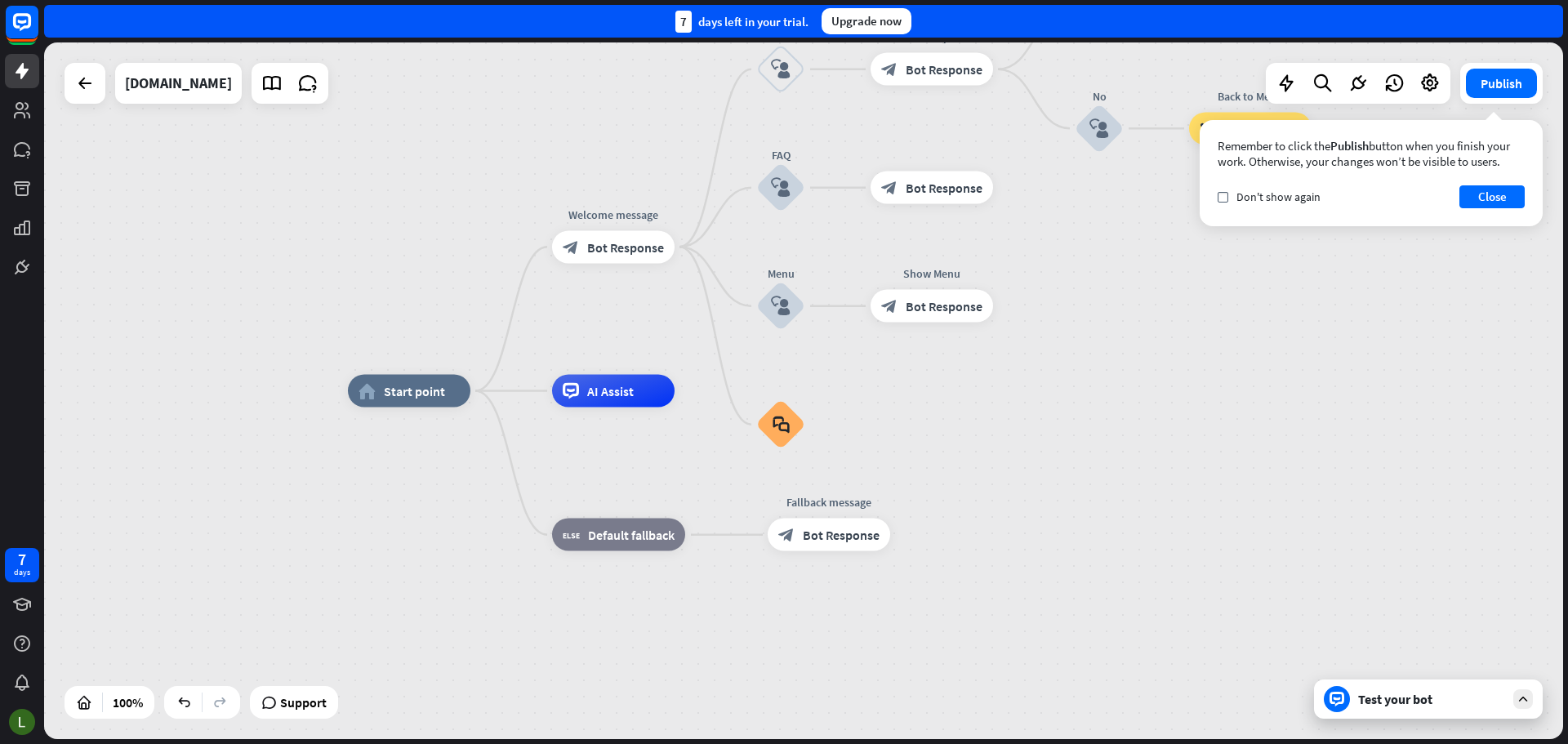
click at [1530, 699] on icon at bounding box center [1523, 699] width 15 height 15
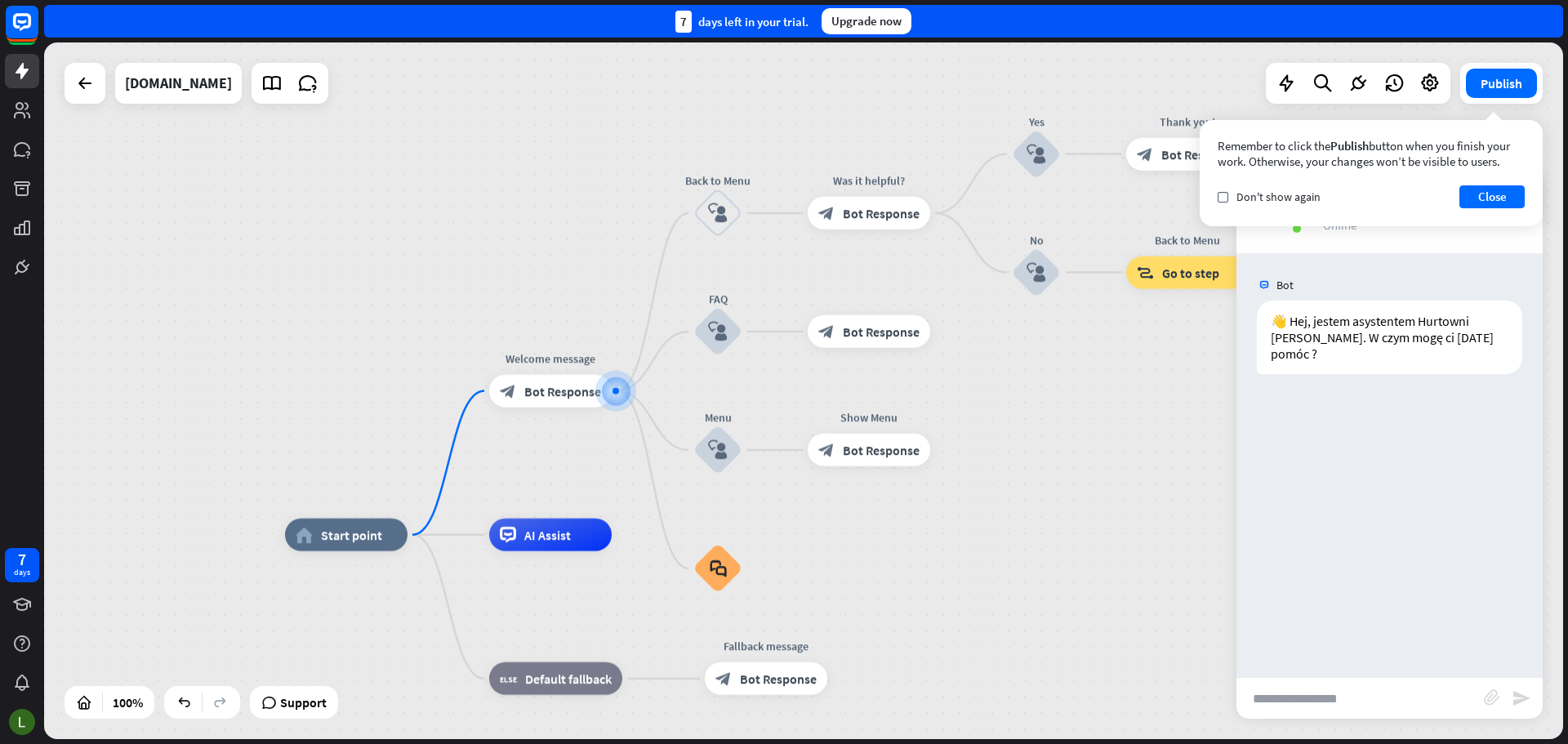
click at [1438, 686] on input "text" at bounding box center [1360, 698] width 247 height 41
click at [1292, 706] on input "**********" at bounding box center [1360, 698] width 247 height 41
type input "**********"
